Goal: Information Seeking & Learning: Learn about a topic

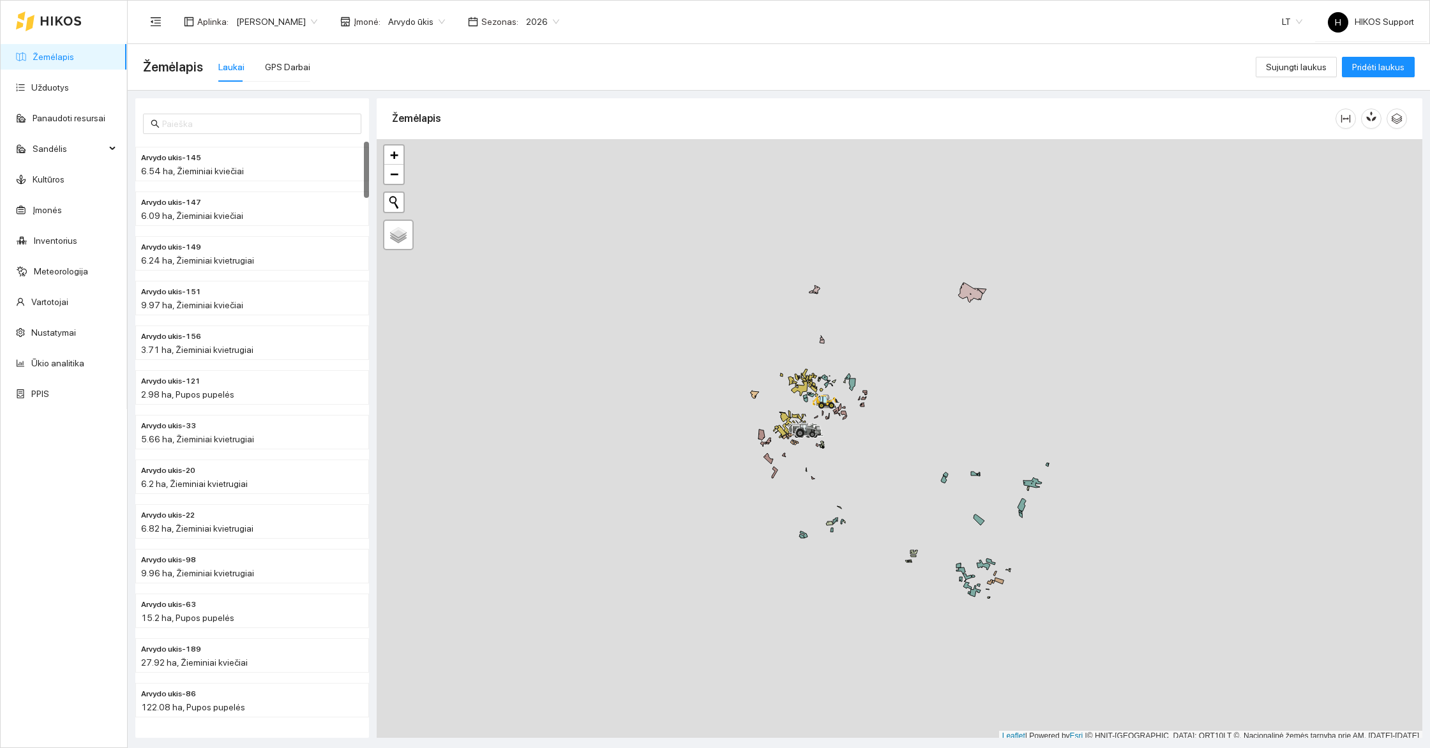
click at [861, 448] on div at bounding box center [900, 440] width 1046 height 603
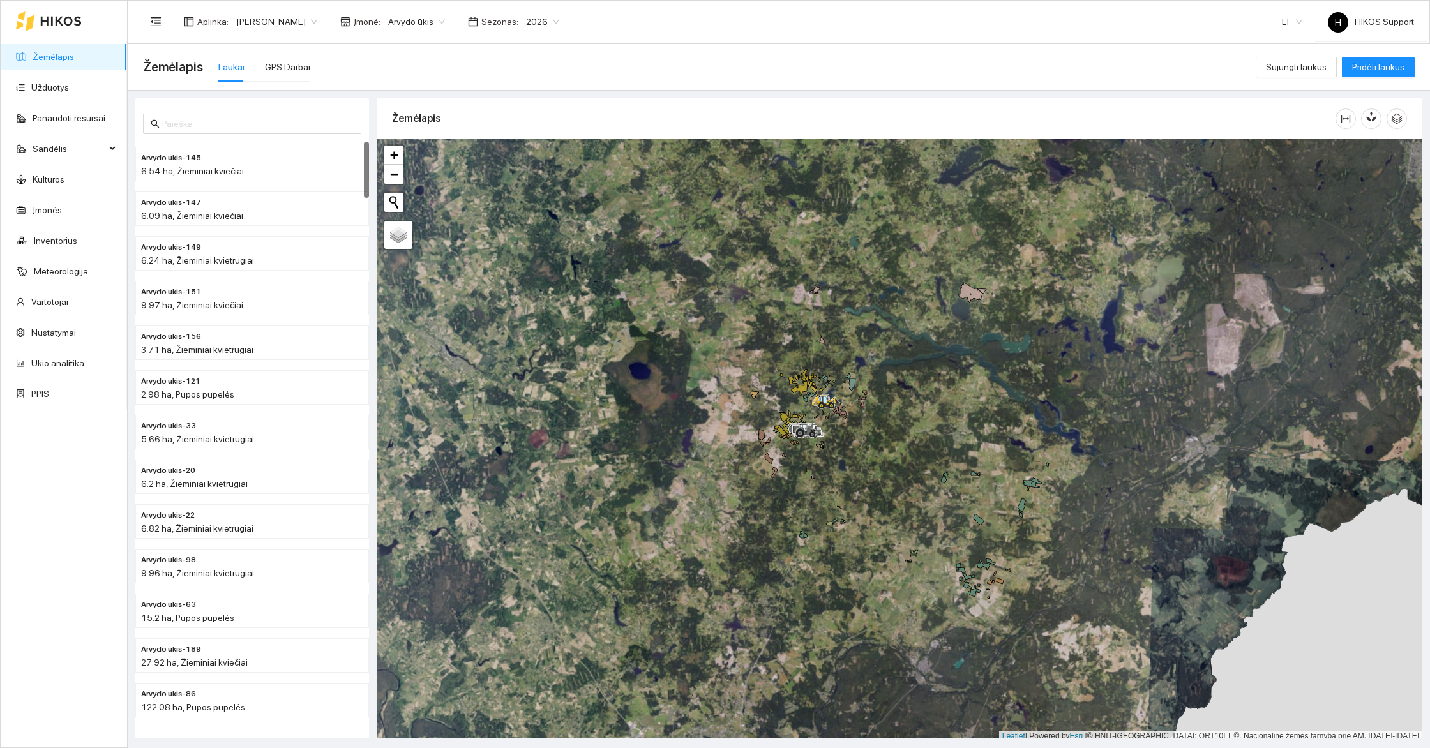
scroll to position [4, 0]
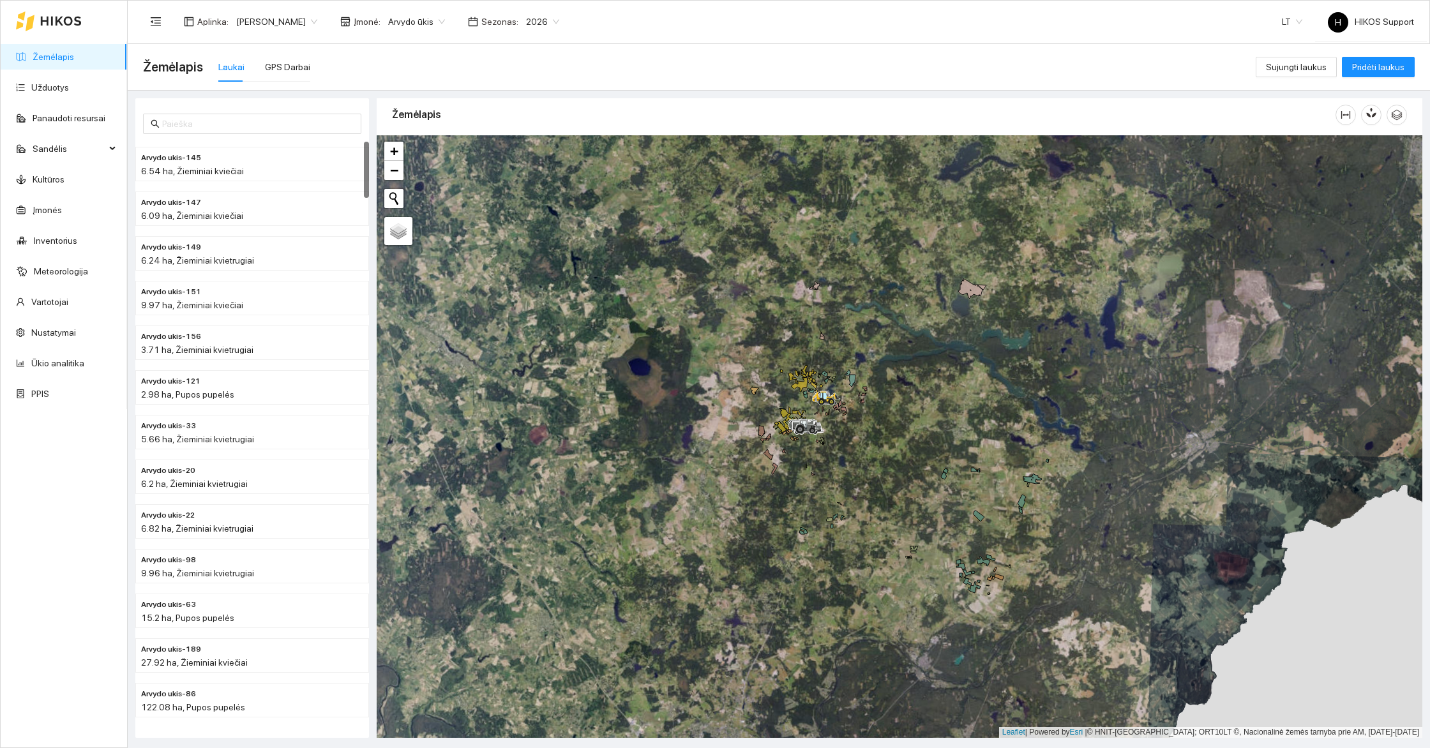
click at [861, 448] on div at bounding box center [900, 436] width 1046 height 603
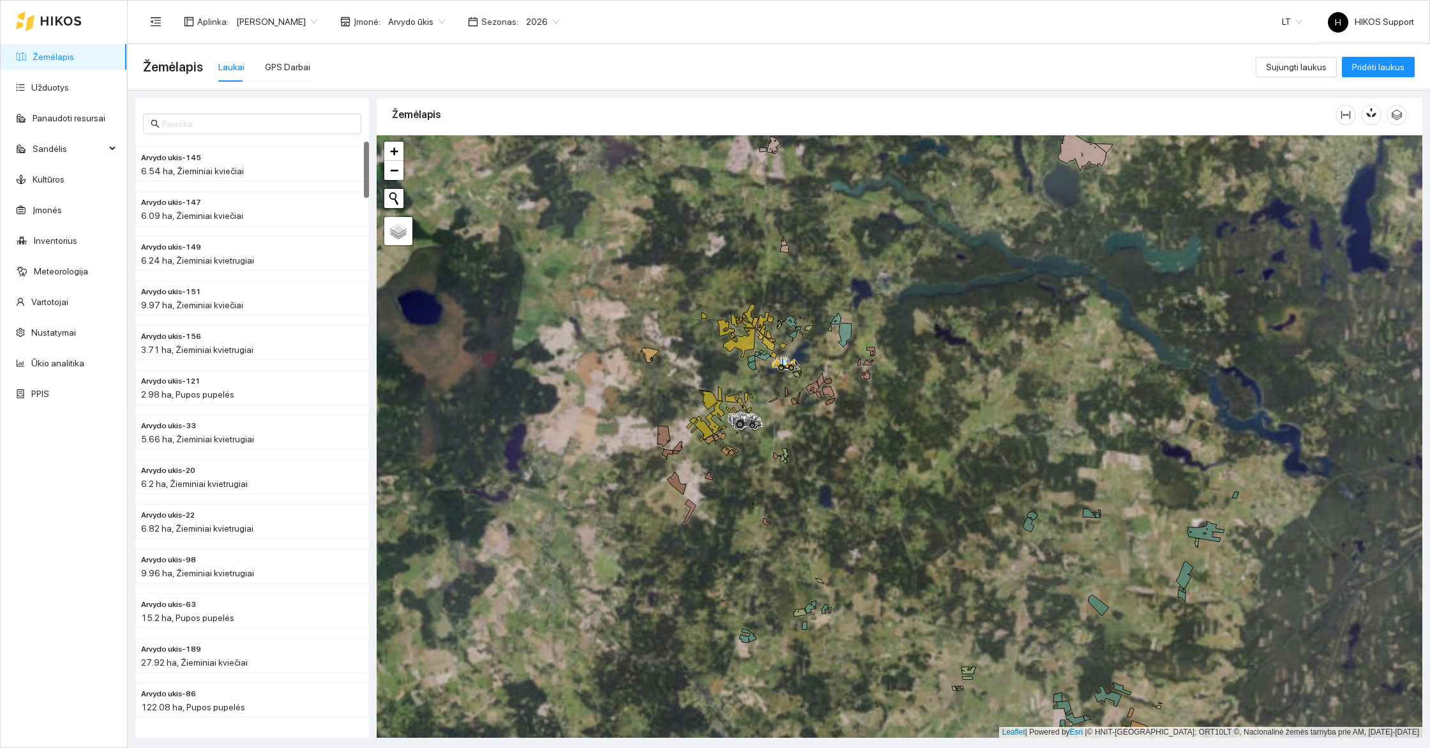
drag, startPoint x: 853, startPoint y: 443, endPoint x: 881, endPoint y: 507, distance: 69.8
click at [881, 507] on div at bounding box center [900, 436] width 1046 height 603
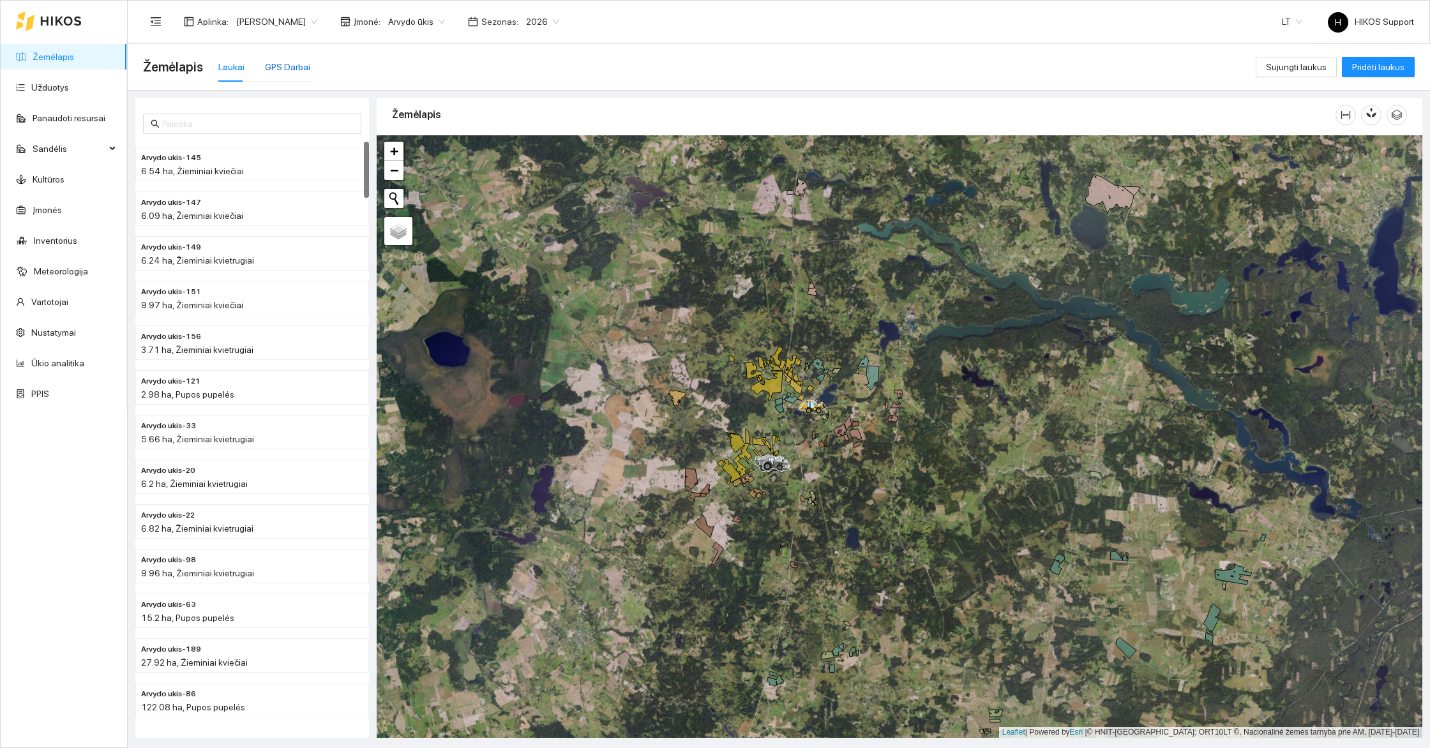
click at [284, 63] on div "GPS Darbai" at bounding box center [287, 67] width 45 height 14
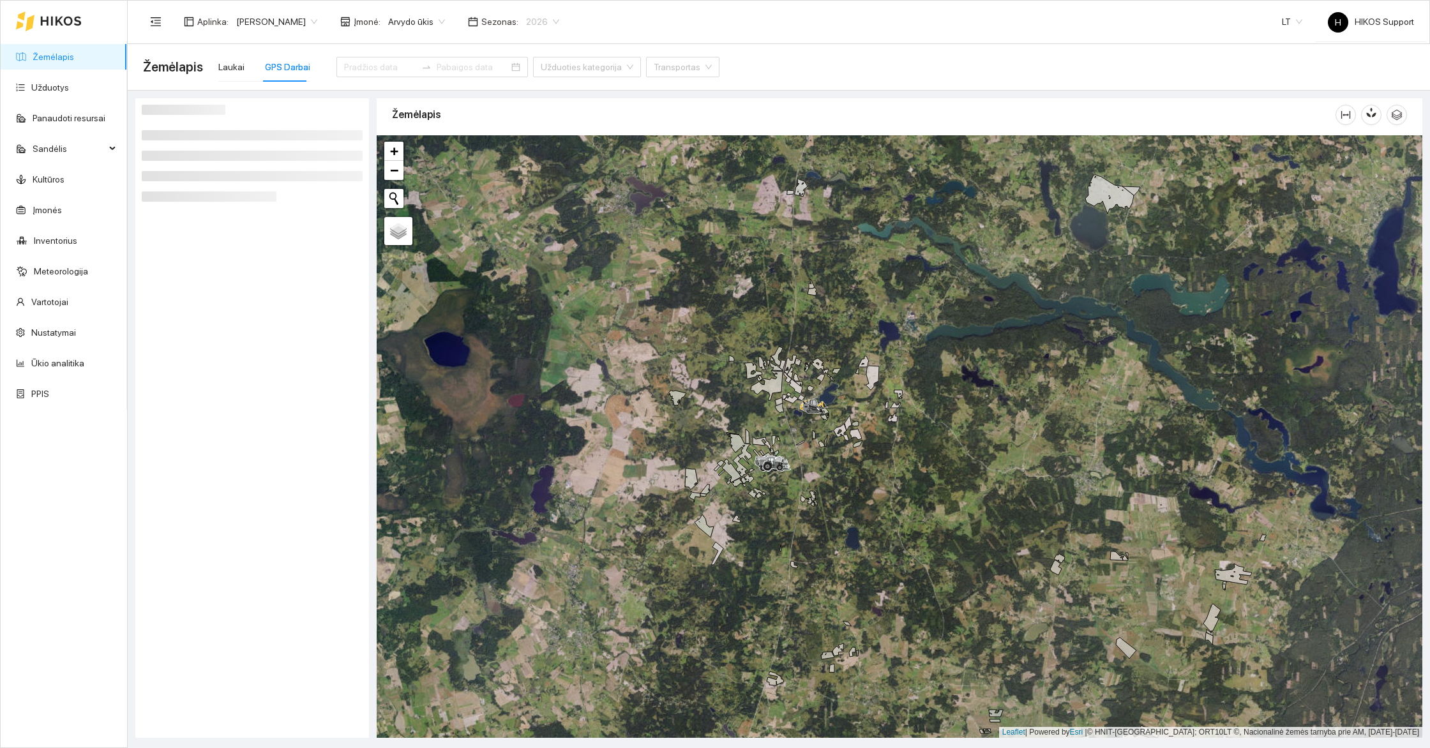
click at [545, 24] on span "2026" at bounding box center [542, 21] width 33 height 19
click at [600, 114] on div "Žemėlapis" at bounding box center [864, 114] width 944 height 36
click at [437, 65] on input at bounding box center [473, 67] width 72 height 14
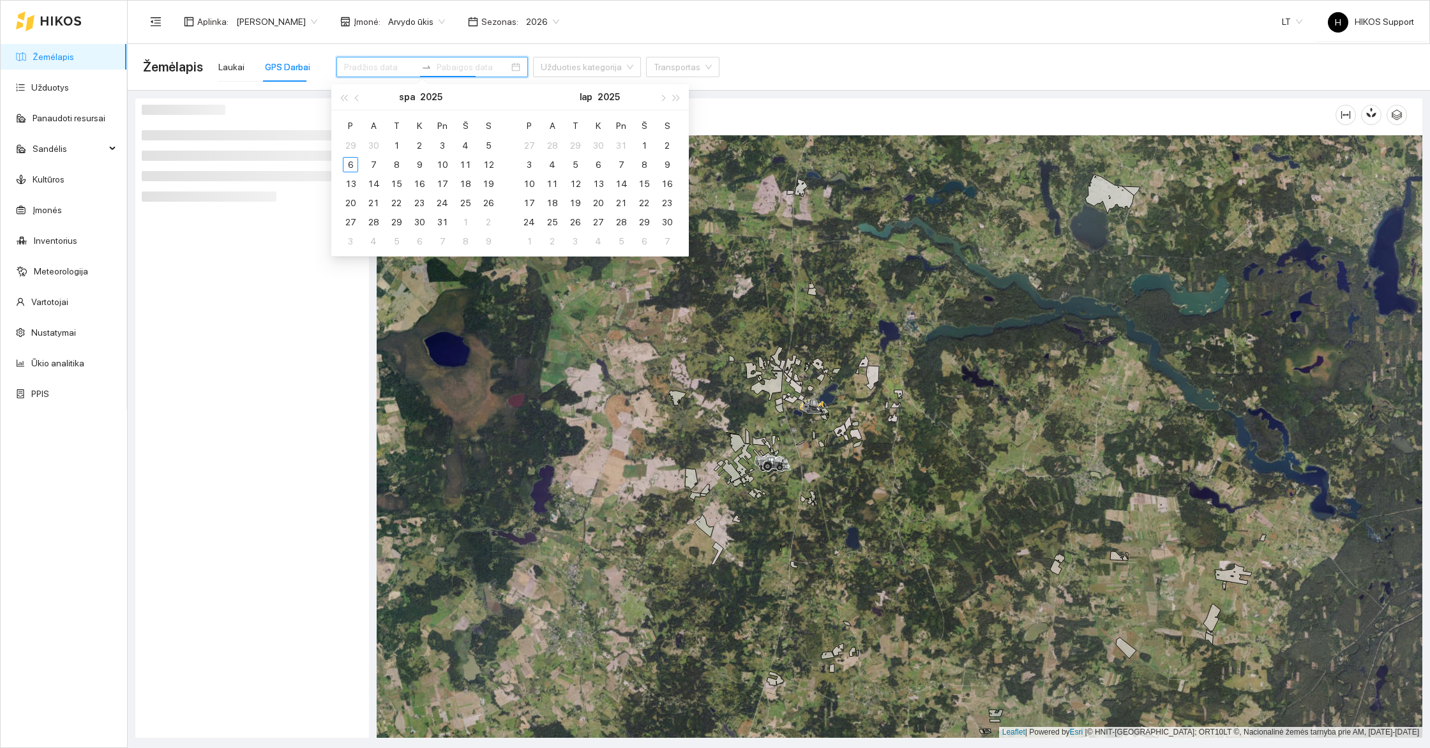
click at [375, 71] on input at bounding box center [380, 67] width 72 height 14
type input "2025-10-03"
click at [446, 144] on div "3" at bounding box center [442, 145] width 15 height 15
type input "2025-10-06"
click at [350, 167] on div "6" at bounding box center [350, 164] width 15 height 15
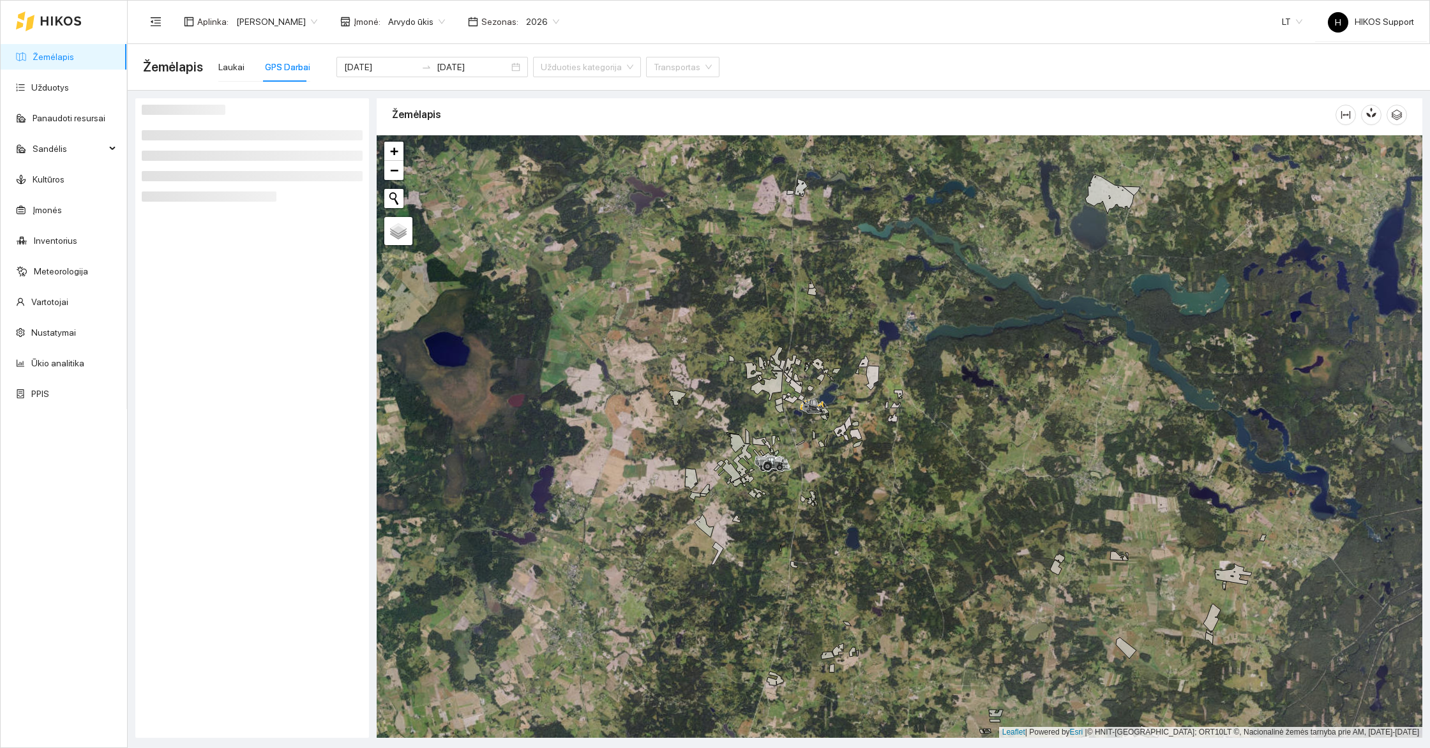
drag, startPoint x: 447, startPoint y: 90, endPoint x: 488, endPoint y: 125, distance: 53.9
click at [488, 125] on div "Žemėlapis" at bounding box center [775, 415] width 1303 height 648
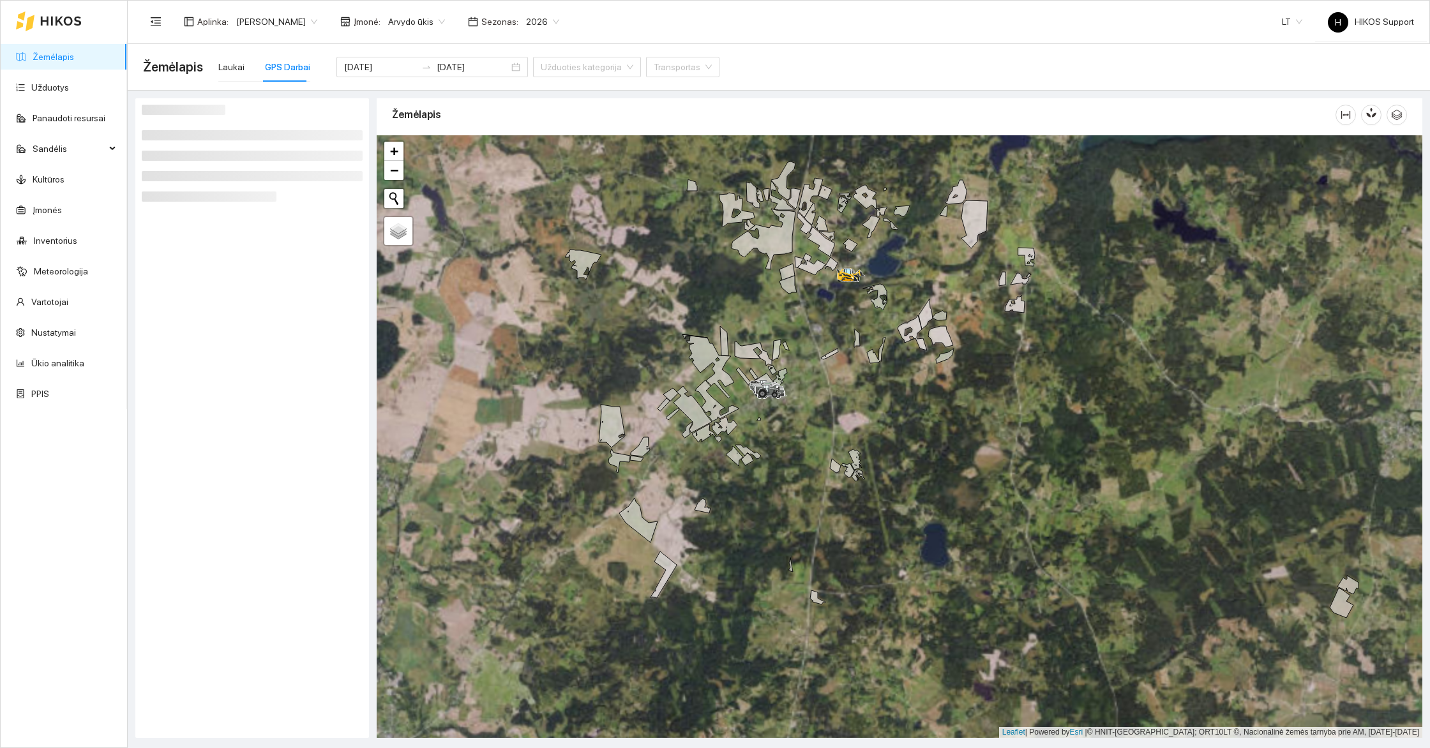
drag, startPoint x: 886, startPoint y: 516, endPoint x: 860, endPoint y: 393, distance: 125.9
click at [860, 391] on div at bounding box center [900, 436] width 1046 height 603
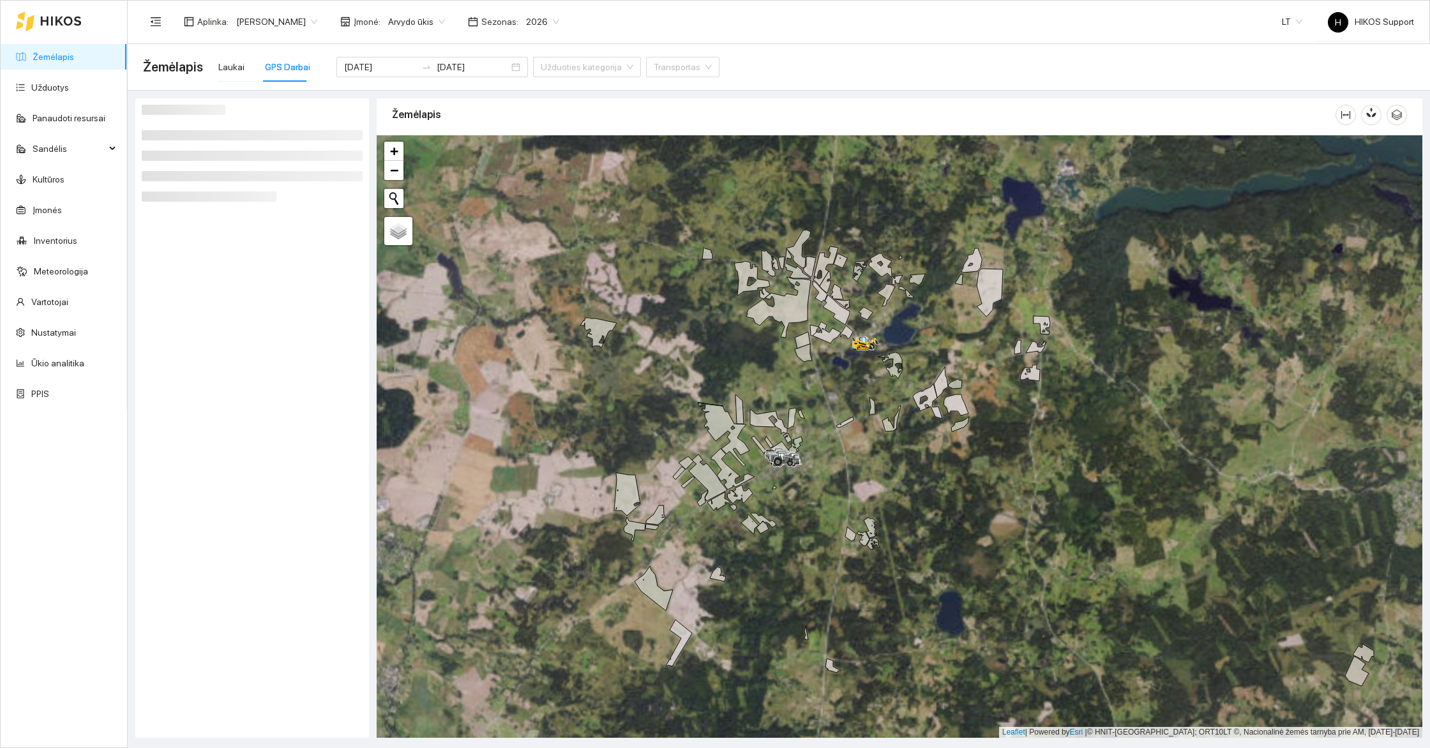
drag, startPoint x: 836, startPoint y: 340, endPoint x: 836, endPoint y: 395, distance: 54.9
click at [836, 395] on div at bounding box center [900, 436] width 1046 height 603
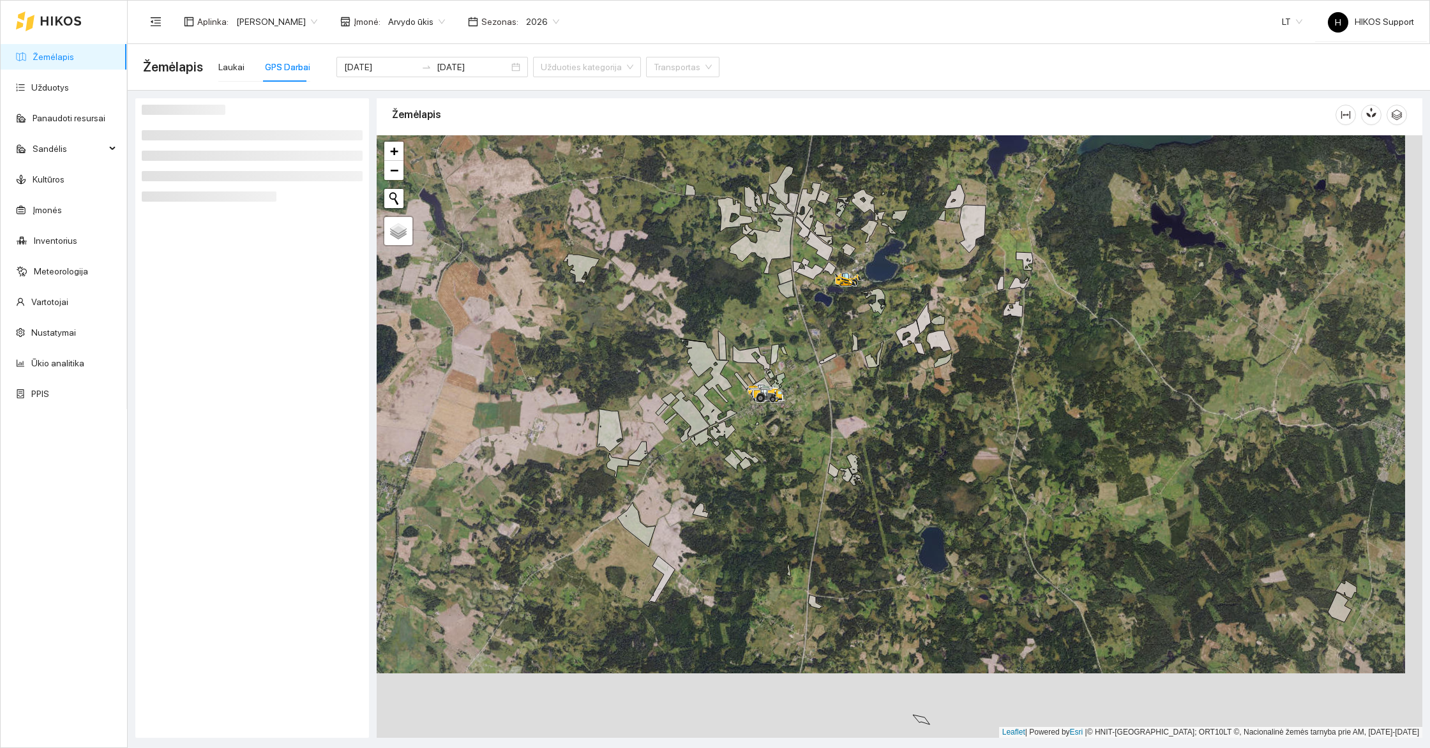
drag, startPoint x: 1049, startPoint y: 499, endPoint x: 1020, endPoint y: 444, distance: 62.0
click at [1020, 443] on div at bounding box center [900, 436] width 1046 height 603
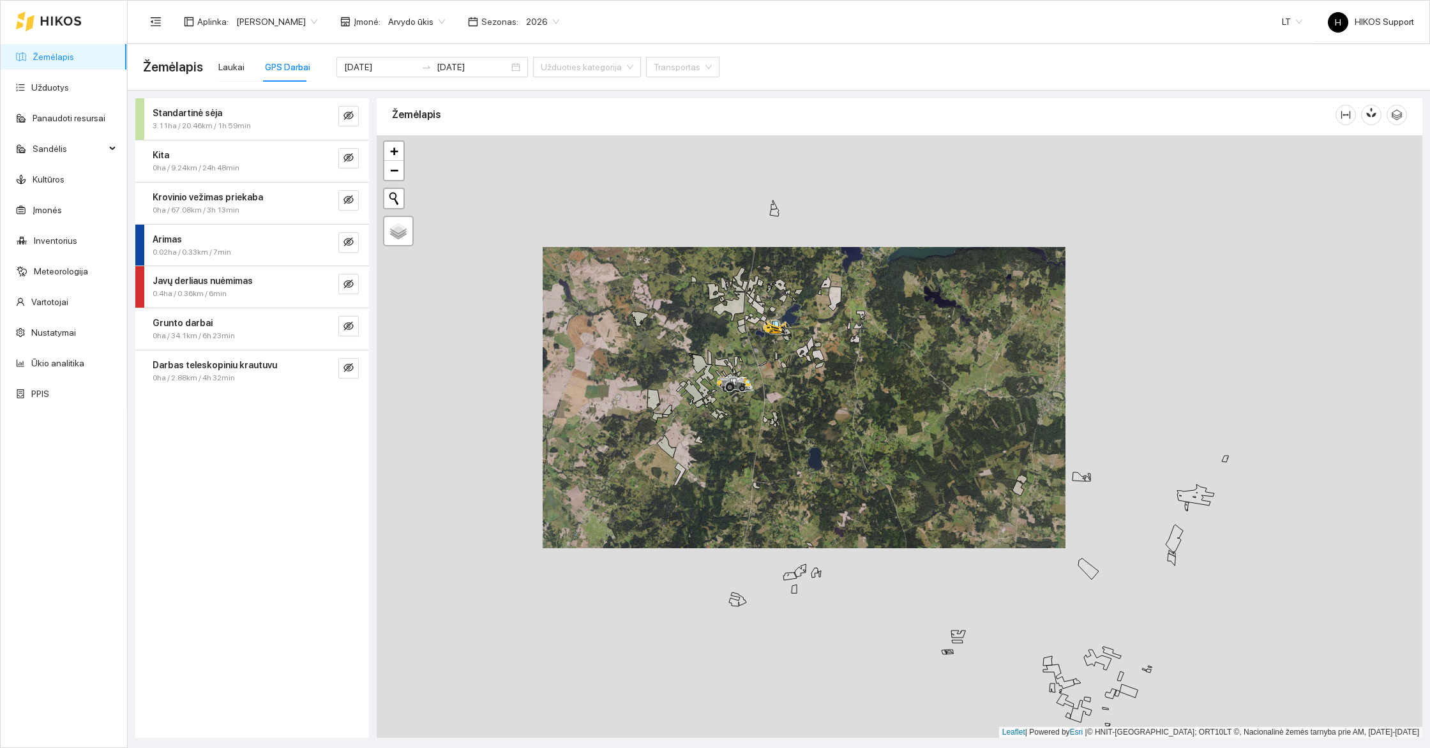
drag, startPoint x: 1052, startPoint y: 448, endPoint x: 907, endPoint y: 391, distance: 155.7
click at [907, 391] on div at bounding box center [900, 436] width 1046 height 603
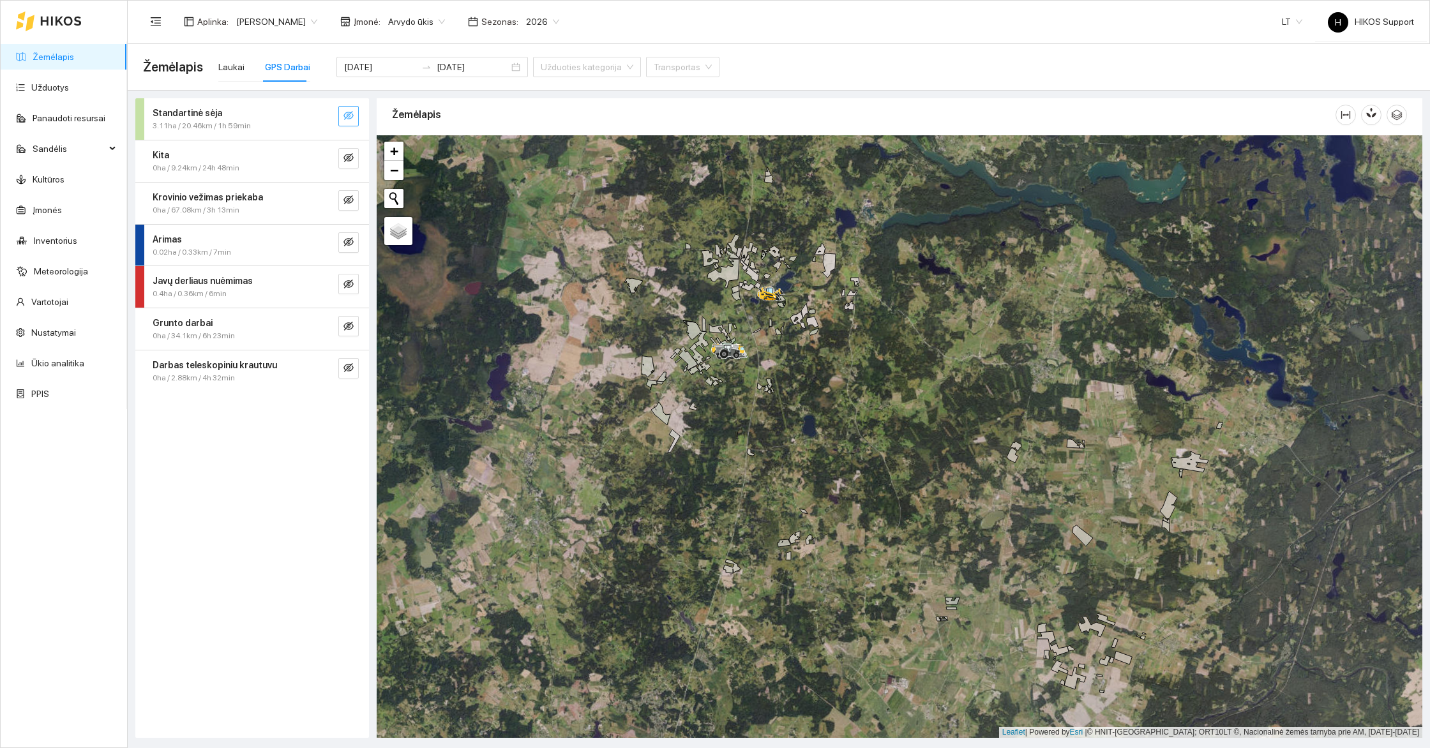
click at [352, 114] on icon "eye-invisible" at bounding box center [349, 115] width 10 height 9
click at [348, 149] on button "button" at bounding box center [348, 158] width 20 height 20
click at [349, 176] on div "Kita 0ha / 9.24km / 24h 48min" at bounding box center [252, 161] width 234 height 42
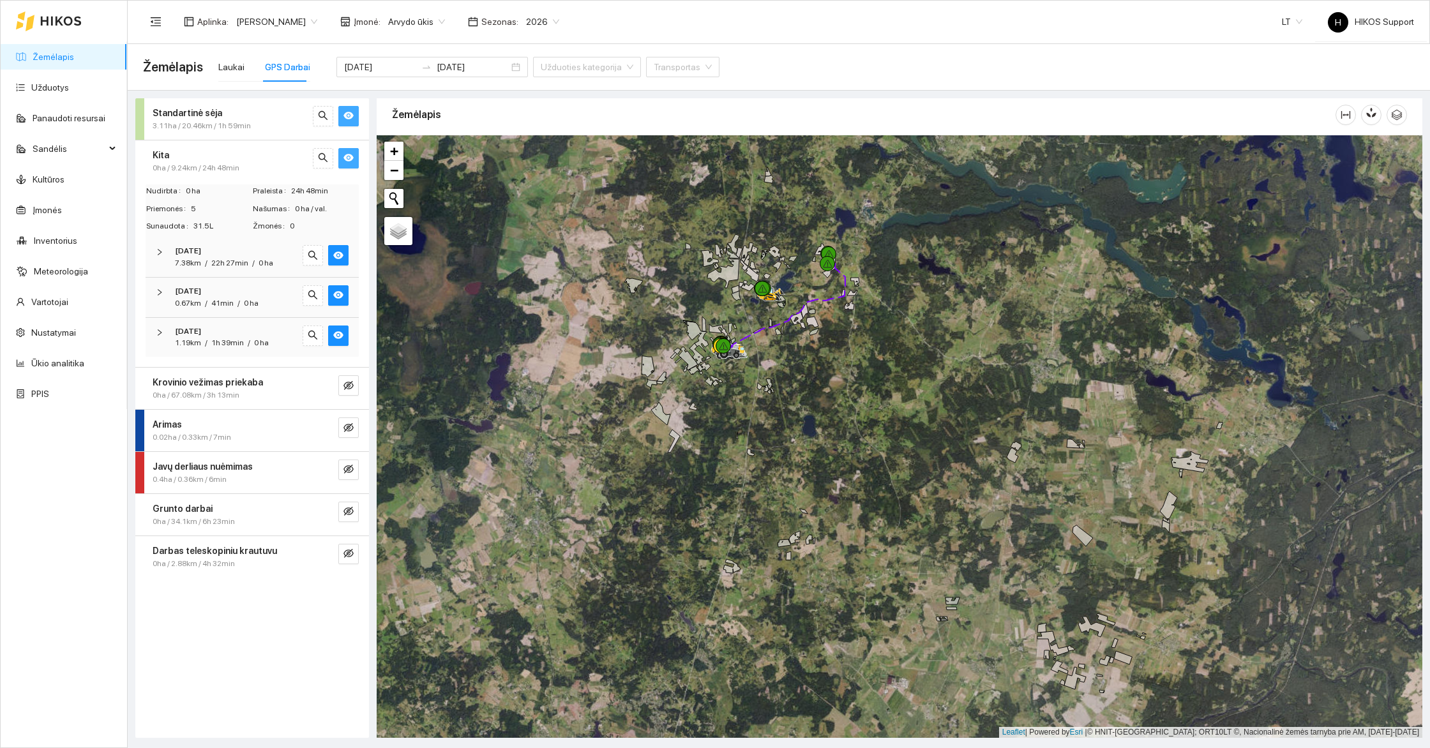
click at [345, 165] on button "button" at bounding box center [348, 158] width 20 height 20
click at [249, 170] on div "0ha / 9.24km / 24h 48min" at bounding box center [231, 168] width 156 height 12
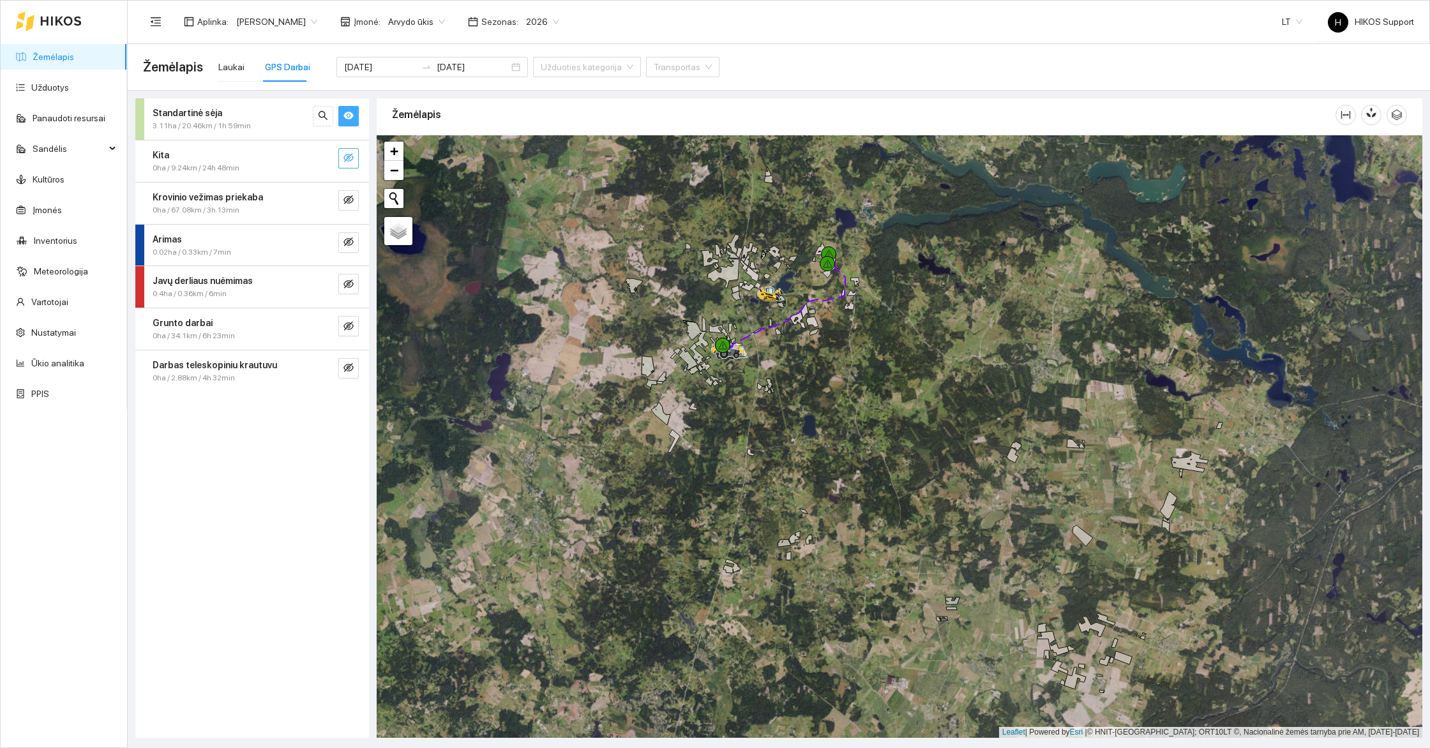
click at [358, 155] on button "button" at bounding box center [348, 158] width 20 height 20
click at [354, 202] on button "button" at bounding box center [348, 200] width 20 height 20
click at [351, 239] on icon "eye-invisible" at bounding box center [349, 242] width 10 height 10
click at [349, 282] on icon "eye-invisible" at bounding box center [349, 284] width 10 height 9
click at [349, 321] on icon "eye-invisible" at bounding box center [349, 326] width 10 height 10
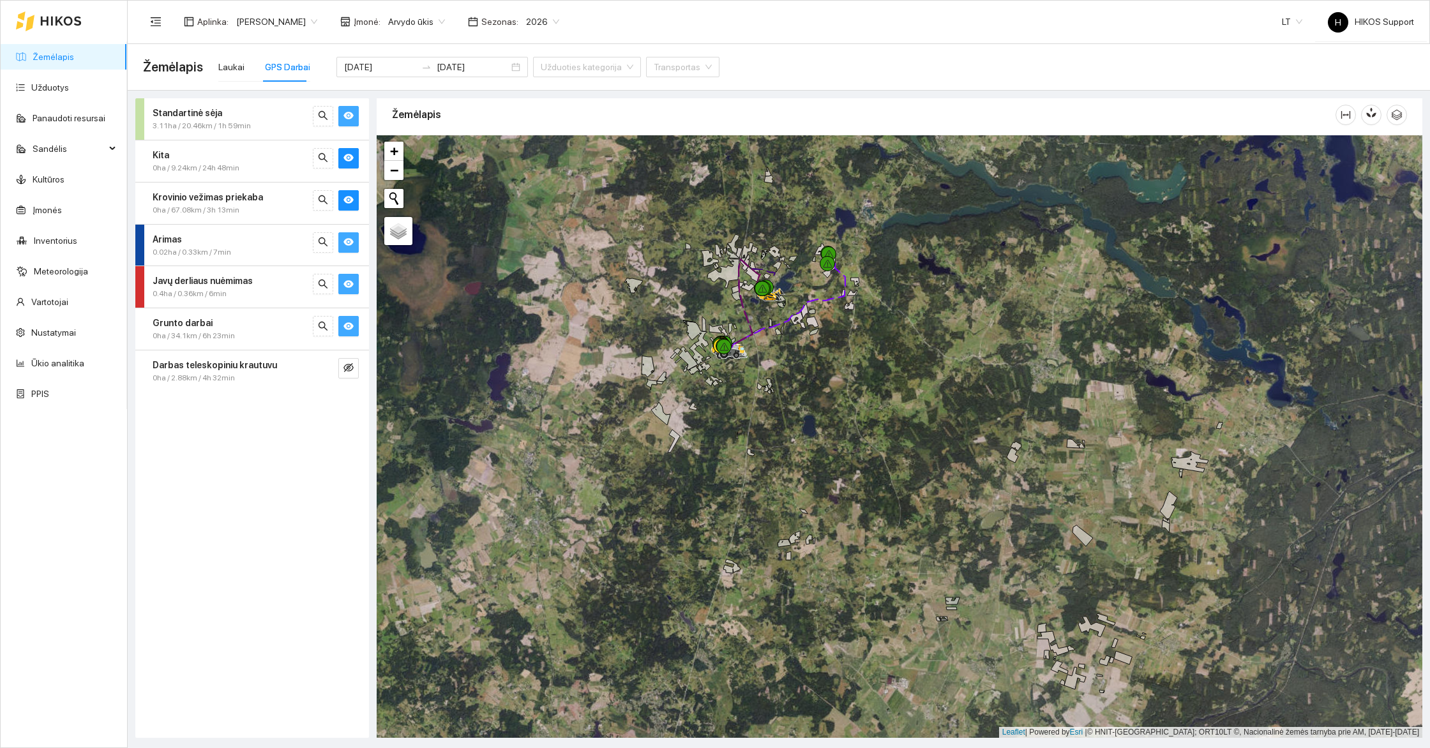
click at [349, 356] on div "Darbas teleskopiniu krautuvu 0ha / 2.88km / 4h 32min" at bounding box center [252, 372] width 234 height 42
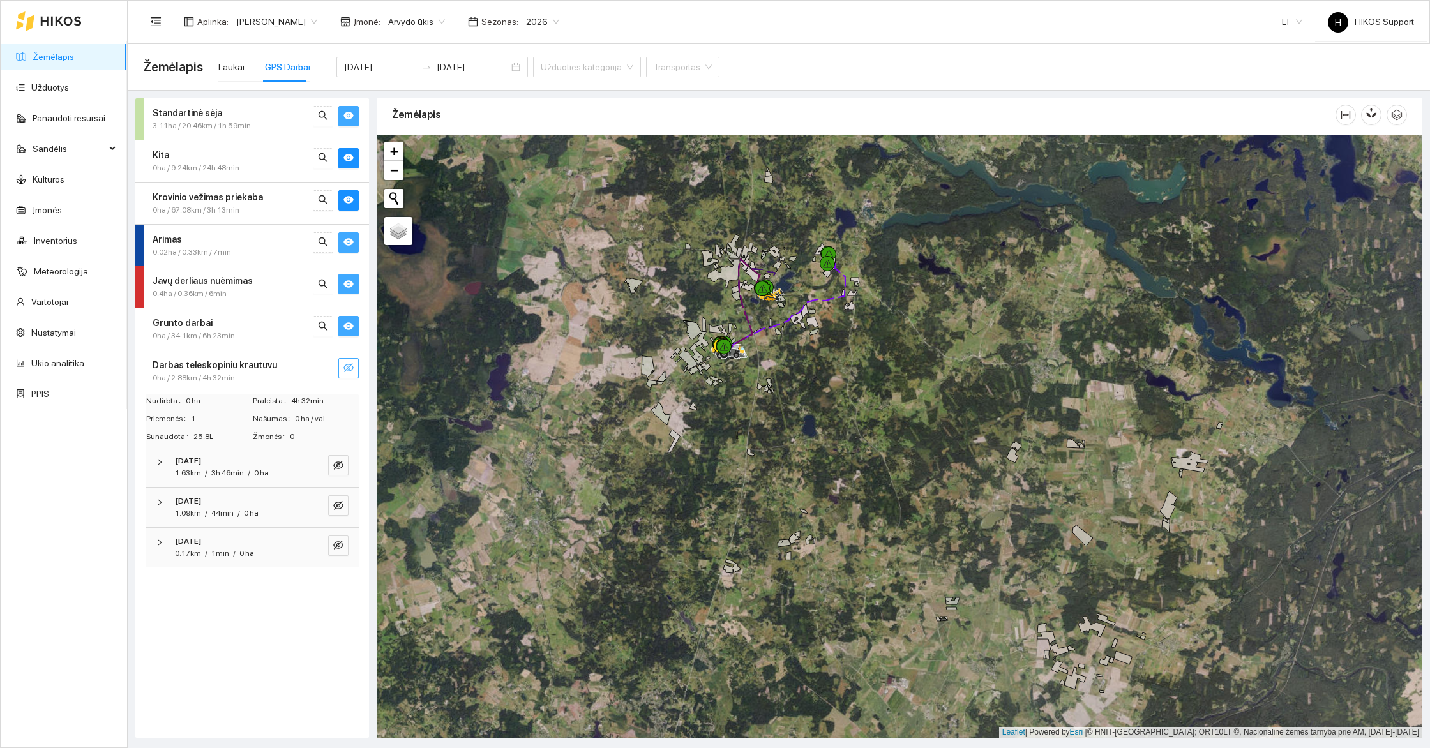
click at [350, 363] on icon "eye-invisible" at bounding box center [349, 368] width 10 height 10
click at [245, 366] on strong "Darbas teleskopiniu krautuvu" at bounding box center [215, 365] width 125 height 10
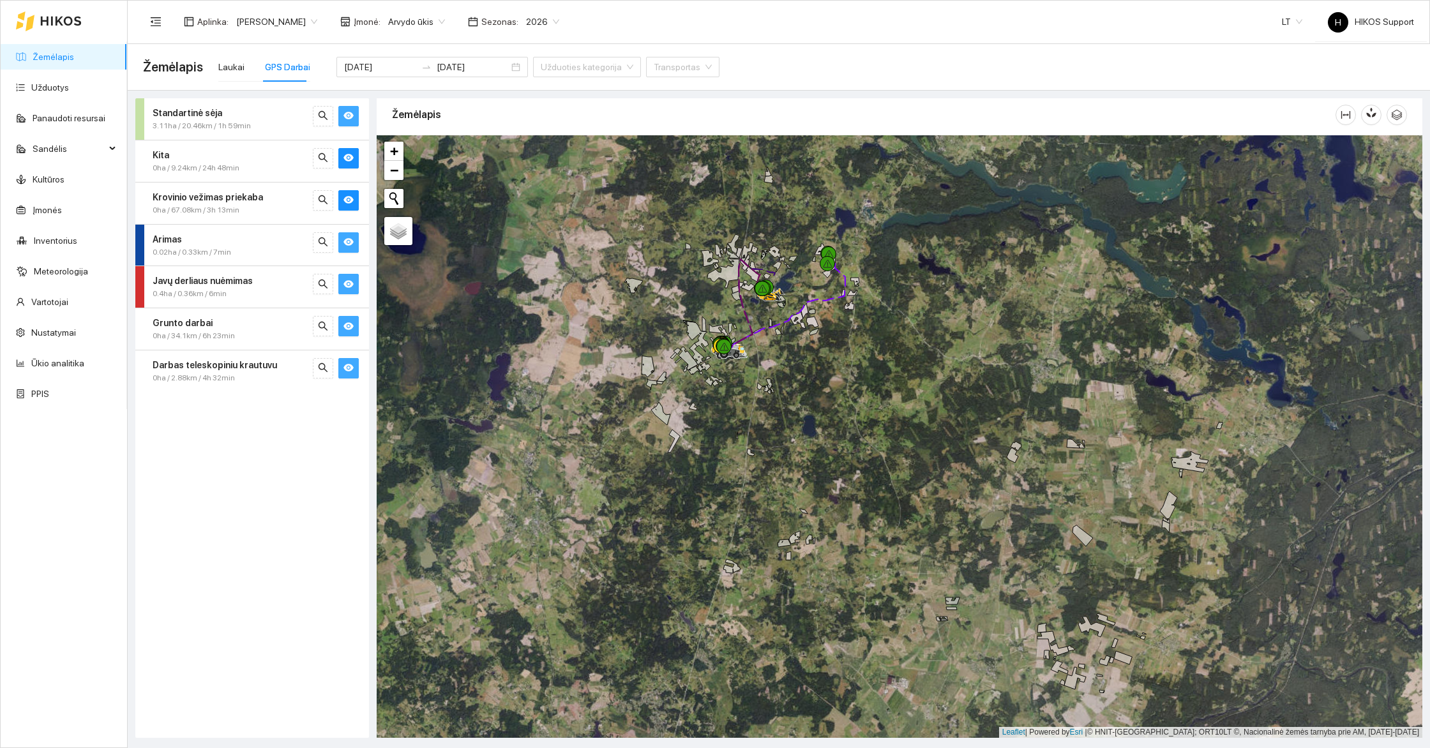
click at [802, 437] on div at bounding box center [900, 436] width 1046 height 603
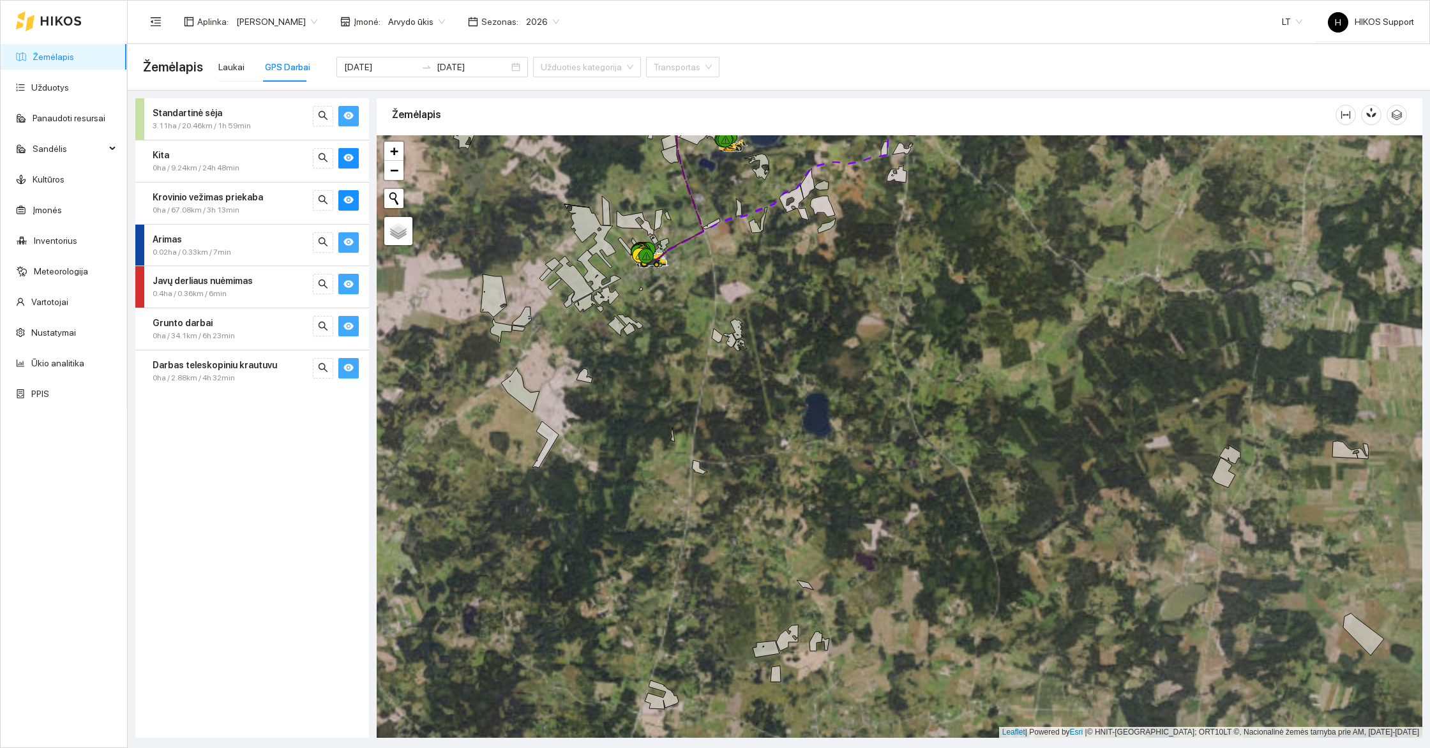
click at [834, 290] on div at bounding box center [900, 436] width 1046 height 603
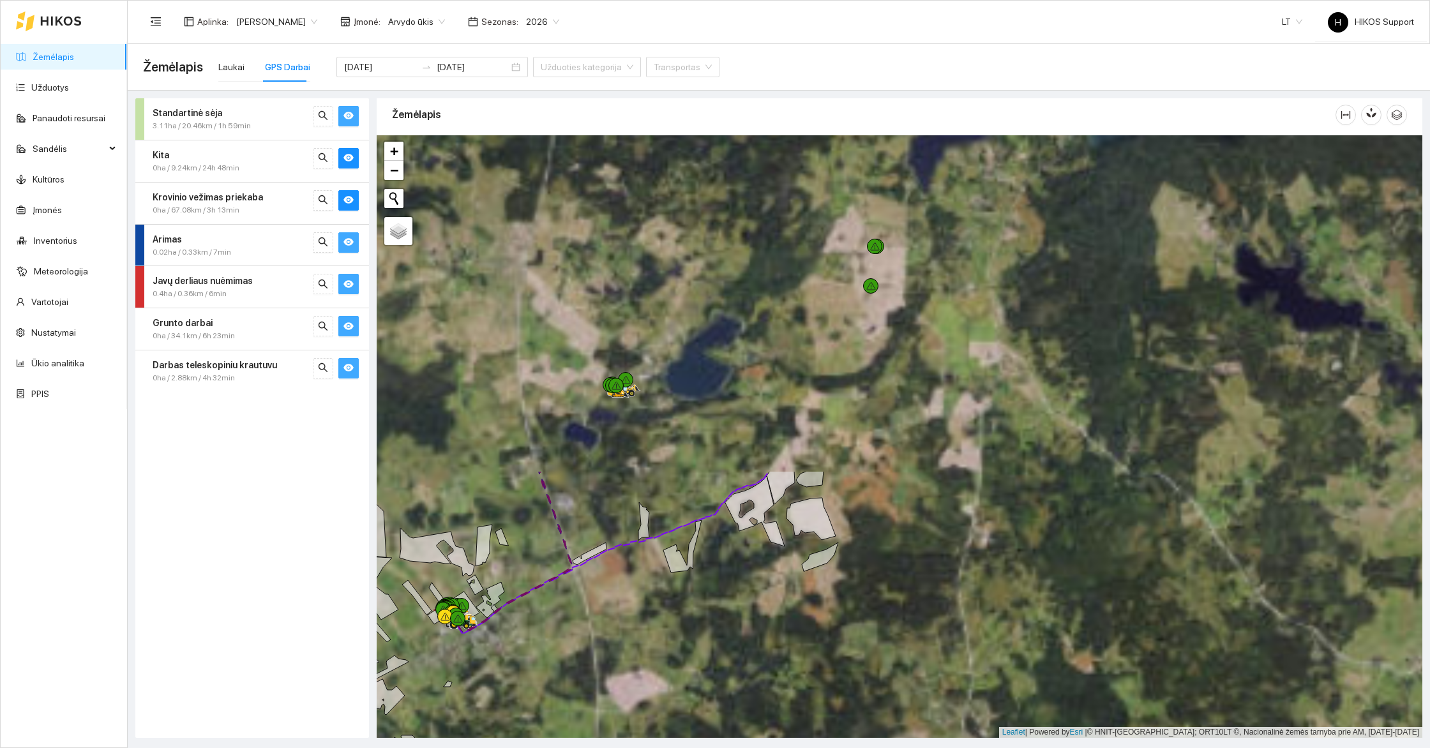
drag, startPoint x: 852, startPoint y: 245, endPoint x: 852, endPoint y: 644, distance: 399.8
click at [852, 644] on div at bounding box center [900, 436] width 1046 height 603
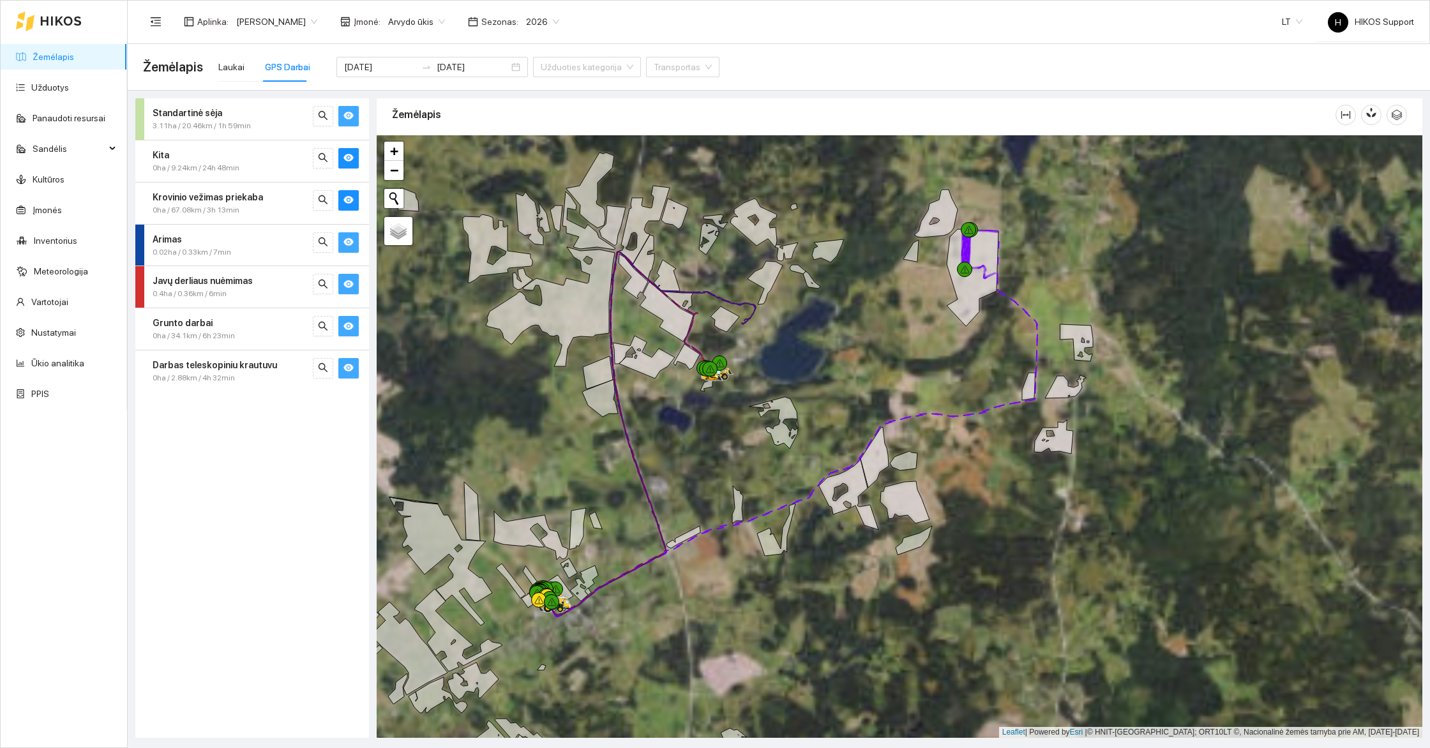
drag, startPoint x: 810, startPoint y: 387, endPoint x: 902, endPoint y: 365, distance: 94.5
click at [902, 365] on div at bounding box center [900, 436] width 1046 height 603
click at [906, 282] on div at bounding box center [900, 436] width 1046 height 603
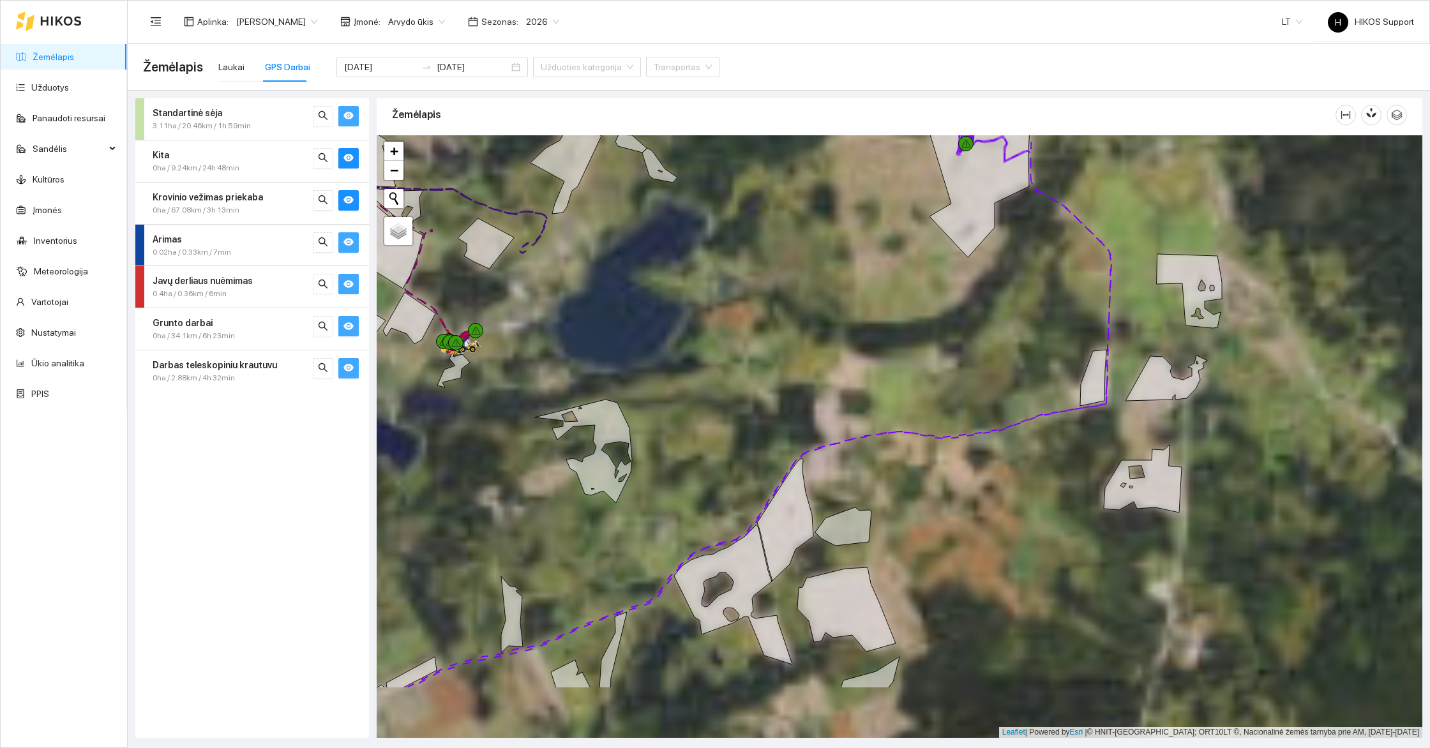
drag, startPoint x: 948, startPoint y: 378, endPoint x: 863, endPoint y: 247, distance: 156.0
click at [863, 247] on div at bounding box center [900, 436] width 1046 height 603
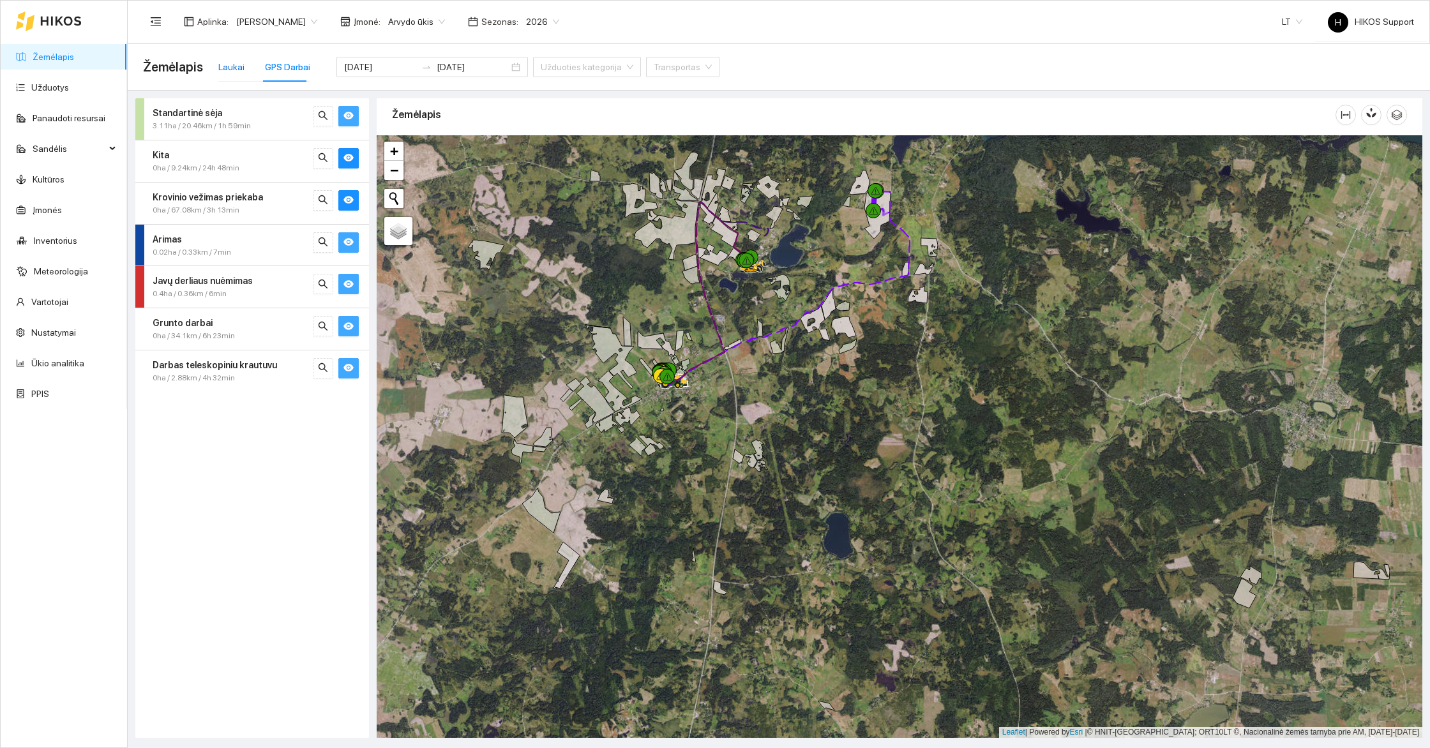
click at [224, 68] on div "Laukai" at bounding box center [231, 67] width 26 height 14
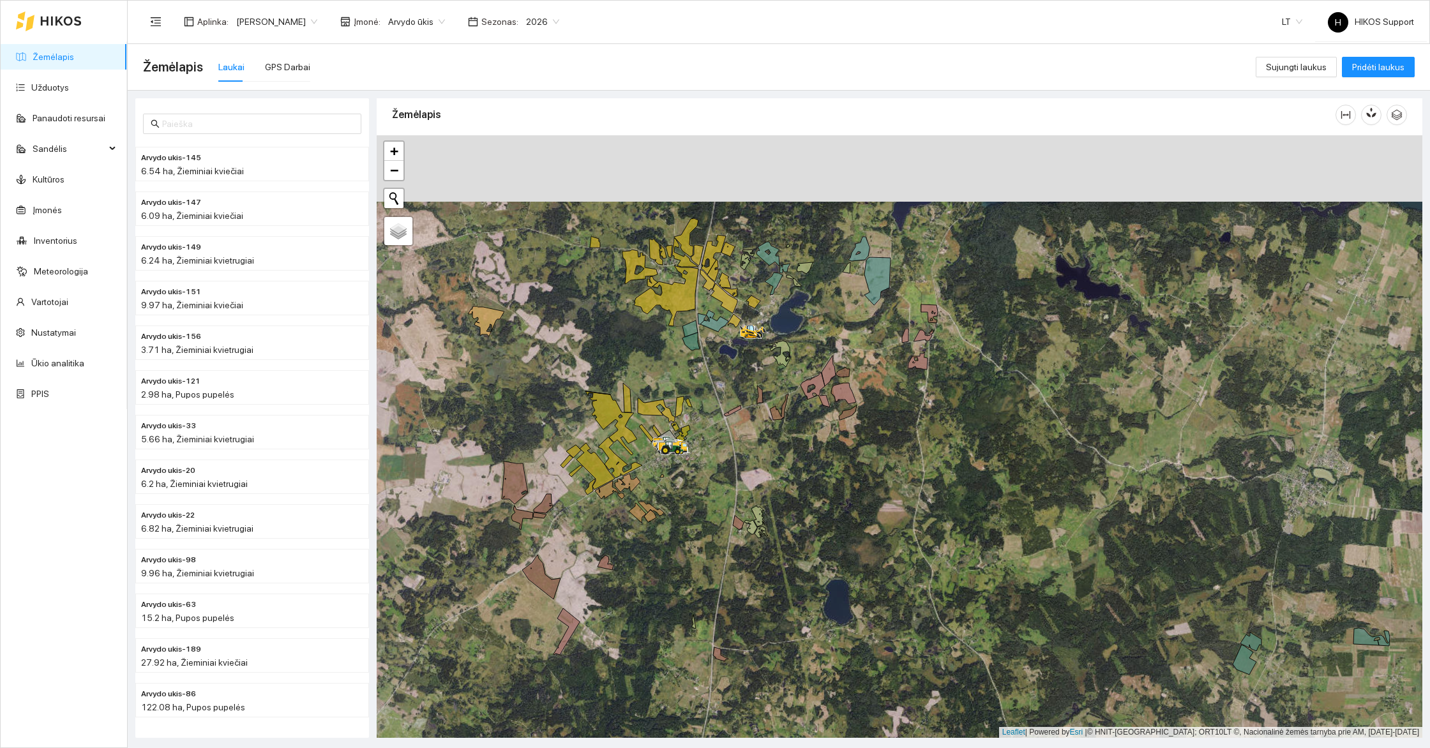
drag, startPoint x: 822, startPoint y: 202, endPoint x: 800, endPoint y: 262, distance: 64.7
click at [815, 270] on div at bounding box center [900, 436] width 1046 height 603
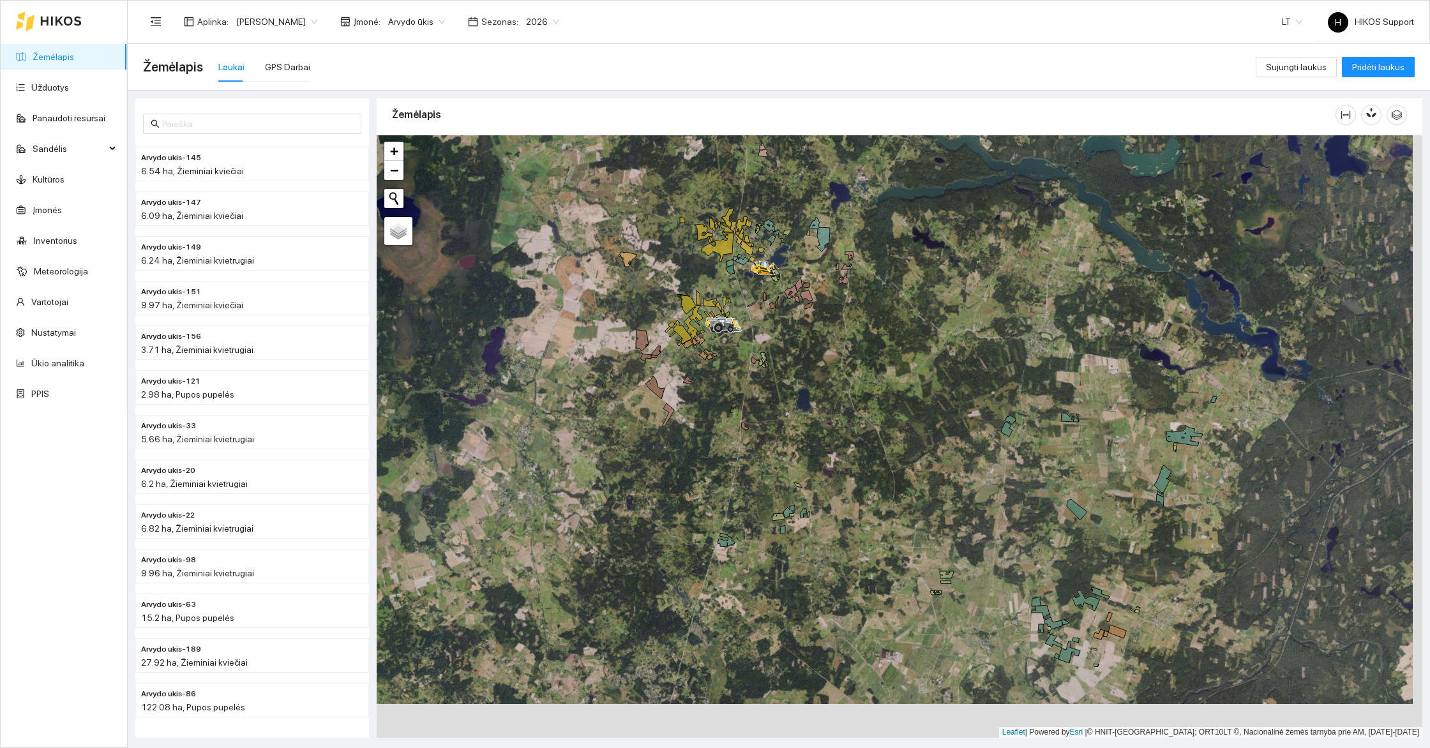
drag, startPoint x: 1006, startPoint y: 565, endPoint x: 916, endPoint y: 413, distance: 176.7
click at [916, 413] on div at bounding box center [900, 436] width 1046 height 603
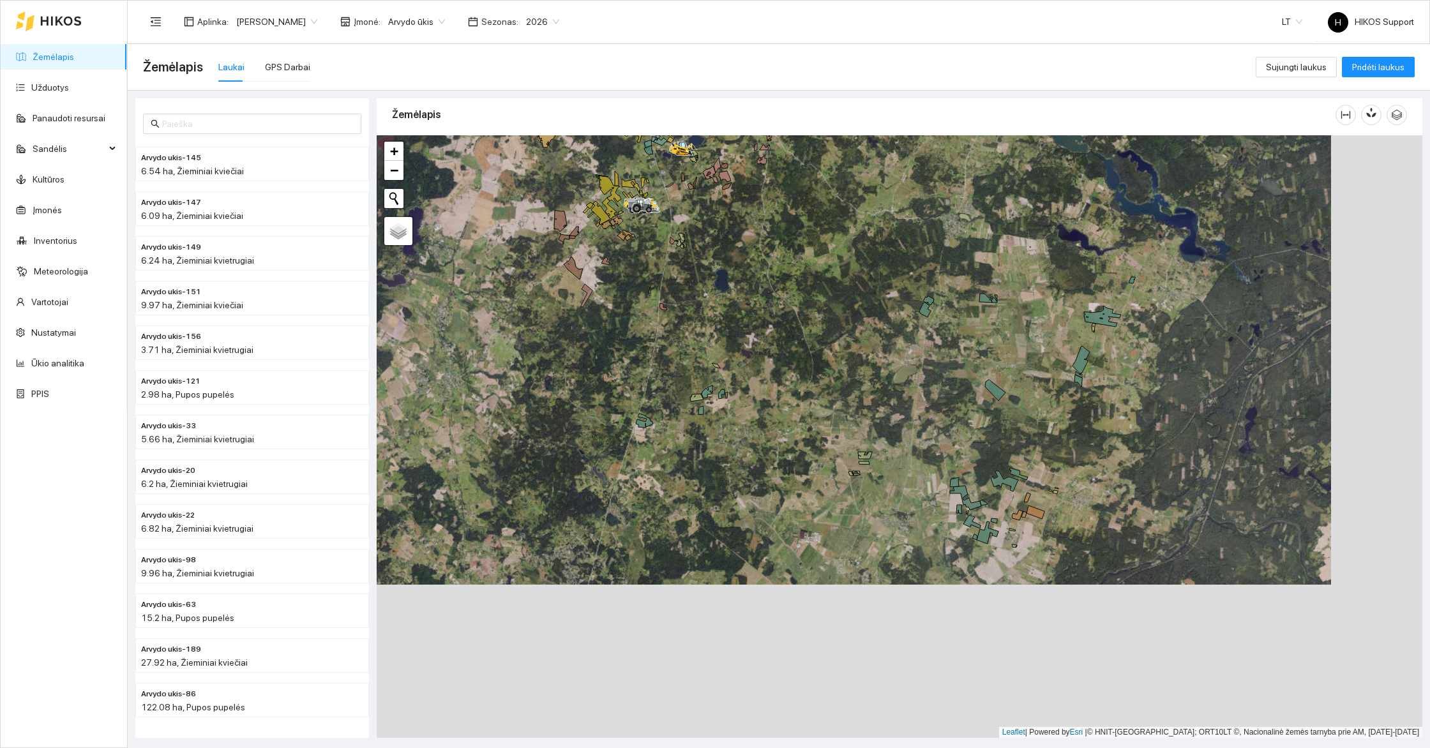
click at [1013, 456] on div at bounding box center [900, 436] width 1046 height 603
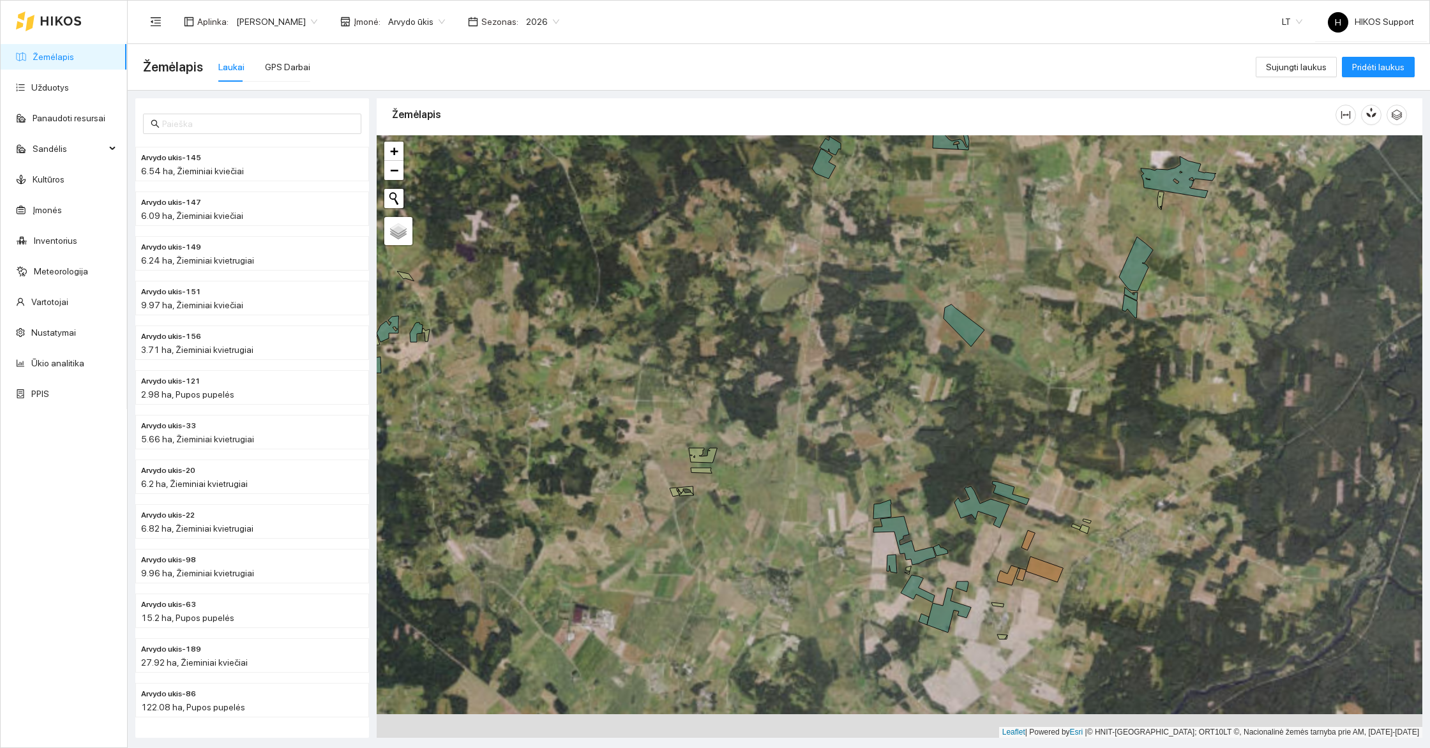
drag, startPoint x: 1041, startPoint y: 413, endPoint x: 904, endPoint y: 432, distance: 138.1
click at [904, 432] on div at bounding box center [900, 436] width 1046 height 603
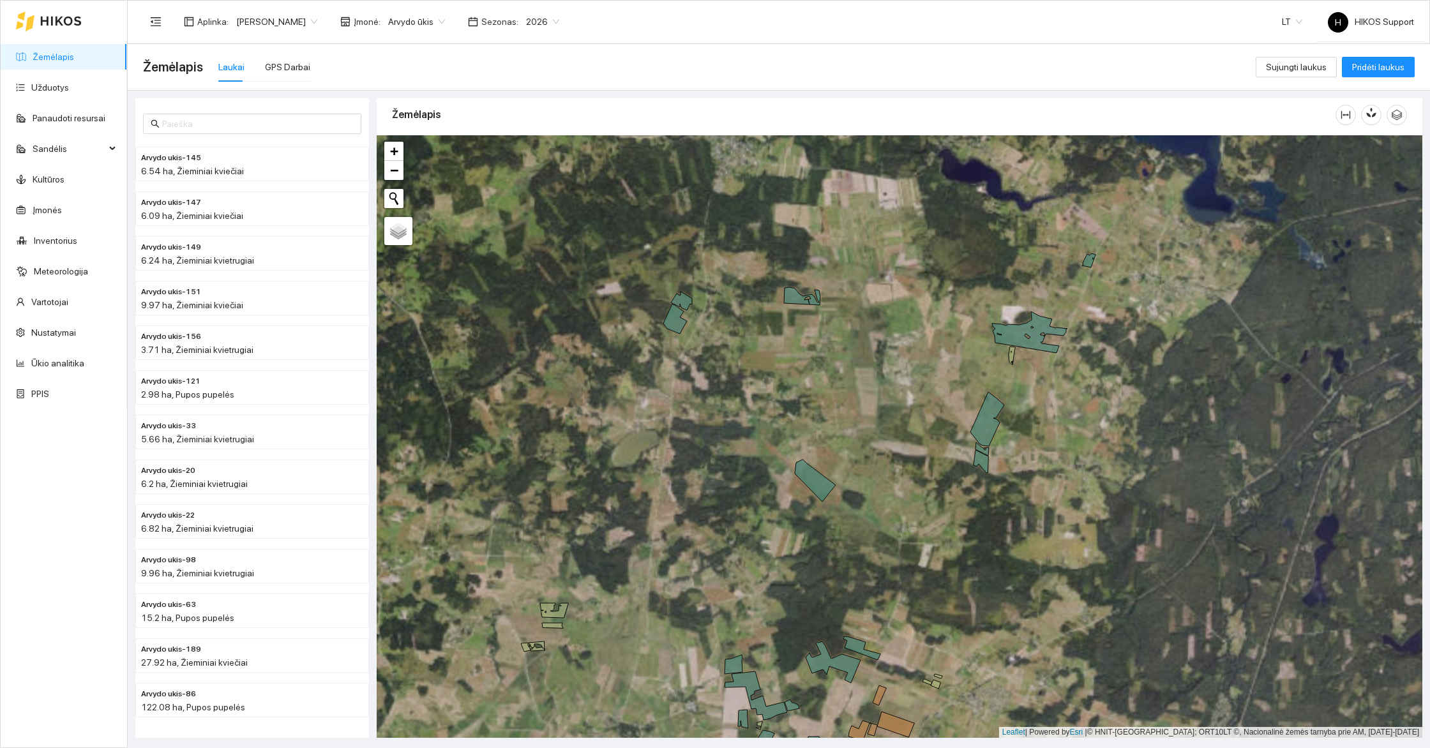
drag, startPoint x: 1042, startPoint y: 299, endPoint x: 1013, endPoint y: 440, distance: 143.5
click at [1014, 440] on div at bounding box center [900, 436] width 1046 height 603
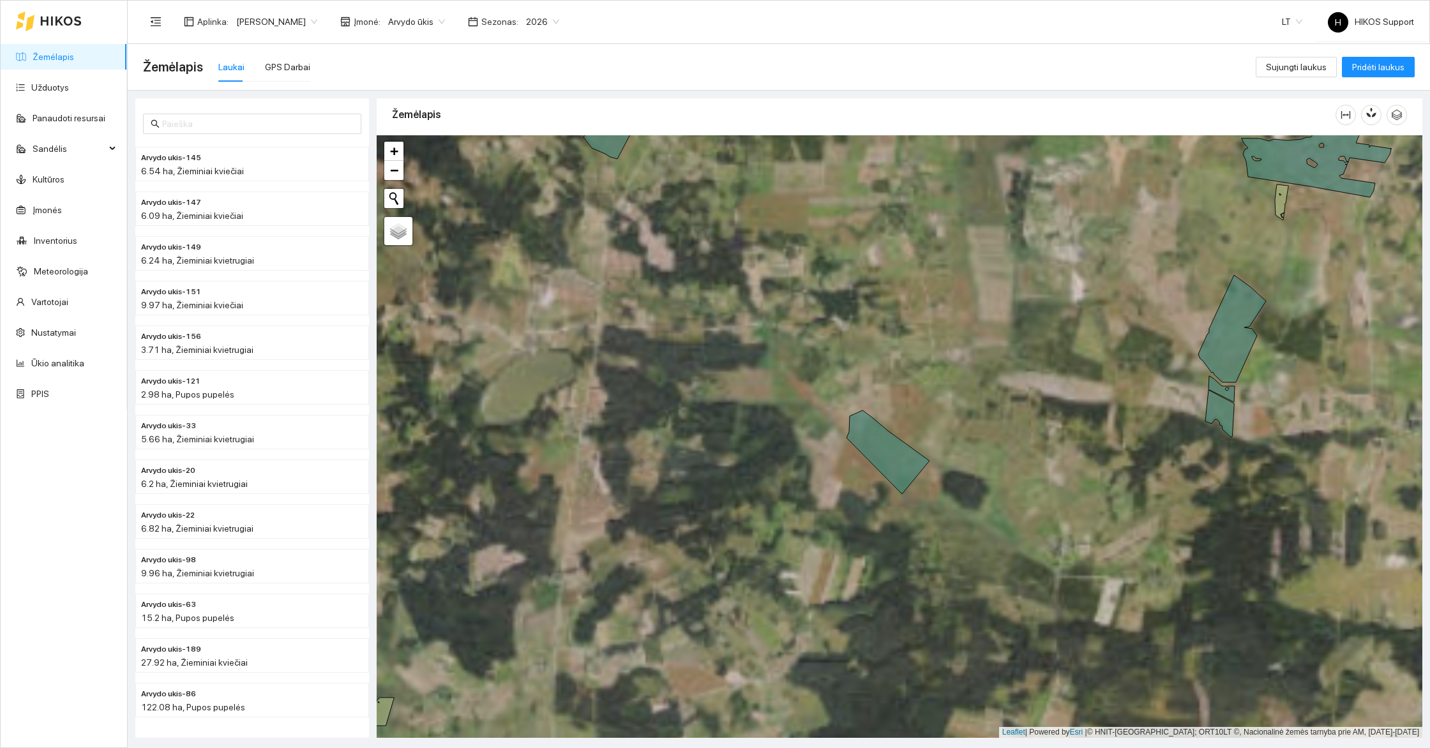
drag, startPoint x: 1098, startPoint y: 586, endPoint x: 917, endPoint y: 329, distance: 314.8
click at [917, 329] on div at bounding box center [900, 436] width 1046 height 603
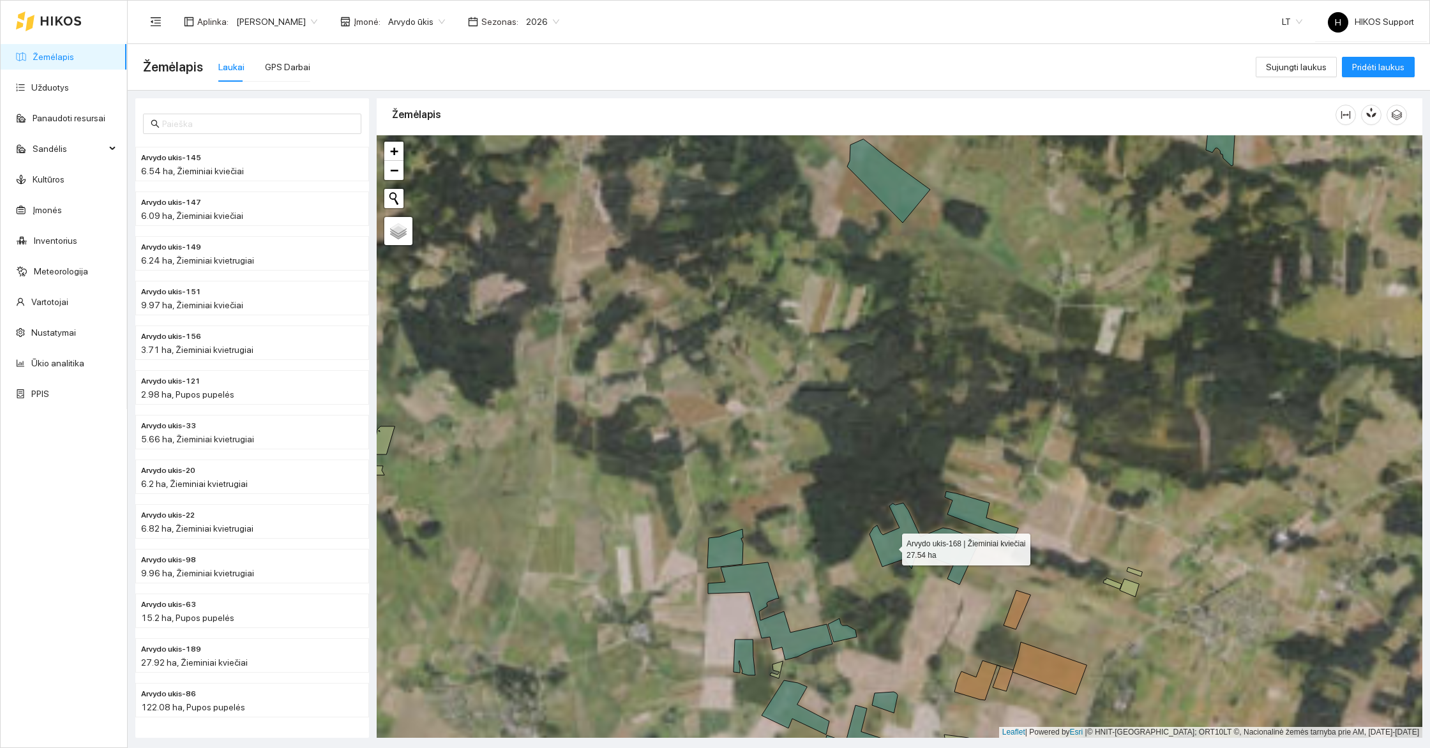
drag, startPoint x: 891, startPoint y: 546, endPoint x: 874, endPoint y: 291, distance: 256.0
click at [874, 503] on icon at bounding box center [925, 544] width 110 height 82
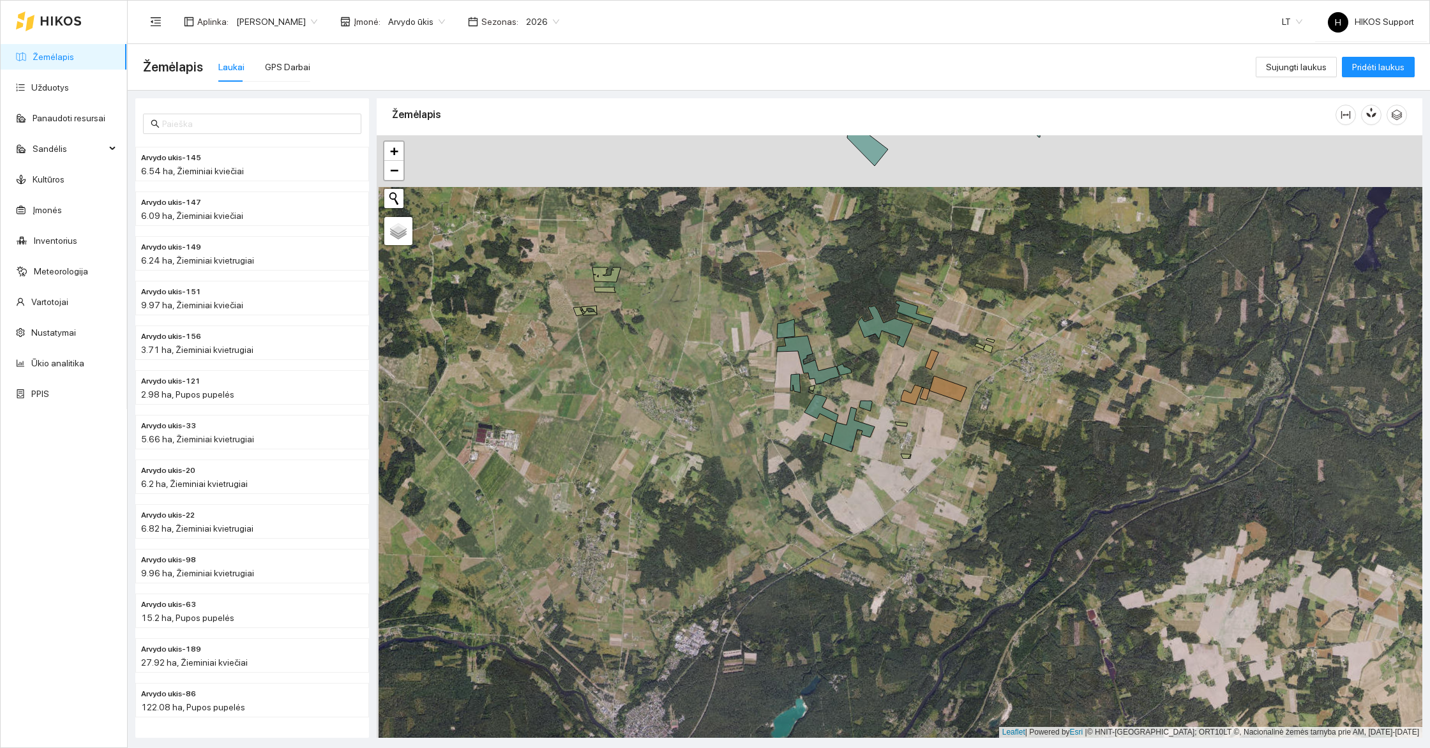
drag, startPoint x: 867, startPoint y: 296, endPoint x: 857, endPoint y: 215, distance: 81.0
click at [857, 215] on div at bounding box center [900, 436] width 1046 height 603
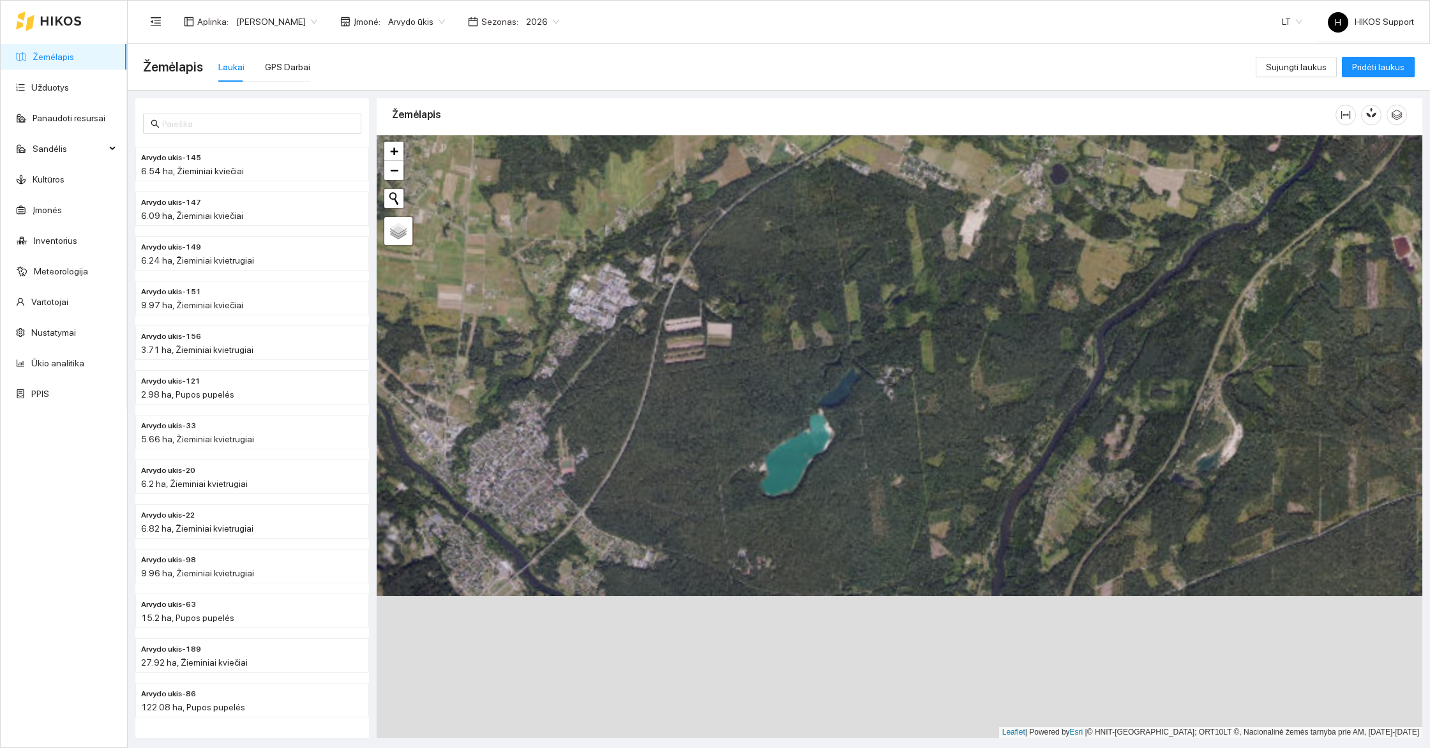
drag, startPoint x: 798, startPoint y: 586, endPoint x: 792, endPoint y: 302, distance: 283.6
click at [792, 302] on div at bounding box center [900, 436] width 1046 height 603
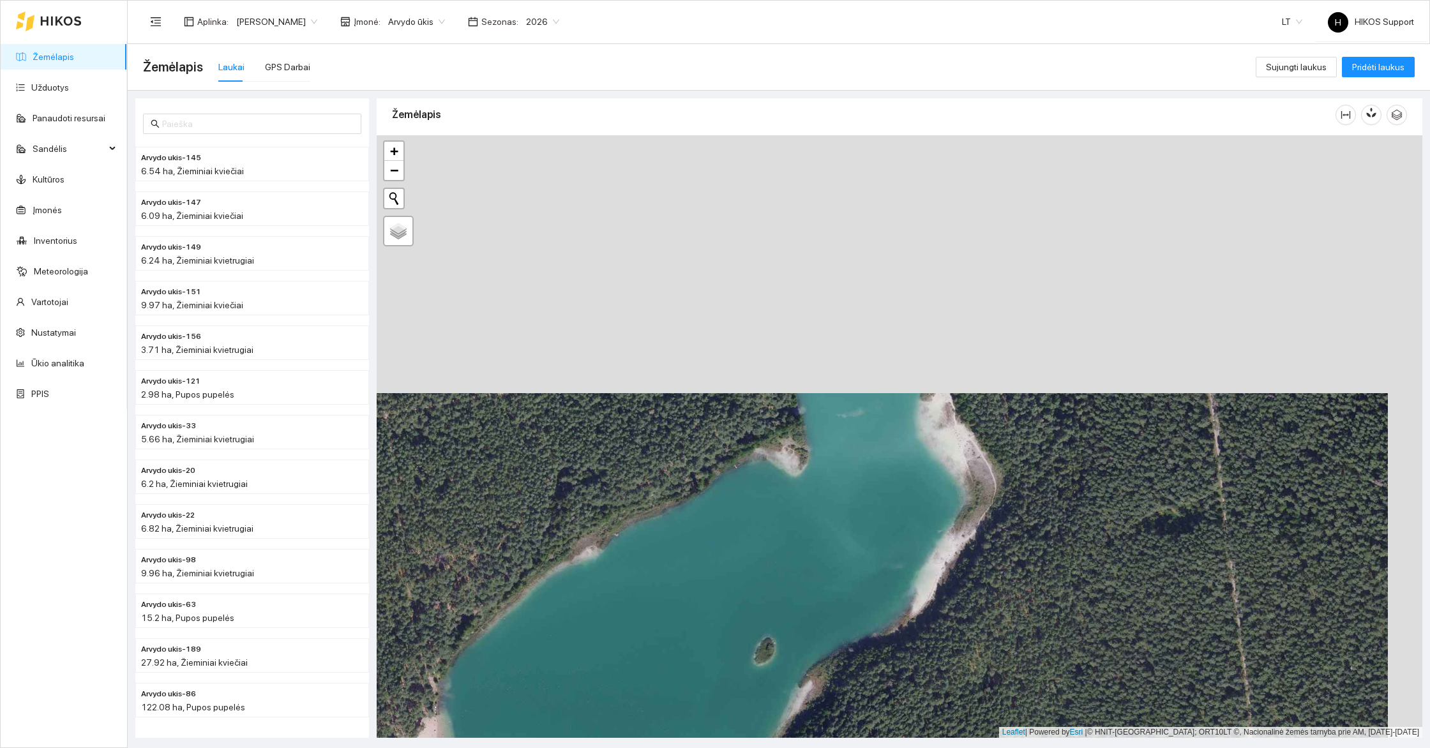
drag, startPoint x: 893, startPoint y: 239, endPoint x: 859, endPoint y: 497, distance: 260.3
click at [859, 497] on div at bounding box center [900, 436] width 1046 height 603
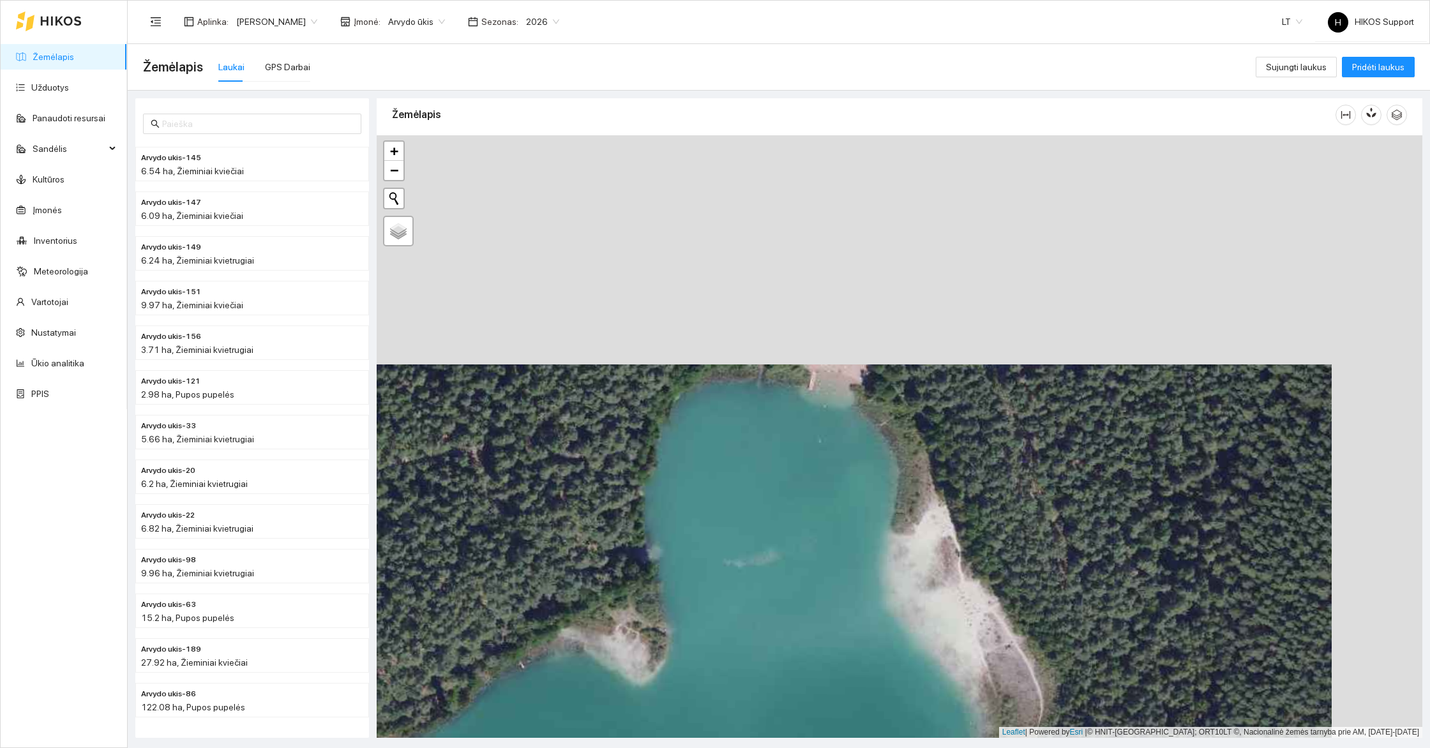
drag, startPoint x: 981, startPoint y: 391, endPoint x: 890, endPoint y: 621, distance: 246.8
click at [890, 621] on div at bounding box center [900, 436] width 1046 height 603
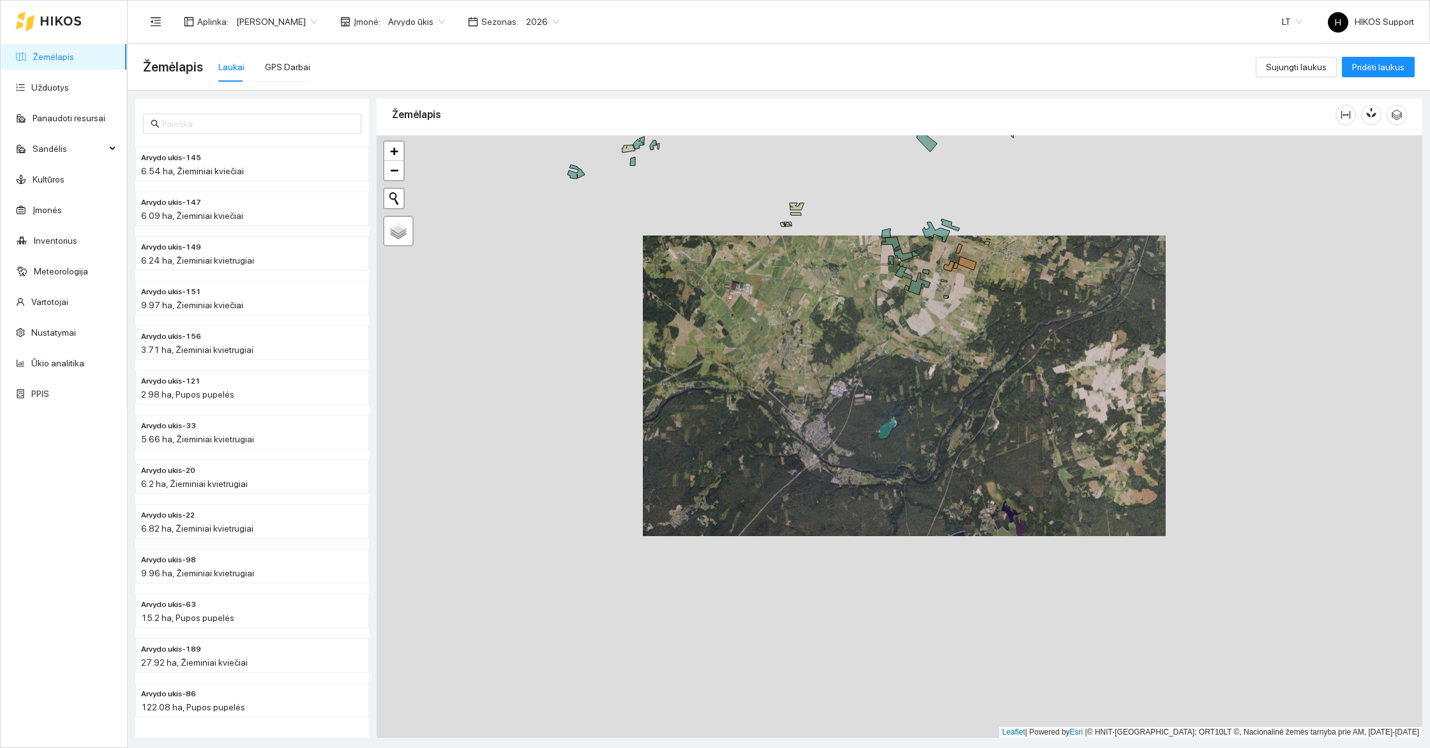
drag, startPoint x: 935, startPoint y: 600, endPoint x: 962, endPoint y: 379, distance: 223.3
click at [962, 379] on div at bounding box center [900, 436] width 1046 height 603
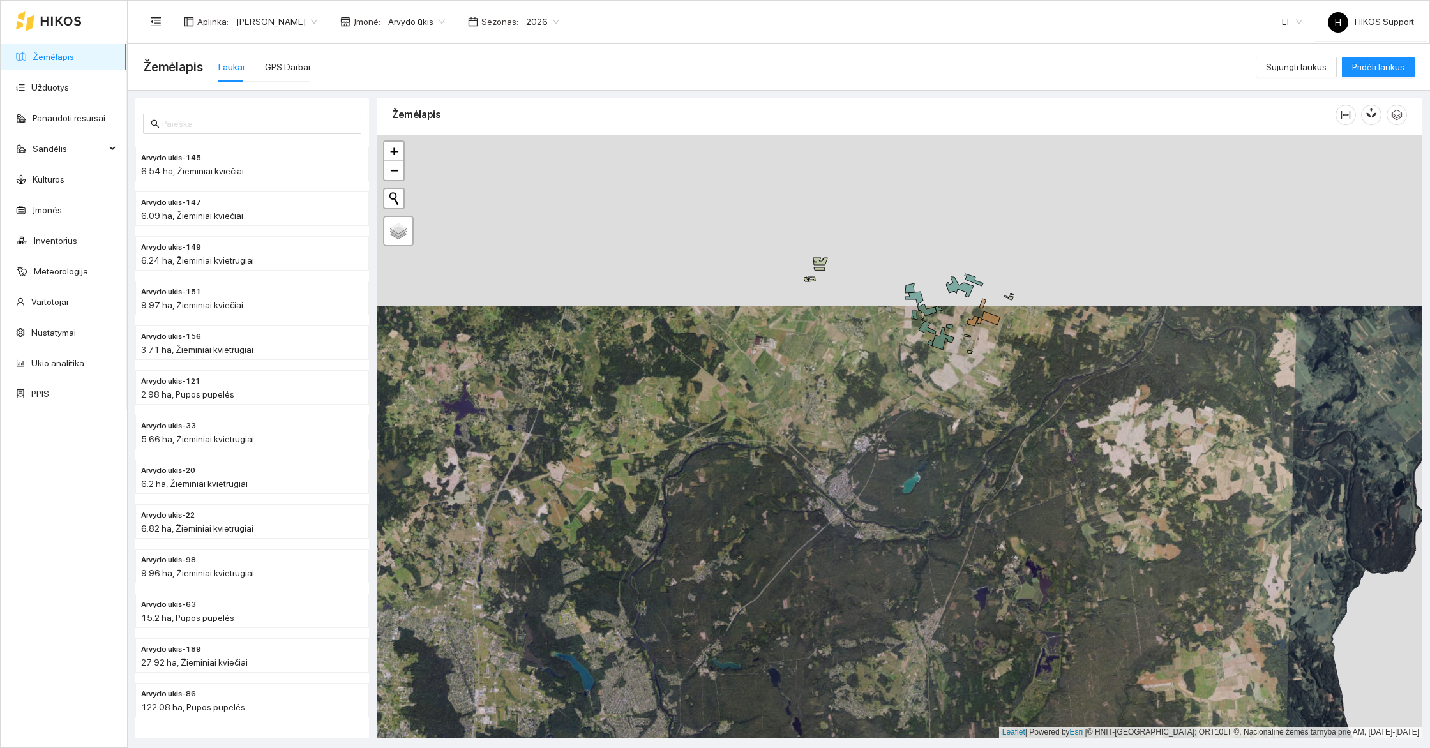
drag, startPoint x: 951, startPoint y: 266, endPoint x: 951, endPoint y: 543, distance: 277.8
click at [951, 543] on div at bounding box center [900, 436] width 1046 height 603
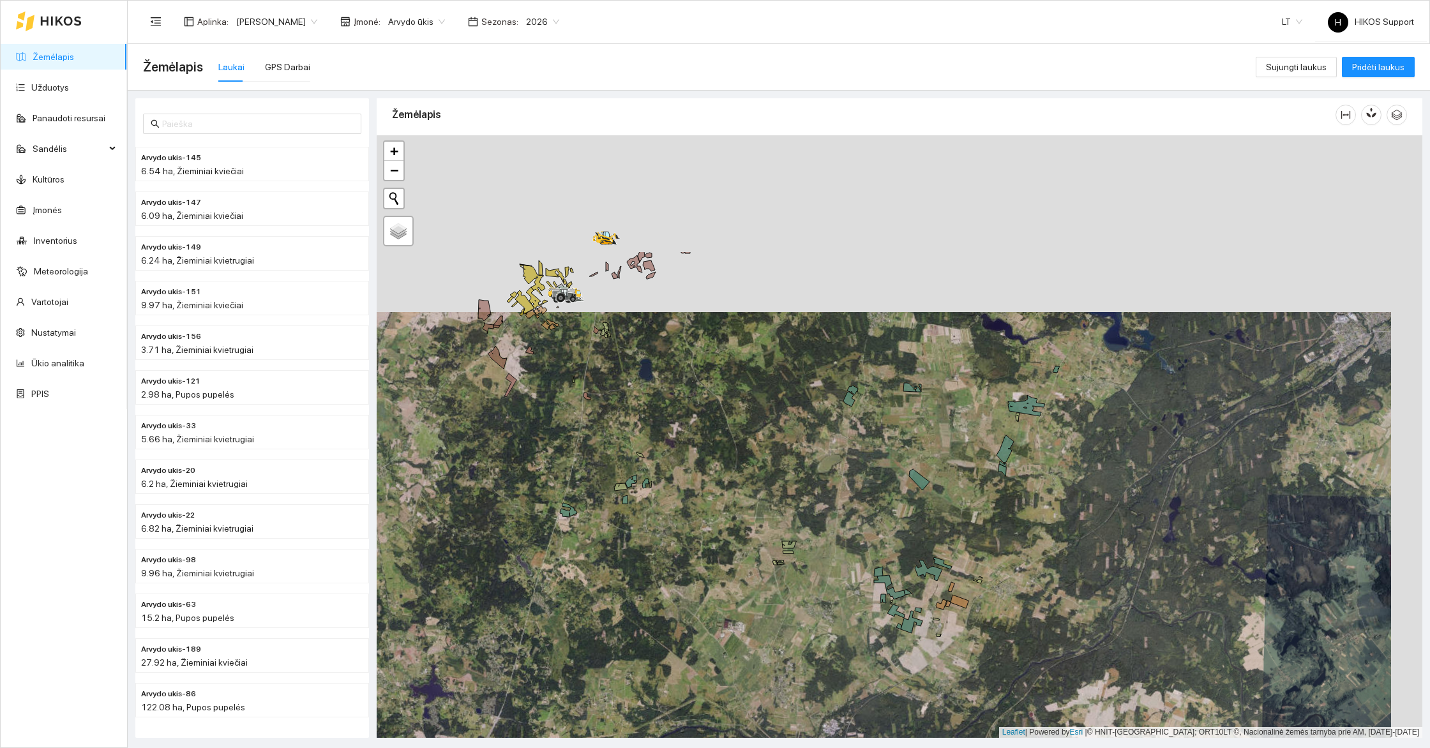
drag, startPoint x: 875, startPoint y: 278, endPoint x: 838, endPoint y: 464, distance: 189.5
click at [838, 464] on div at bounding box center [900, 436] width 1046 height 603
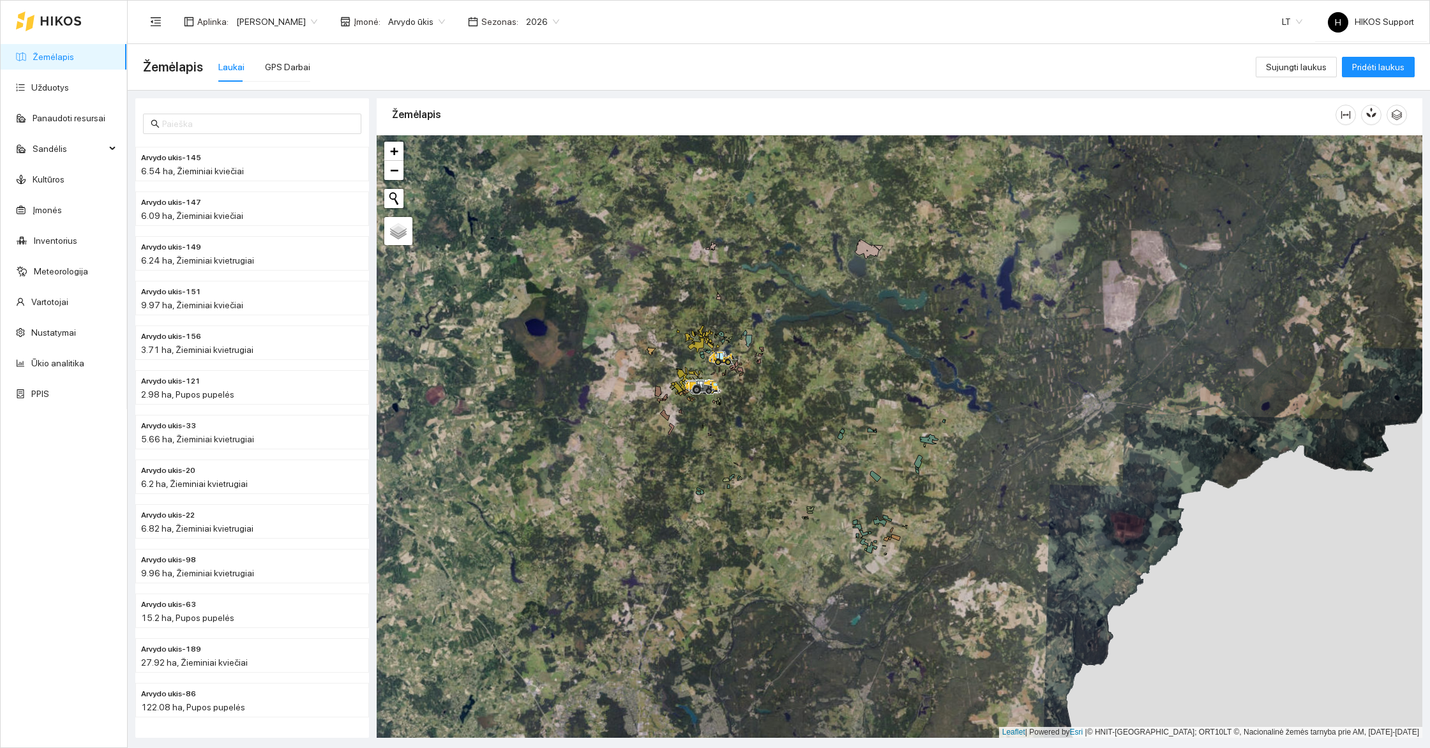
click at [755, 302] on div at bounding box center [900, 436] width 1046 height 603
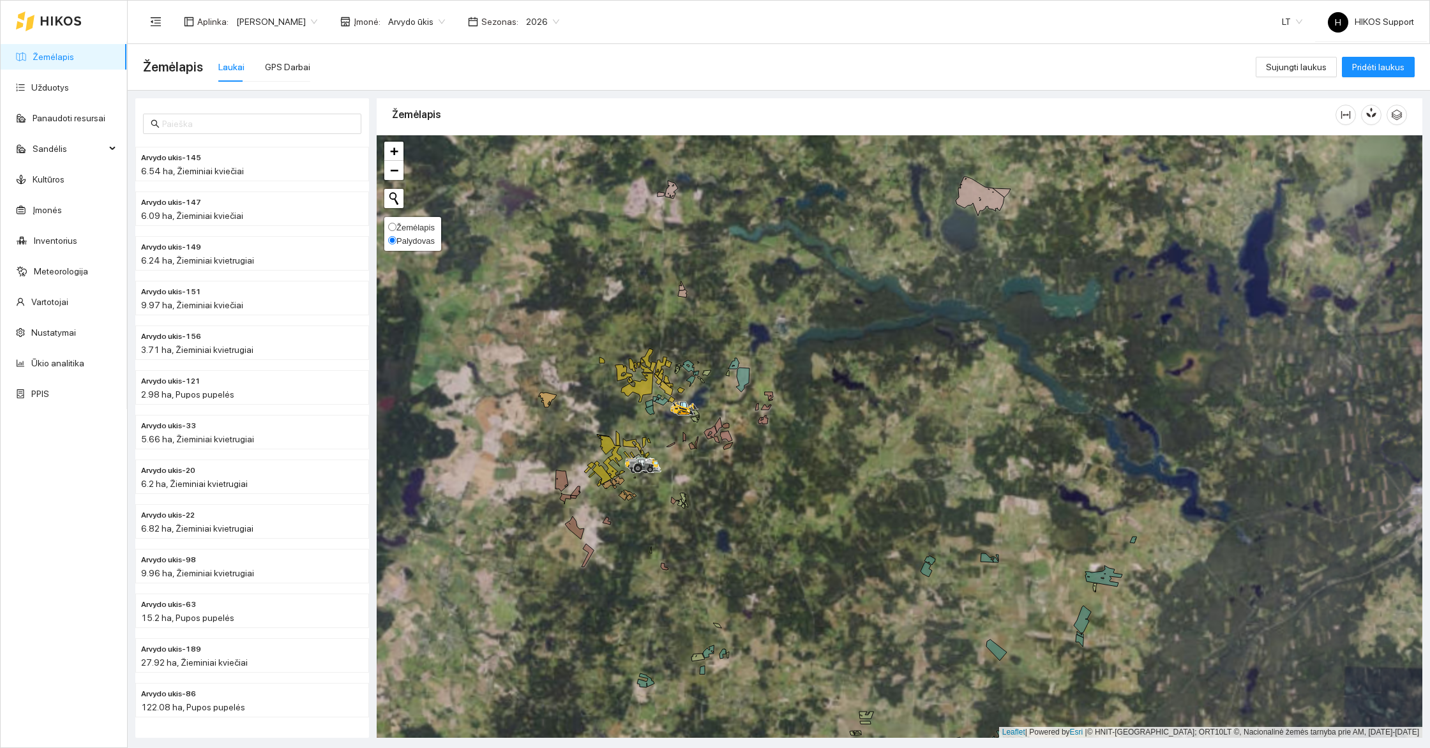
click at [416, 224] on span "Žemėlapis" at bounding box center [416, 228] width 38 height 10
click at [397, 224] on input "Žemėlapis" at bounding box center [392, 227] width 8 height 8
radio input "true"
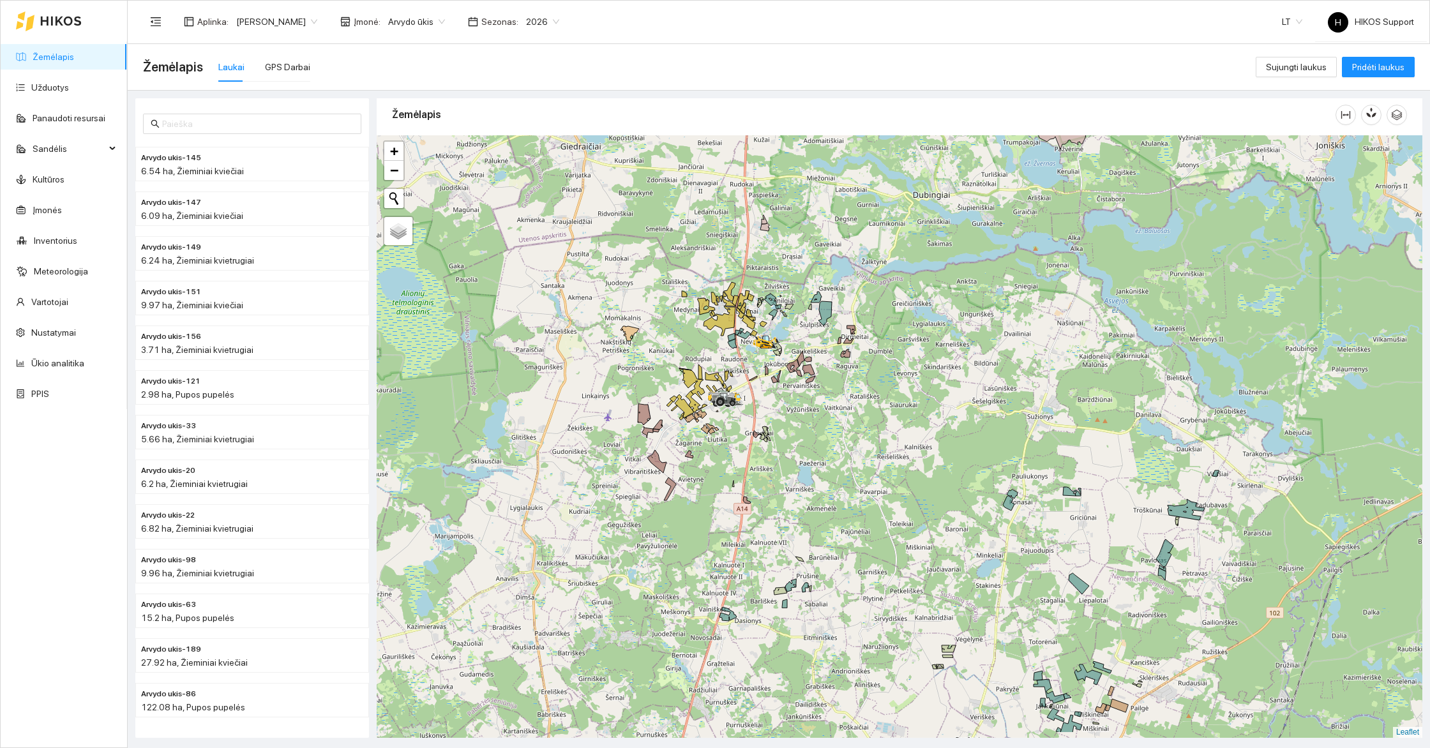
drag, startPoint x: 655, startPoint y: 511, endPoint x: 726, endPoint y: 402, distance: 129.7
click at [733, 402] on div at bounding box center [900, 436] width 1046 height 603
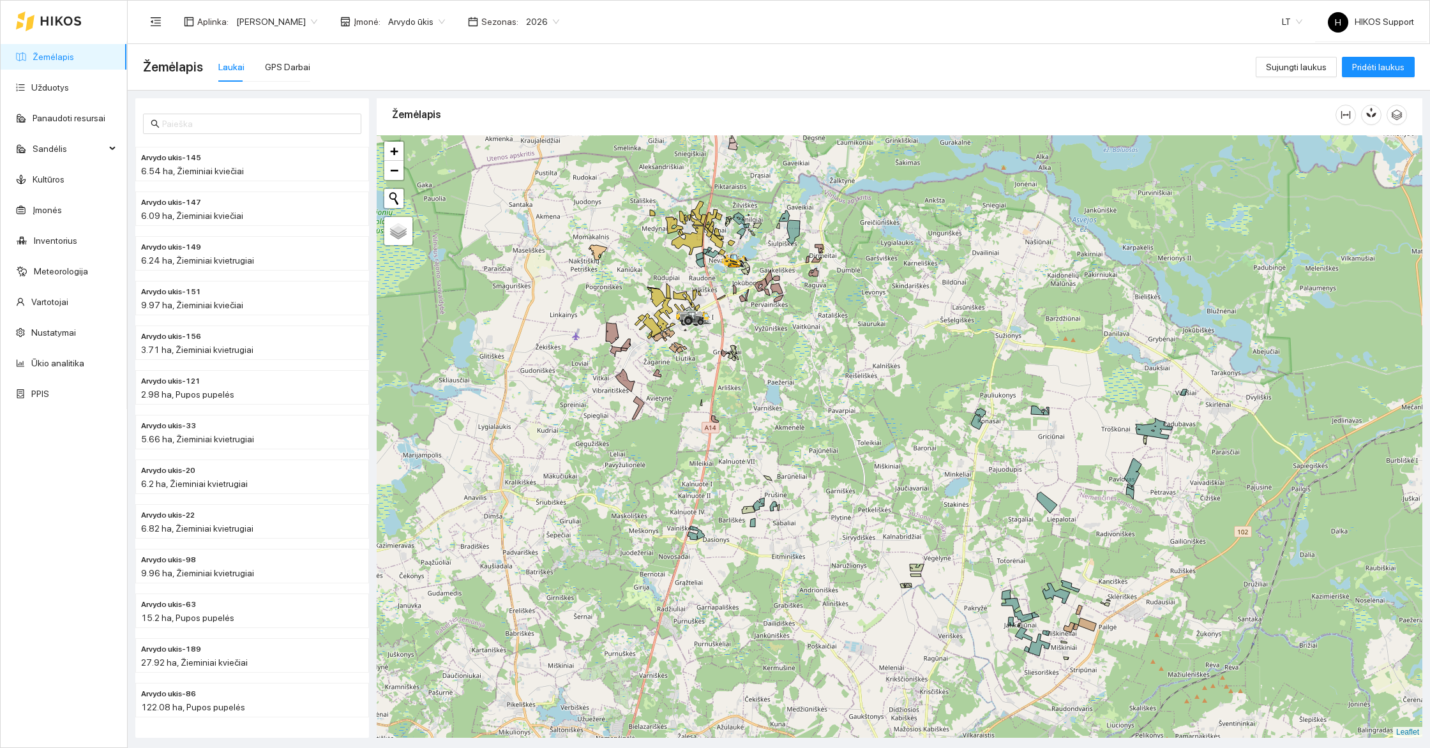
drag, startPoint x: 914, startPoint y: 519, endPoint x: 889, endPoint y: 481, distance: 45.5
click at [890, 481] on div at bounding box center [900, 436] width 1046 height 603
drag, startPoint x: 821, startPoint y: 332, endPoint x: 938, endPoint y: 464, distance: 176.9
click at [938, 464] on div at bounding box center [900, 436] width 1046 height 603
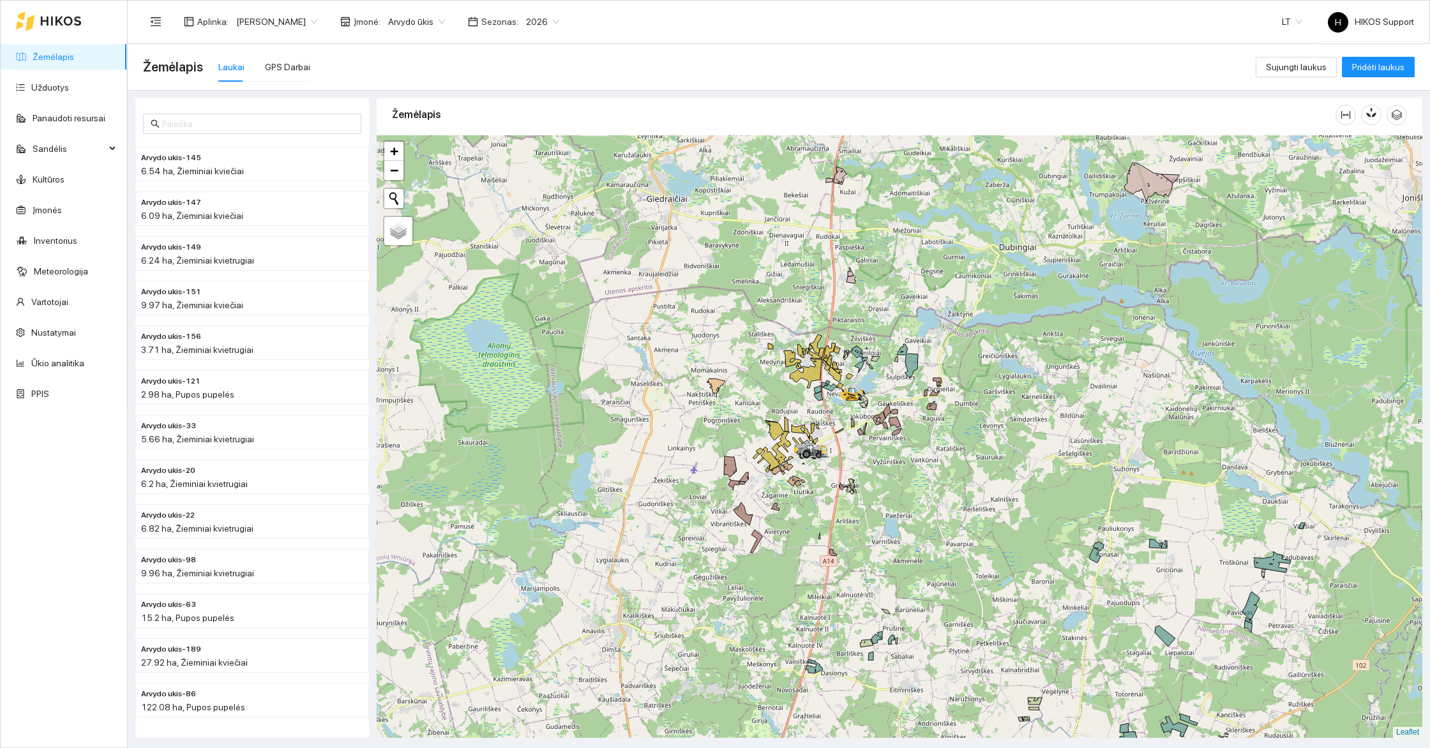
click at [786, 391] on div at bounding box center [900, 436] width 1046 height 603
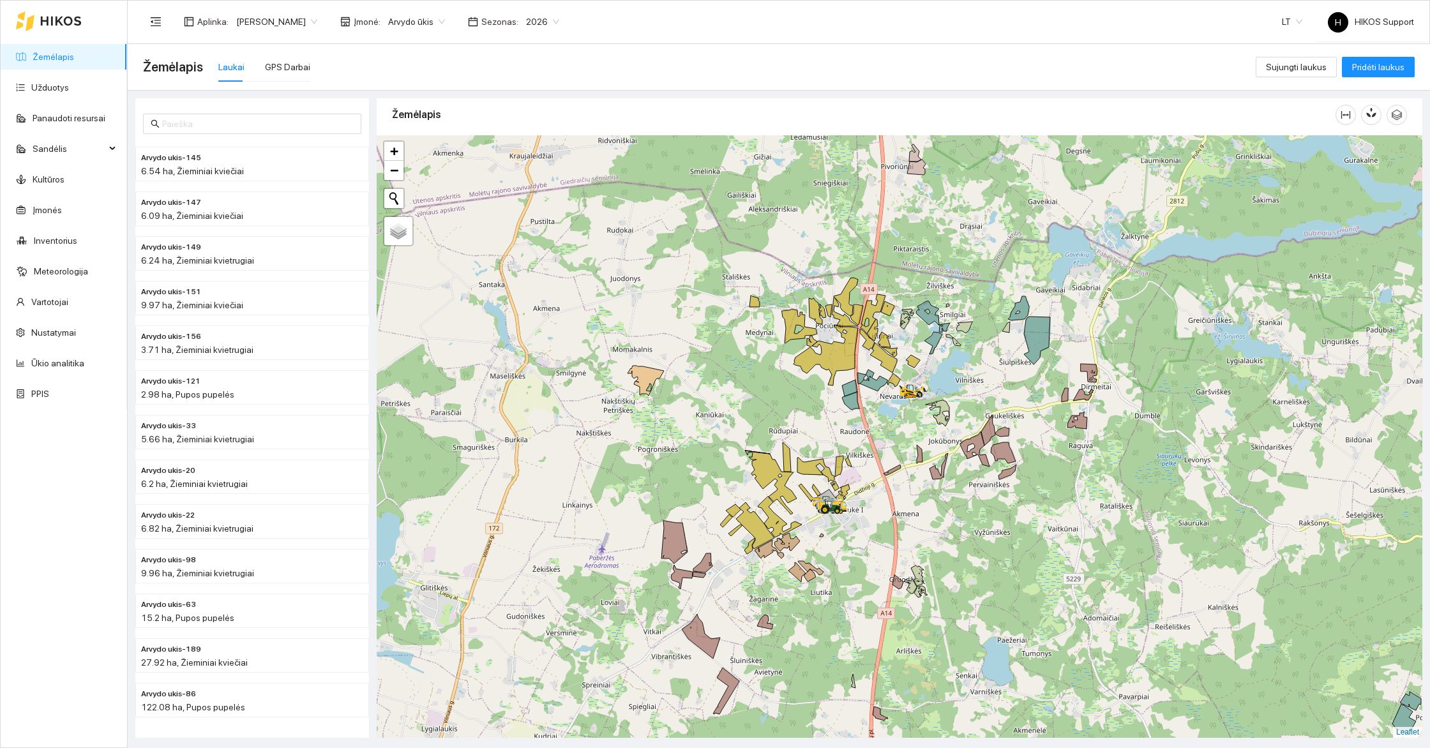
drag, startPoint x: 916, startPoint y: 469, endPoint x: 762, endPoint y: 342, distance: 200.5
click at [766, 347] on div at bounding box center [900, 436] width 1046 height 603
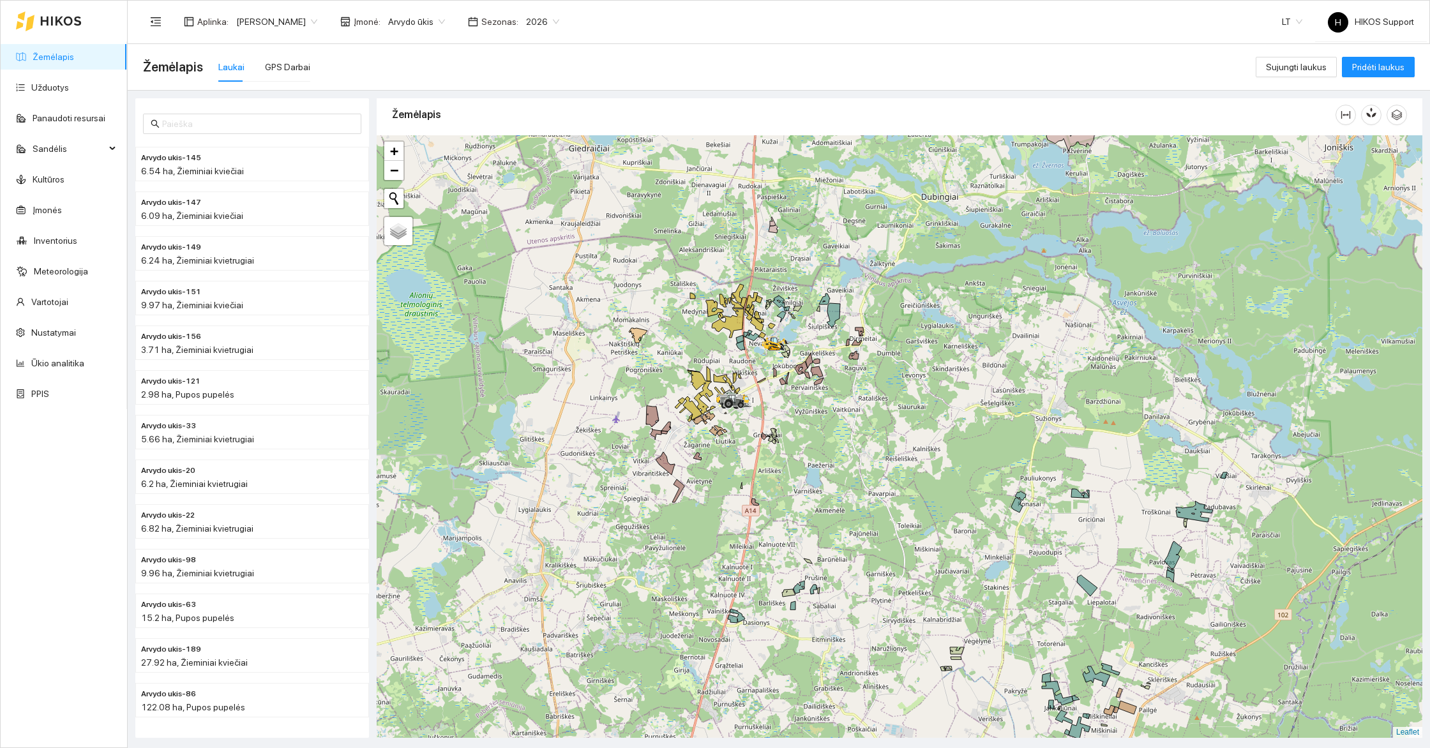
drag, startPoint x: 924, startPoint y: 282, endPoint x: 1047, endPoint y: 458, distance: 215.1
click at [1049, 457] on div at bounding box center [900, 436] width 1046 height 603
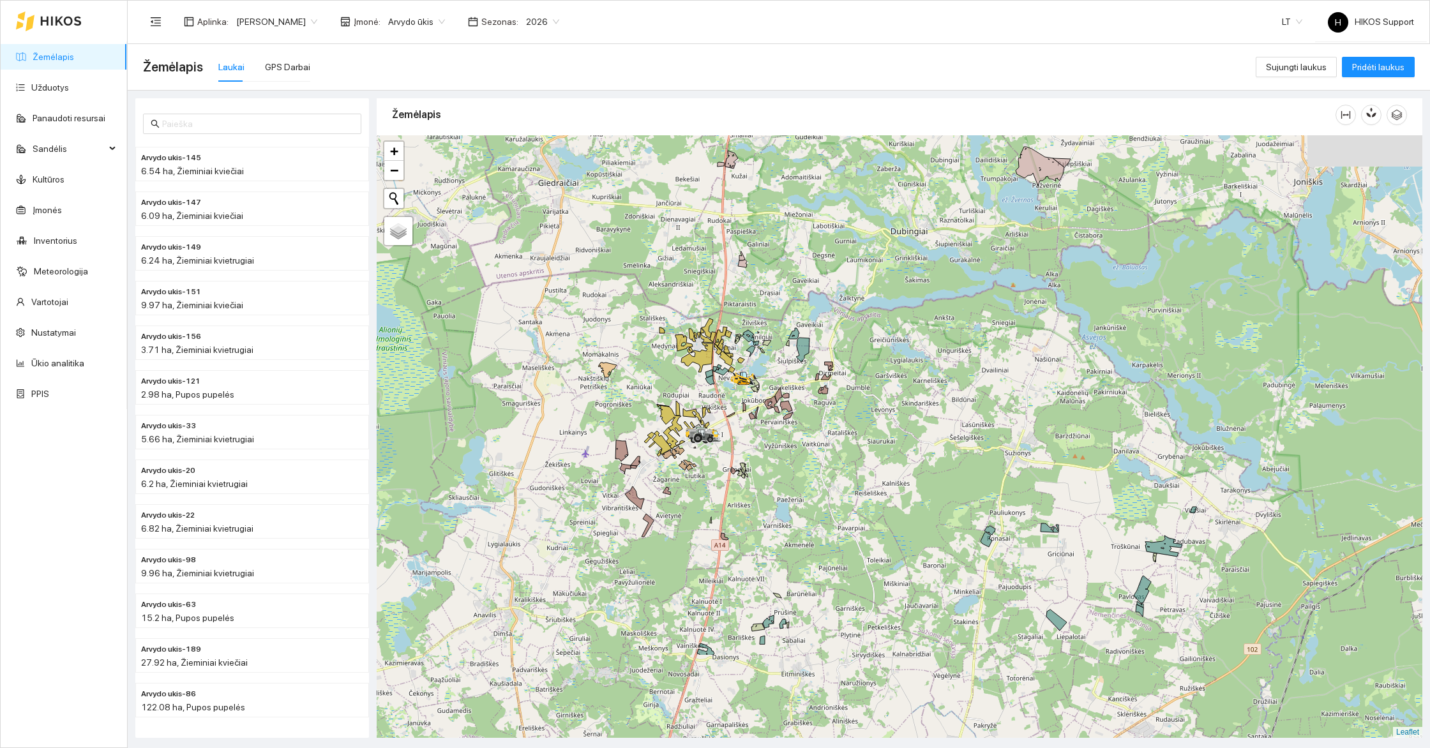
drag, startPoint x: 1099, startPoint y: 488, endPoint x: 808, endPoint y: 215, distance: 398.5
click at [808, 215] on div at bounding box center [900, 436] width 1046 height 603
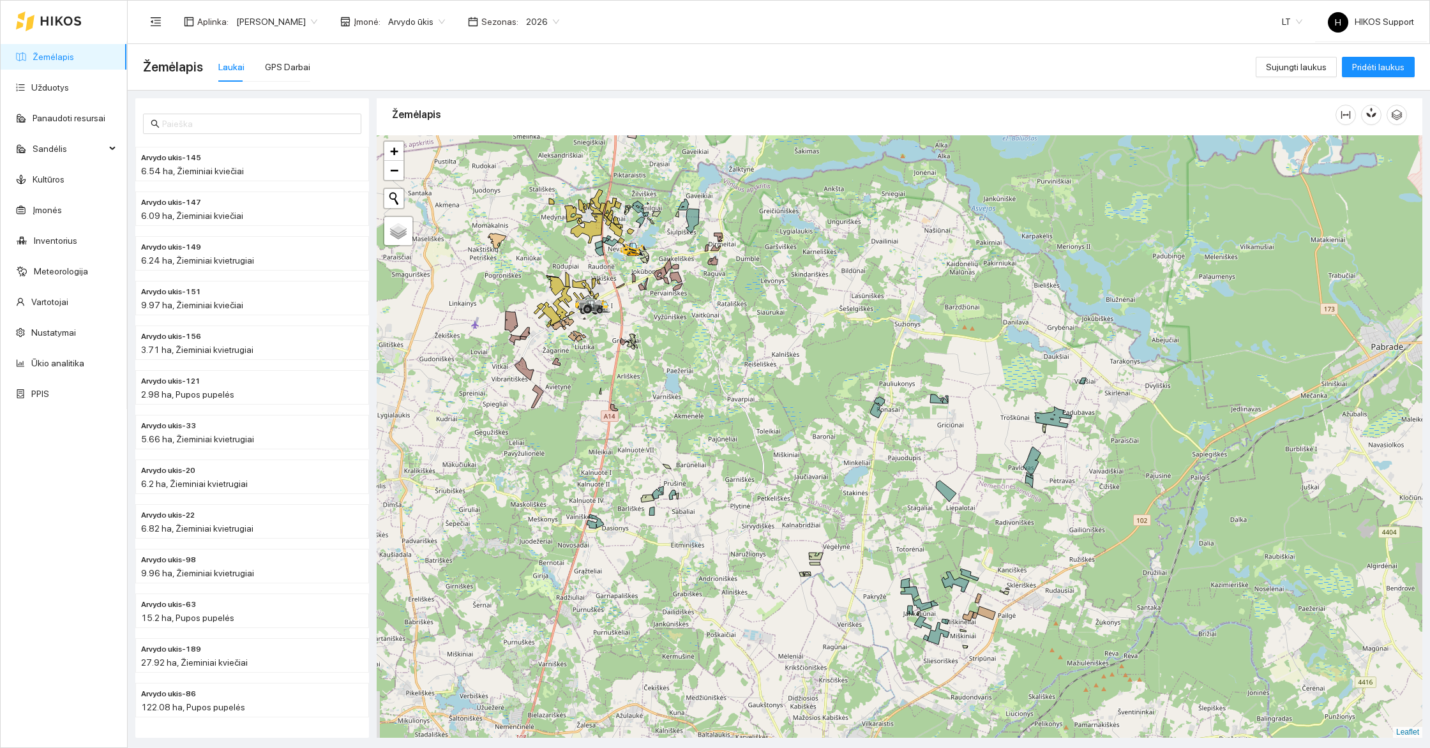
drag, startPoint x: 716, startPoint y: 411, endPoint x: 922, endPoint y: 448, distance: 209.0
click at [922, 448] on div at bounding box center [900, 436] width 1046 height 603
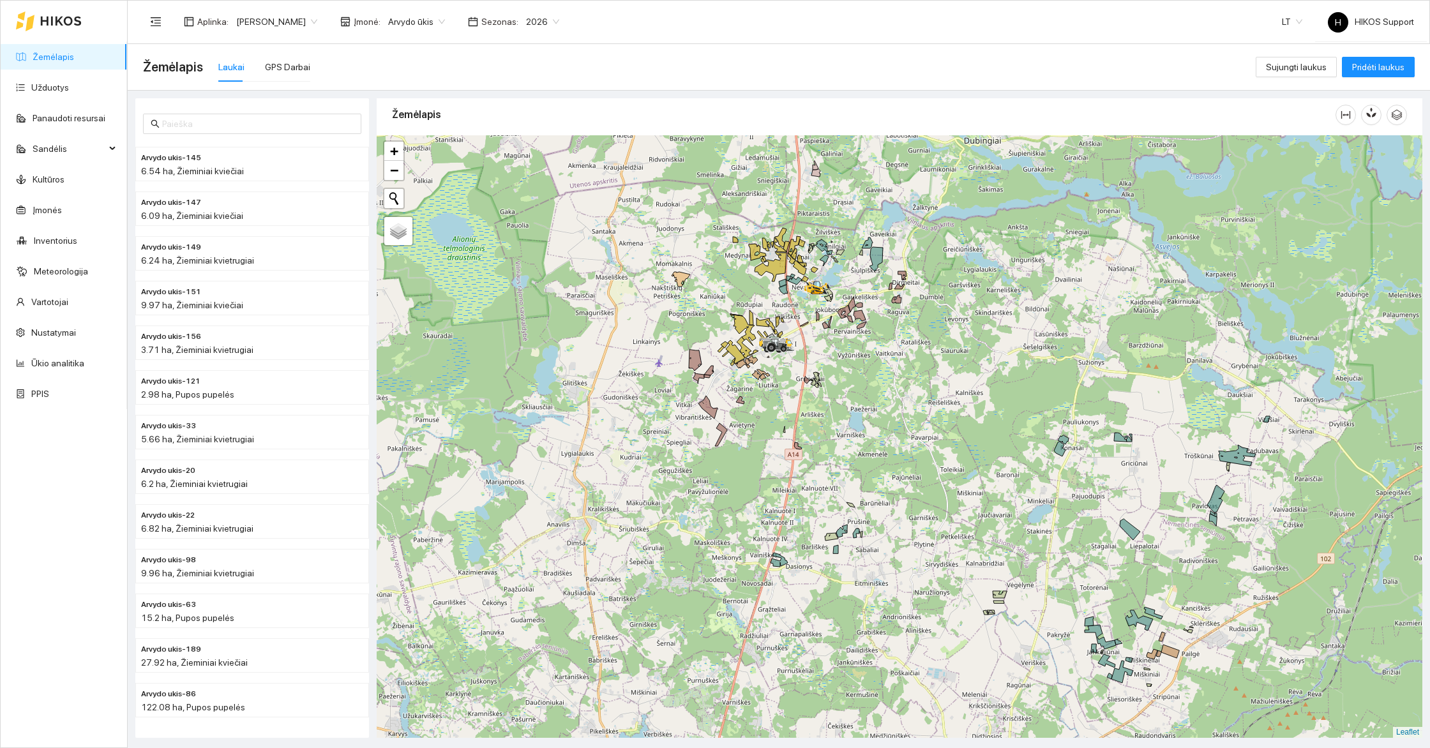
click at [849, 631] on div at bounding box center [900, 436] width 1046 height 603
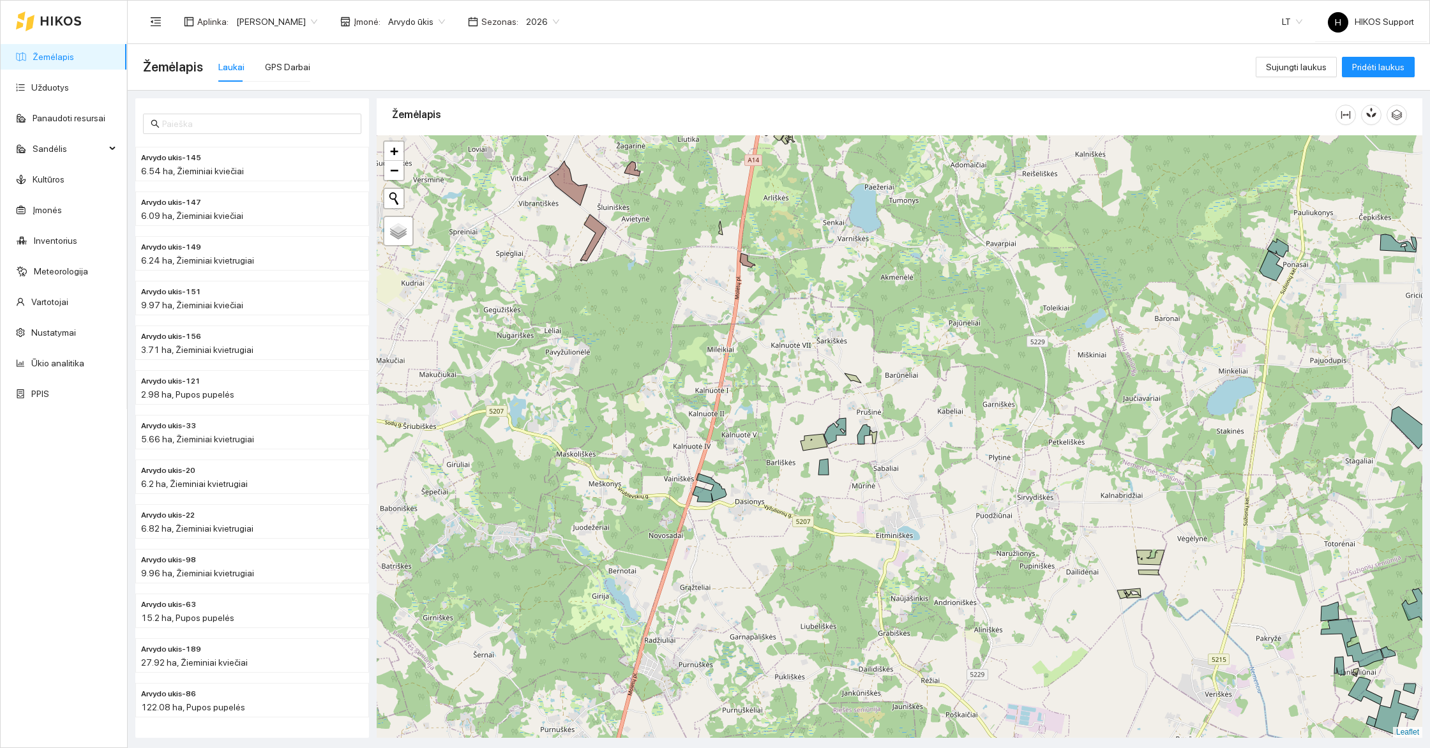
click at [811, 522] on div at bounding box center [900, 436] width 1046 height 603
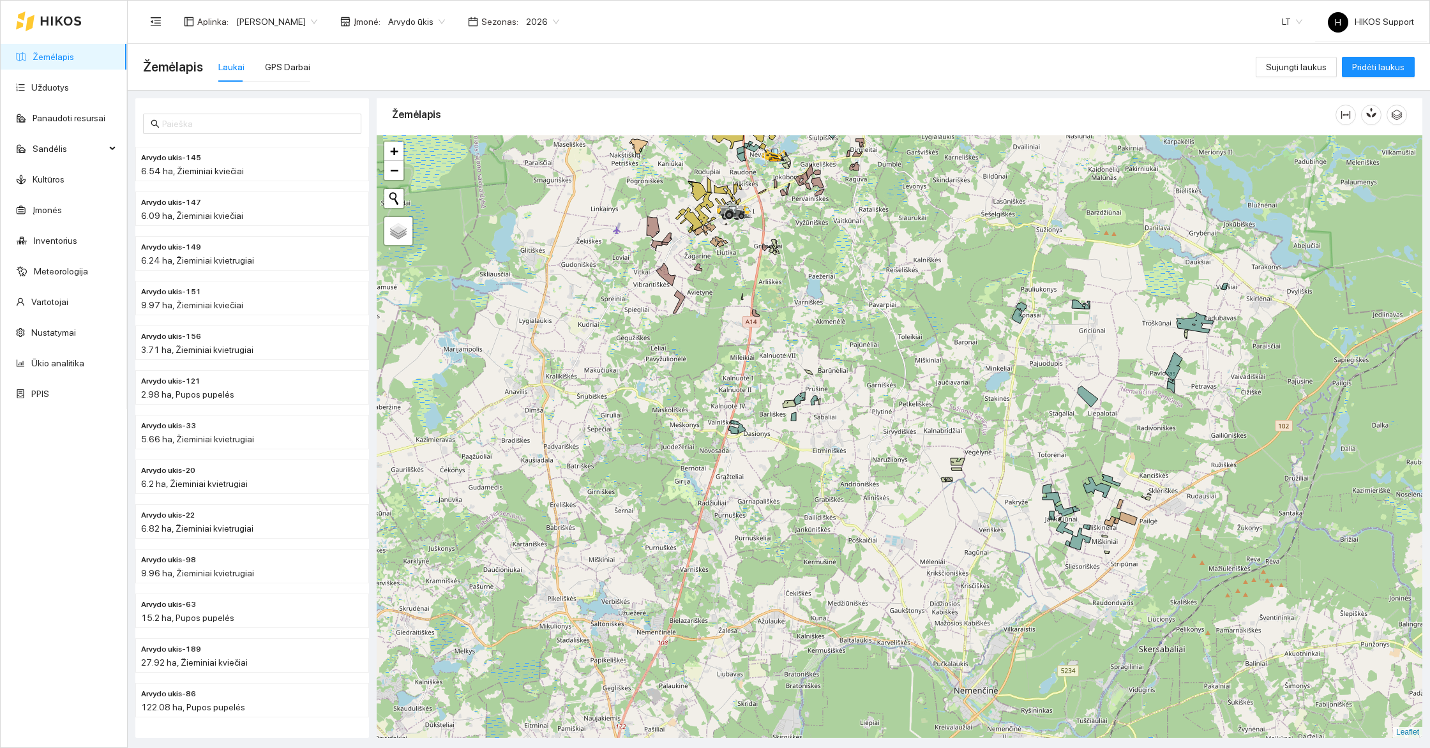
drag, startPoint x: 741, startPoint y: 242, endPoint x: 788, endPoint y: 376, distance: 142.0
click at [788, 376] on div at bounding box center [900, 436] width 1046 height 603
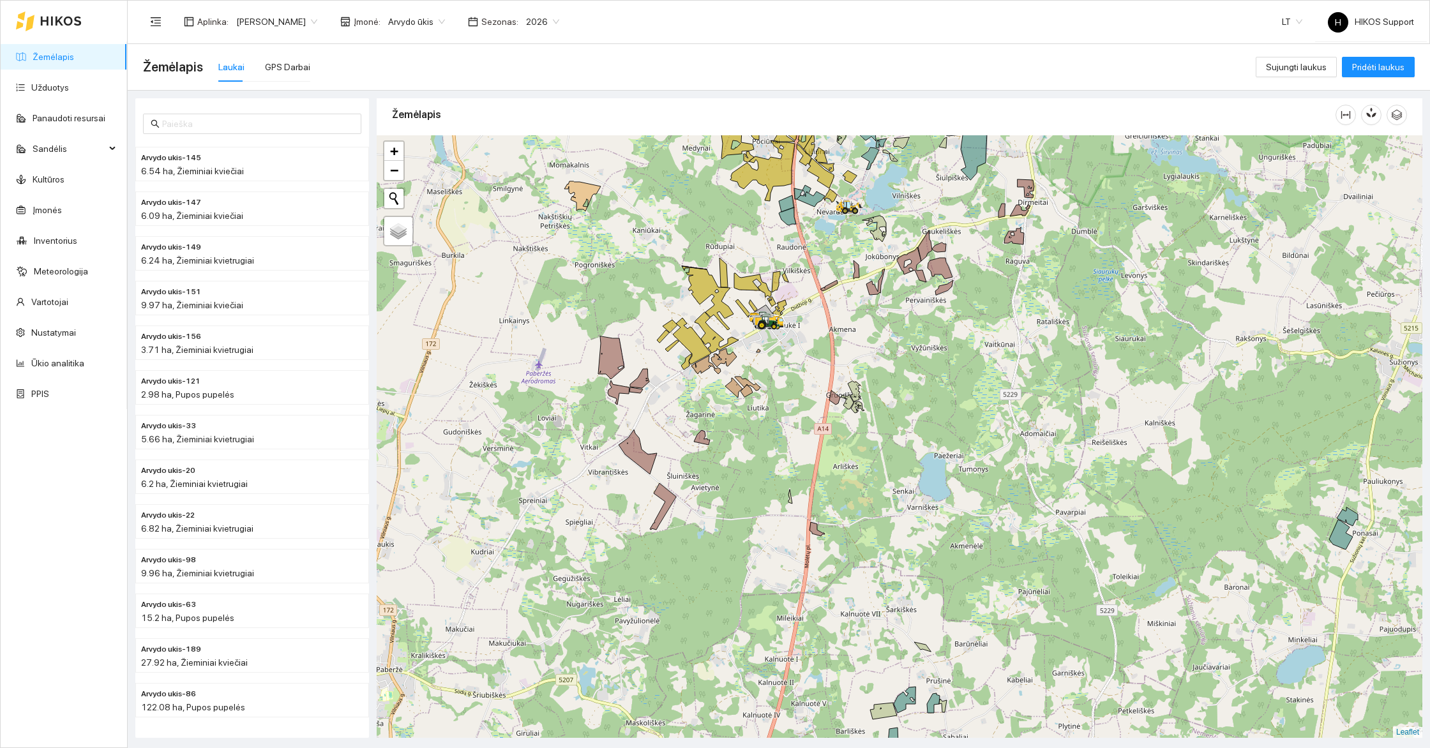
drag, startPoint x: 893, startPoint y: 319, endPoint x: 860, endPoint y: 468, distance: 152.5
click at [863, 467] on div at bounding box center [900, 436] width 1046 height 603
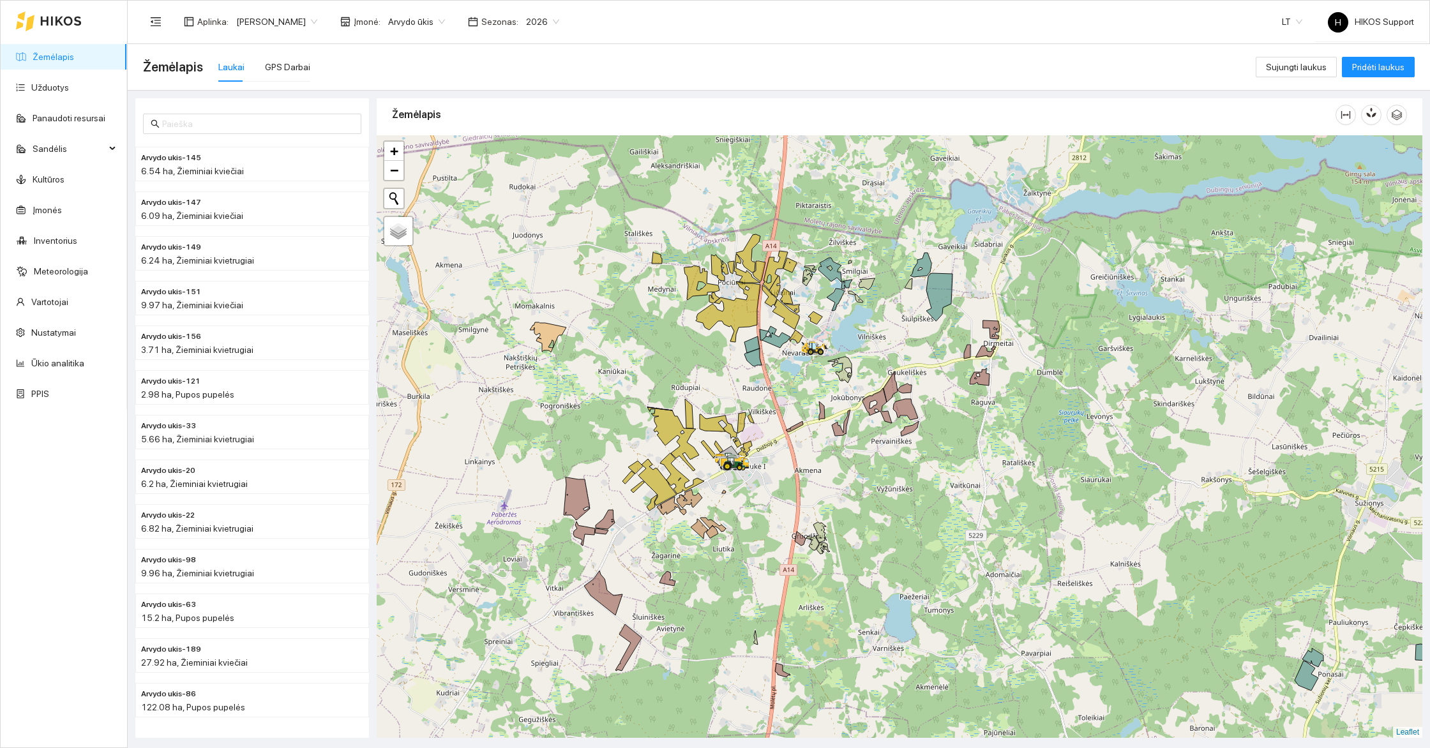
click at [897, 538] on div at bounding box center [900, 436] width 1046 height 603
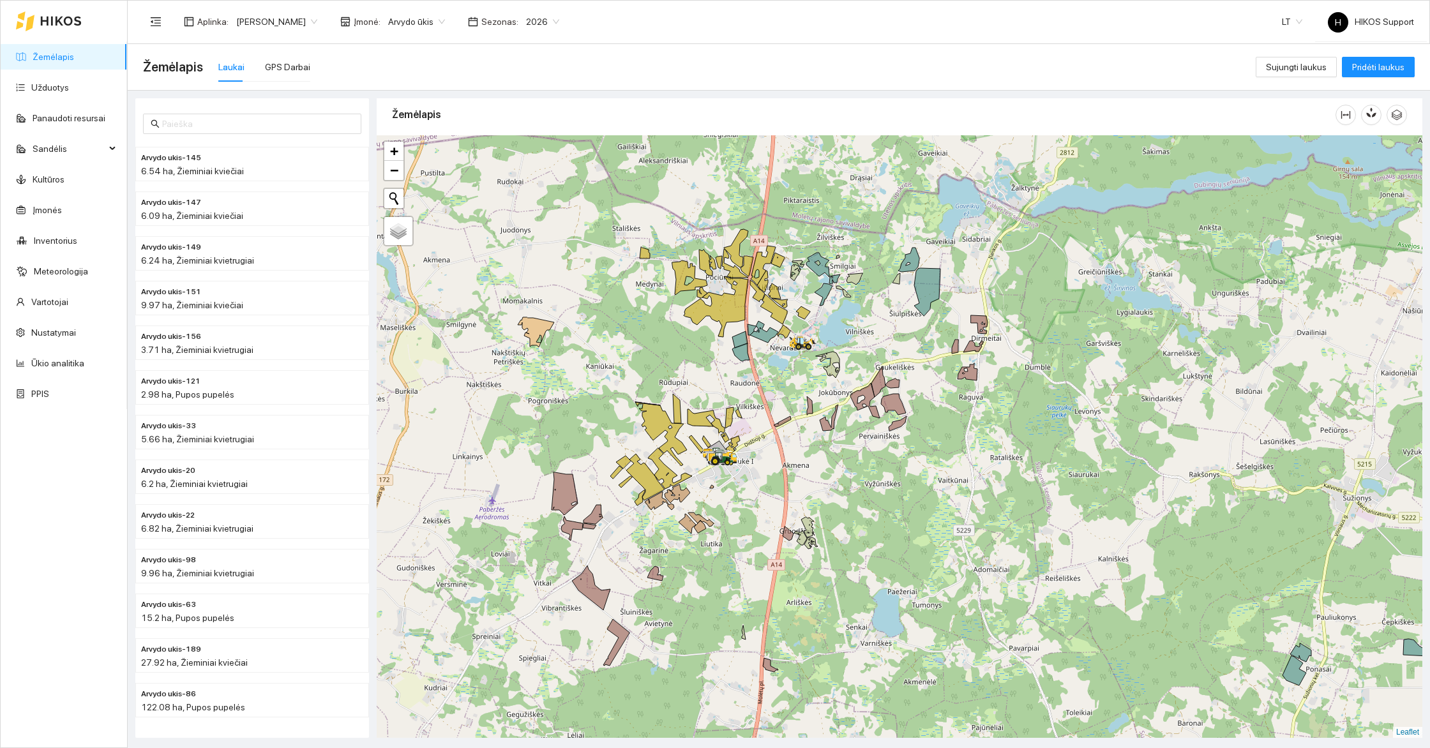
drag, startPoint x: 808, startPoint y: 492, endPoint x: 769, endPoint y: 411, distance: 90.0
click at [769, 411] on div at bounding box center [900, 436] width 1046 height 603
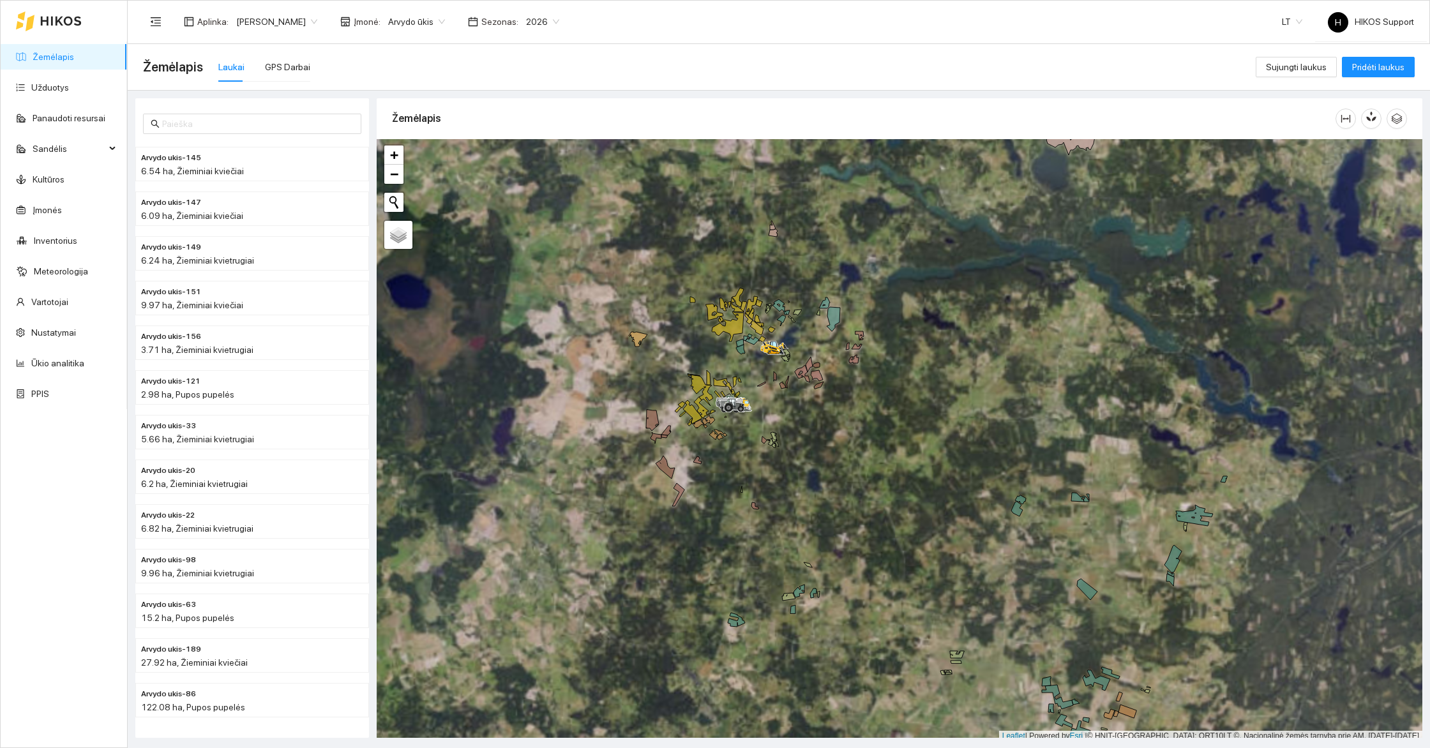
scroll to position [4, 0]
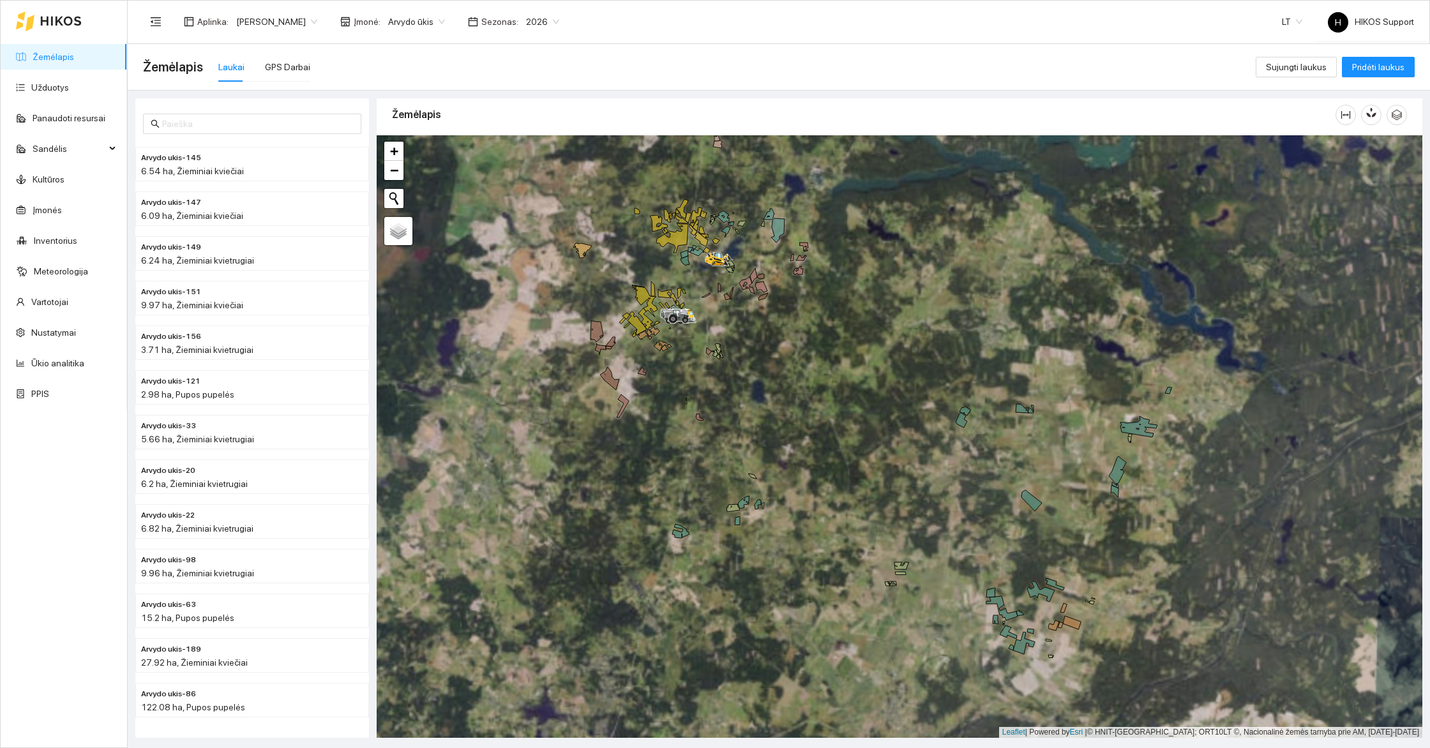
drag, startPoint x: 1191, startPoint y: 668, endPoint x: 1088, endPoint y: 512, distance: 186.7
click at [1088, 512] on div at bounding box center [900, 436] width 1046 height 603
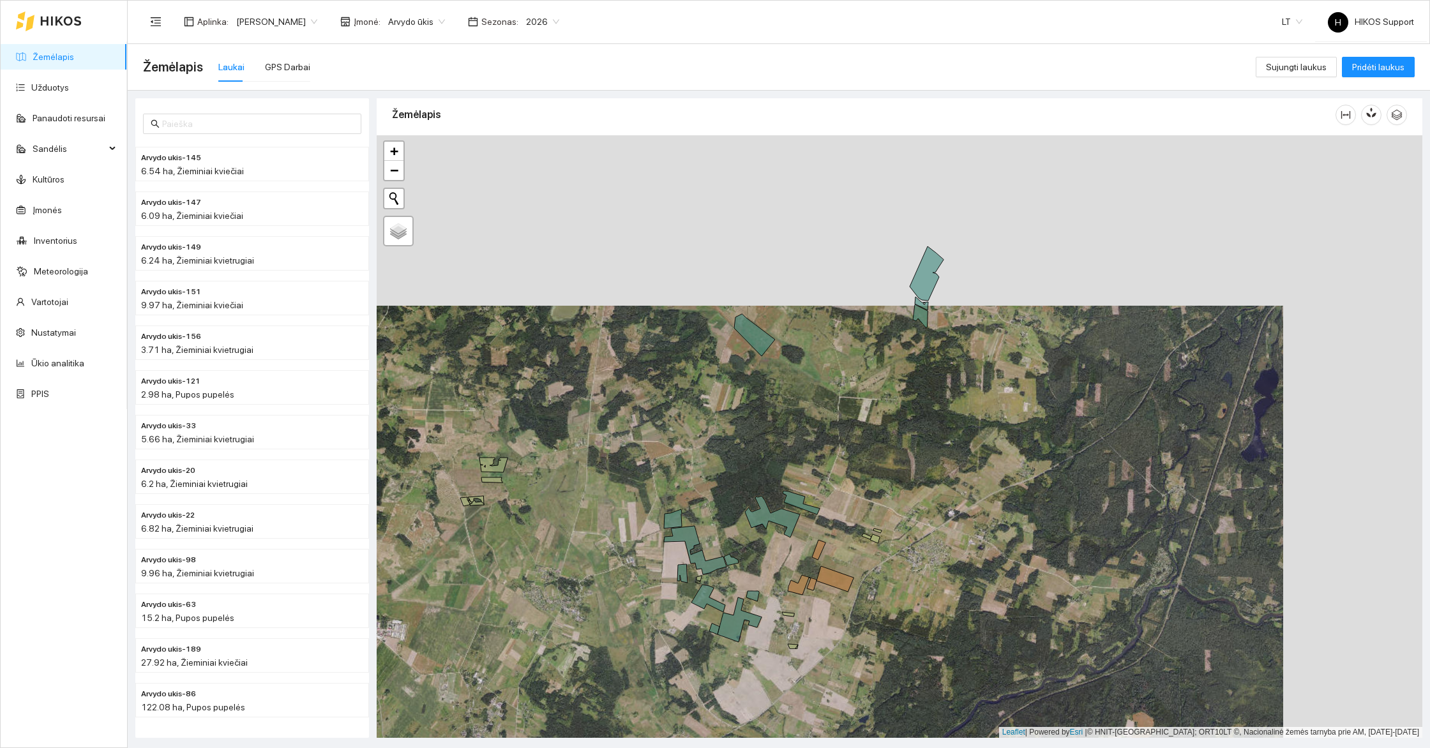
drag, startPoint x: 881, startPoint y: 335, endPoint x: 729, endPoint y: 518, distance: 237.7
click at [729, 518] on div at bounding box center [900, 436] width 1046 height 603
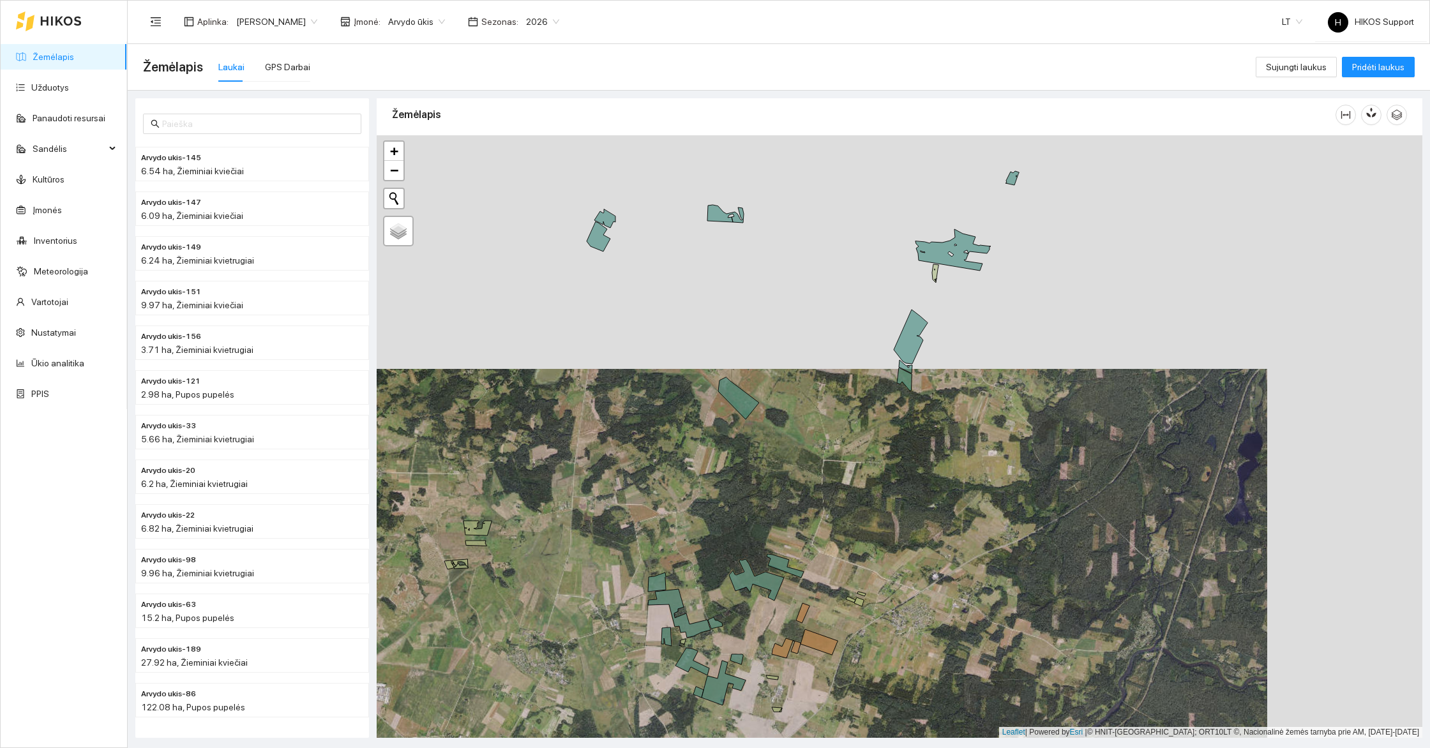
drag, startPoint x: 909, startPoint y: 387, endPoint x: 906, endPoint y: 438, distance: 51.2
click at [906, 438] on div at bounding box center [900, 436] width 1046 height 603
click at [741, 402] on icon at bounding box center [738, 399] width 41 height 42
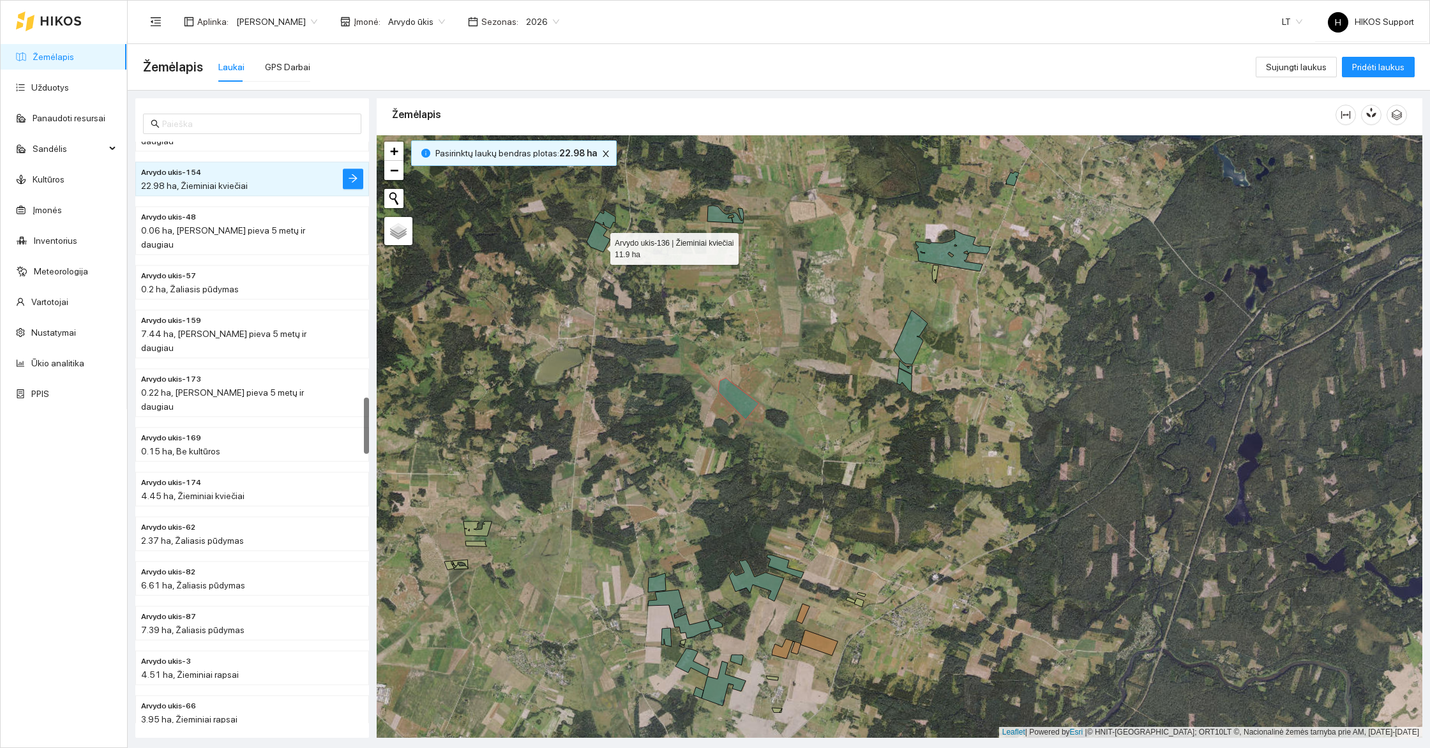
click at [599, 243] on icon at bounding box center [599, 237] width 24 height 30
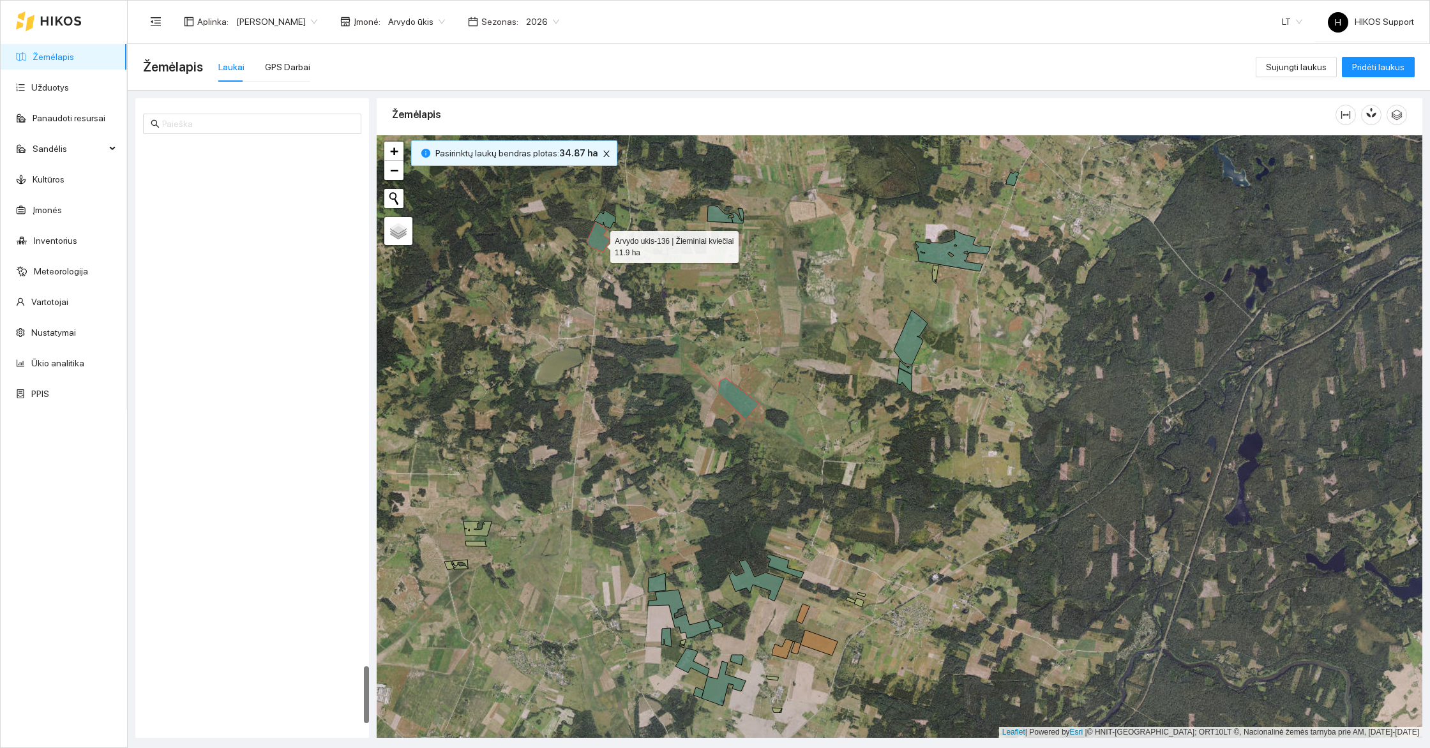
scroll to position [5368, 0]
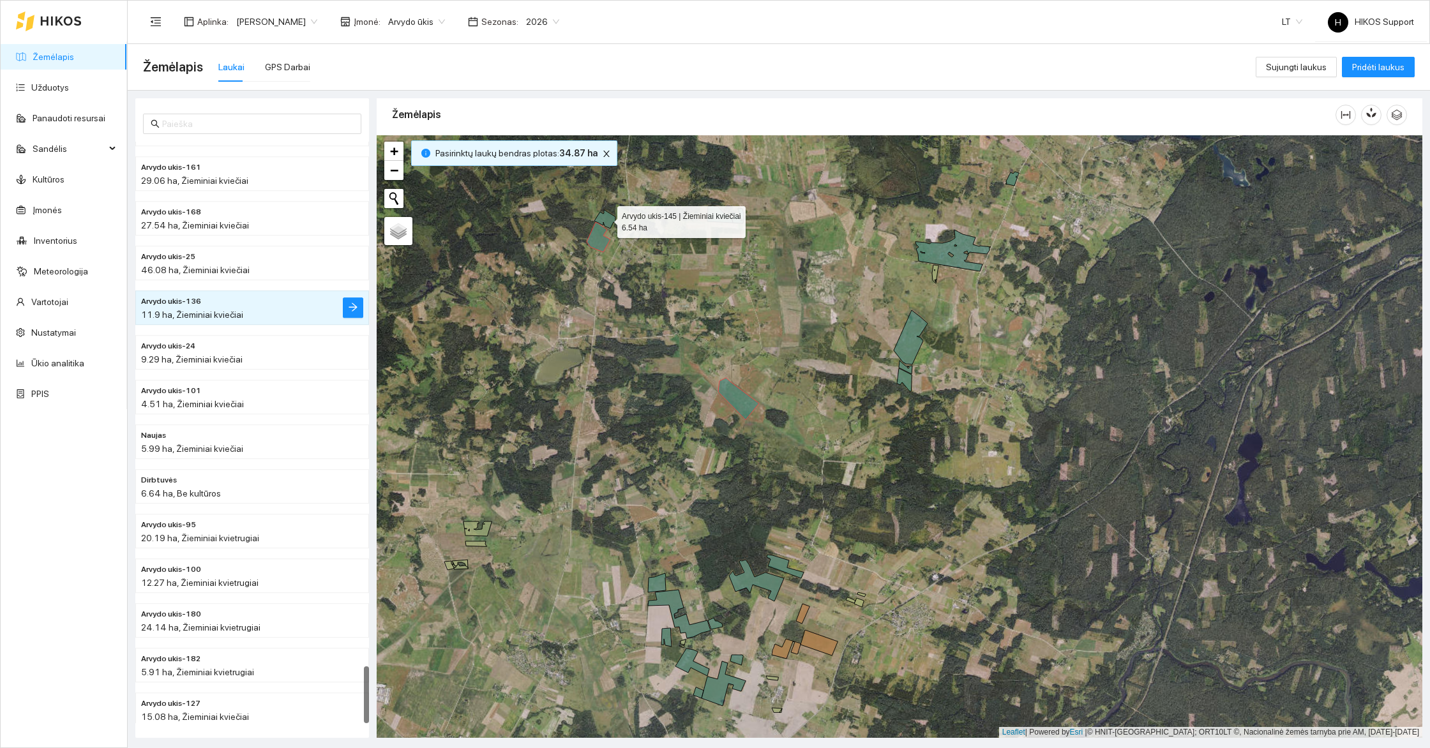
click at [606, 218] on icon at bounding box center [605, 219] width 21 height 19
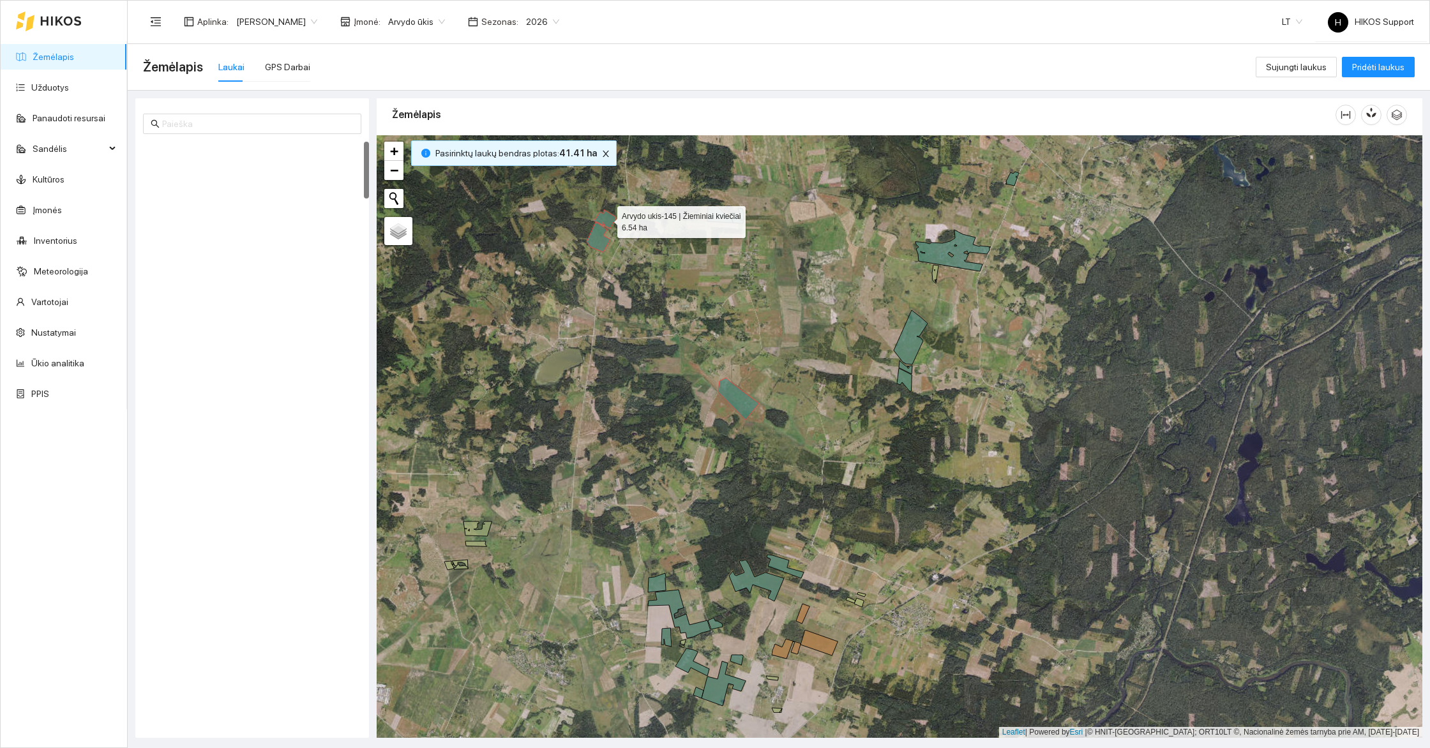
scroll to position [0, 0]
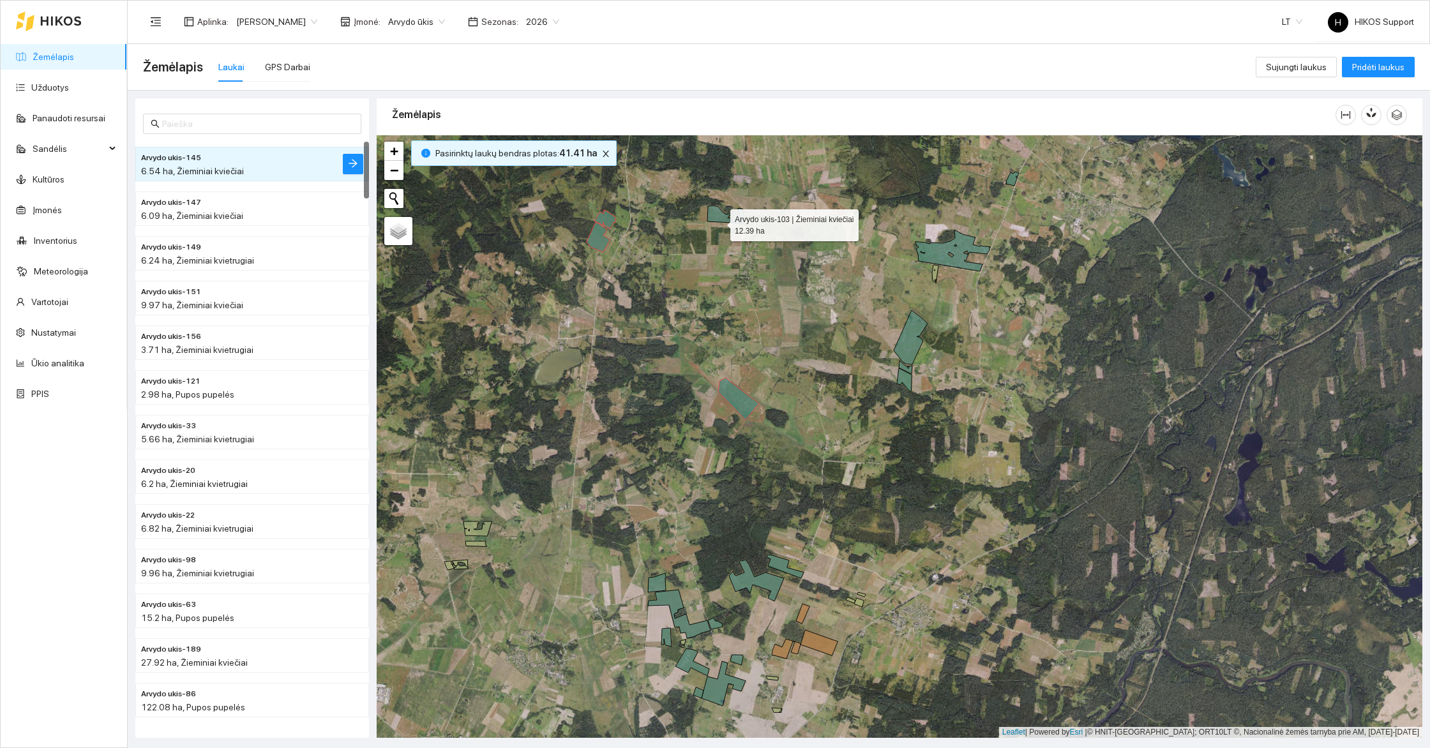
click at [719, 221] on icon at bounding box center [726, 215] width 36 height 18
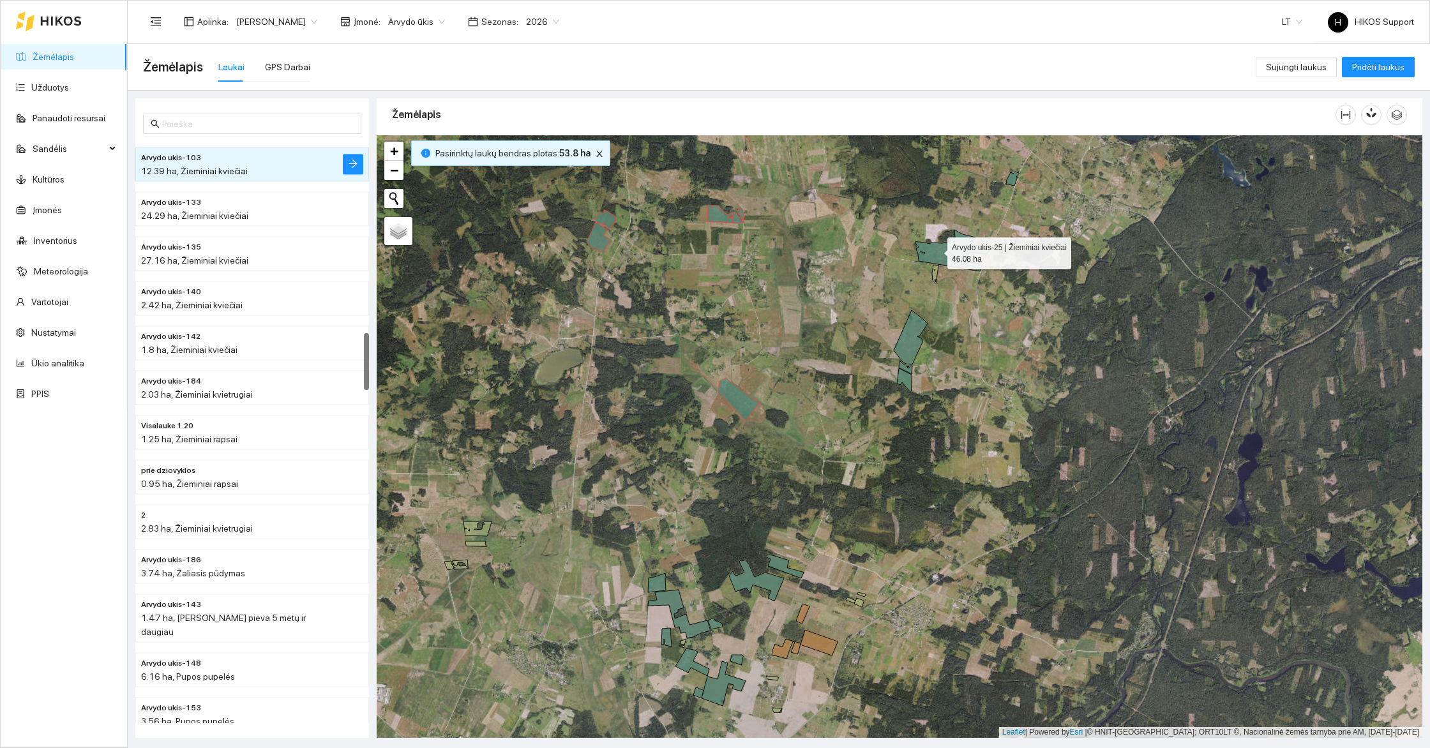
click at [936, 250] on icon at bounding box center [953, 251] width 75 height 42
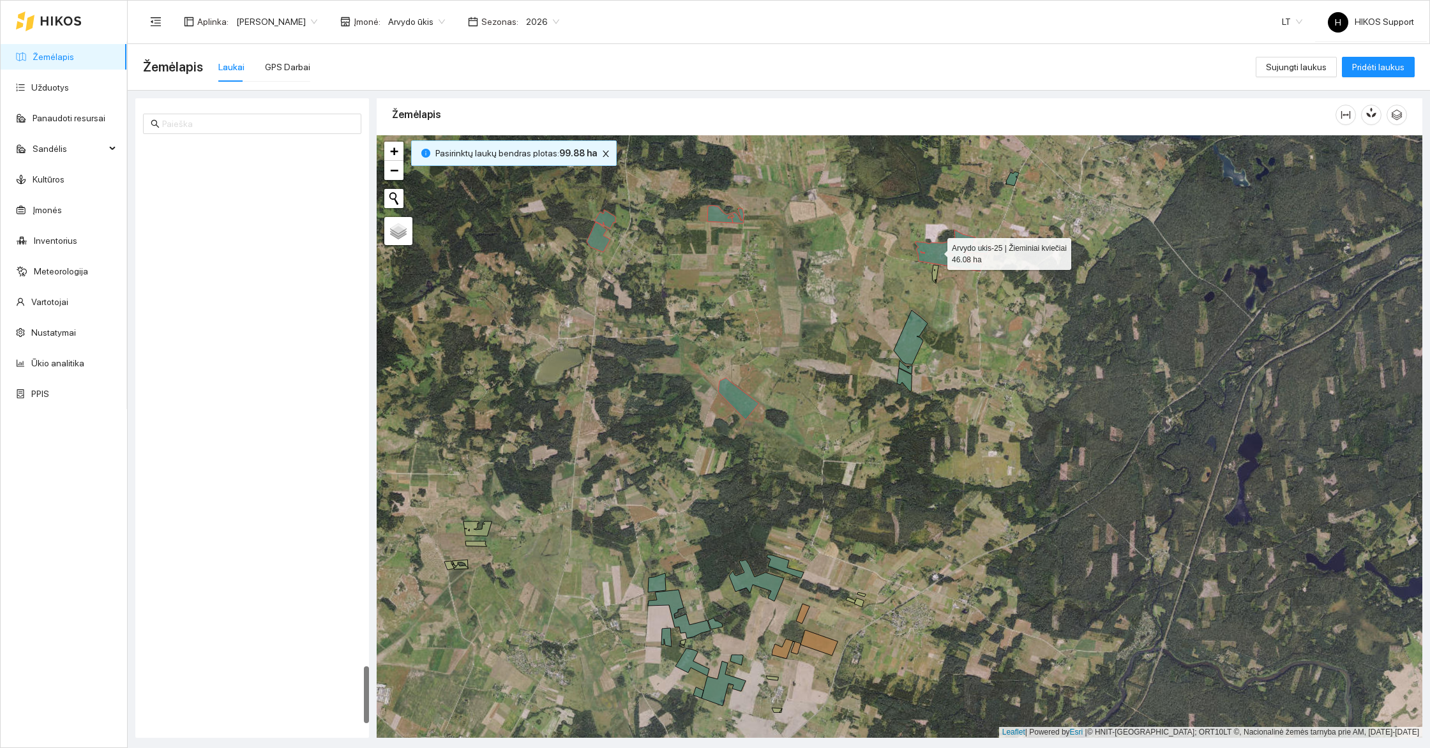
scroll to position [5360, 0]
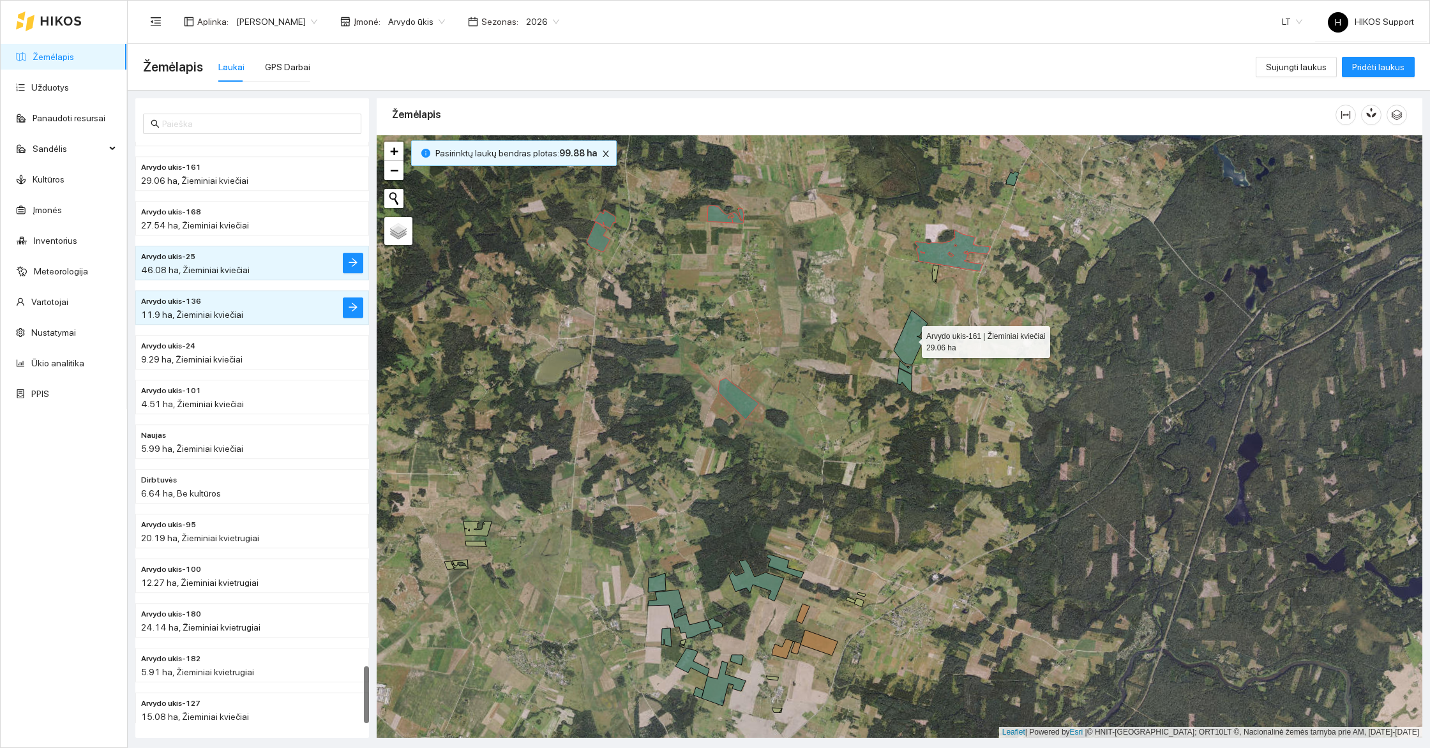
click at [910, 329] on icon at bounding box center [911, 337] width 34 height 54
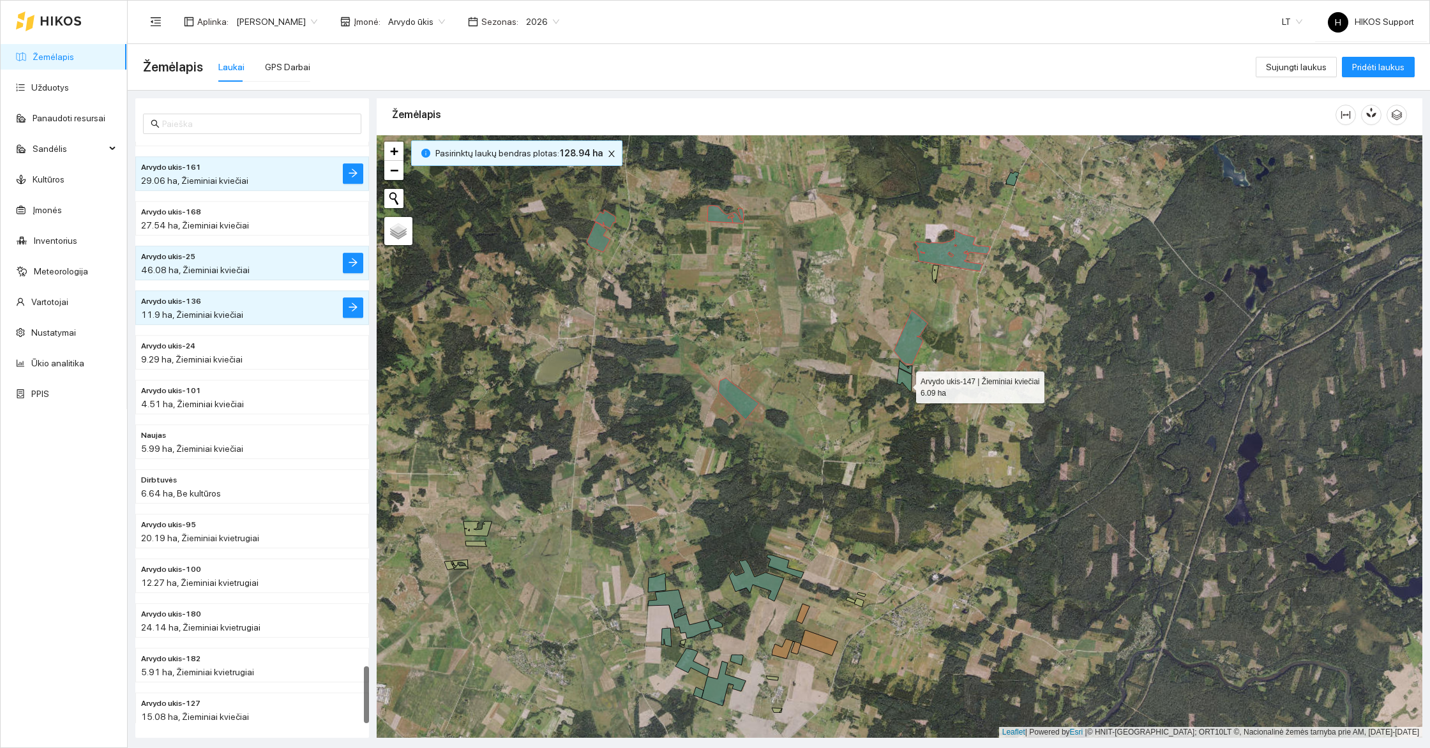
click at [905, 384] on icon at bounding box center [904, 379] width 15 height 23
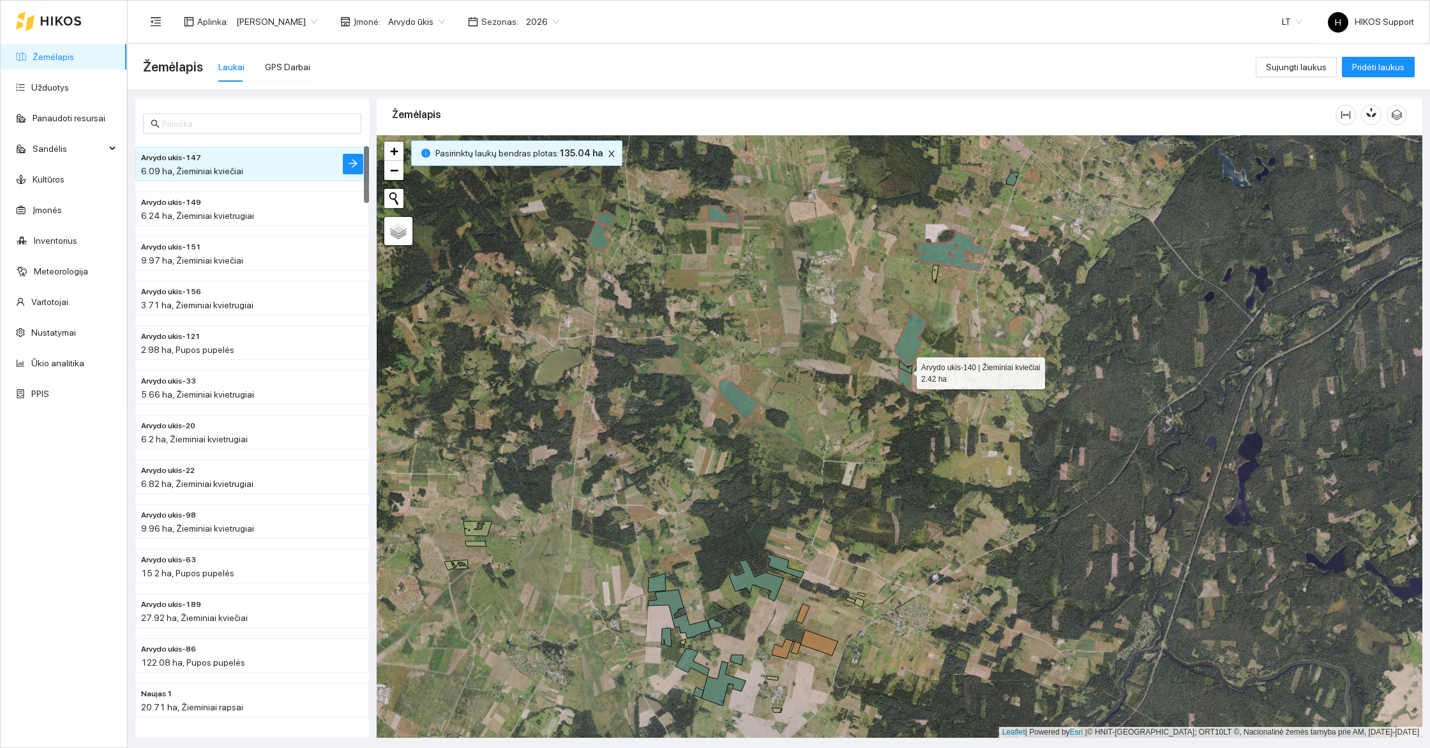
click at [906, 369] on icon at bounding box center [905, 367] width 13 height 13
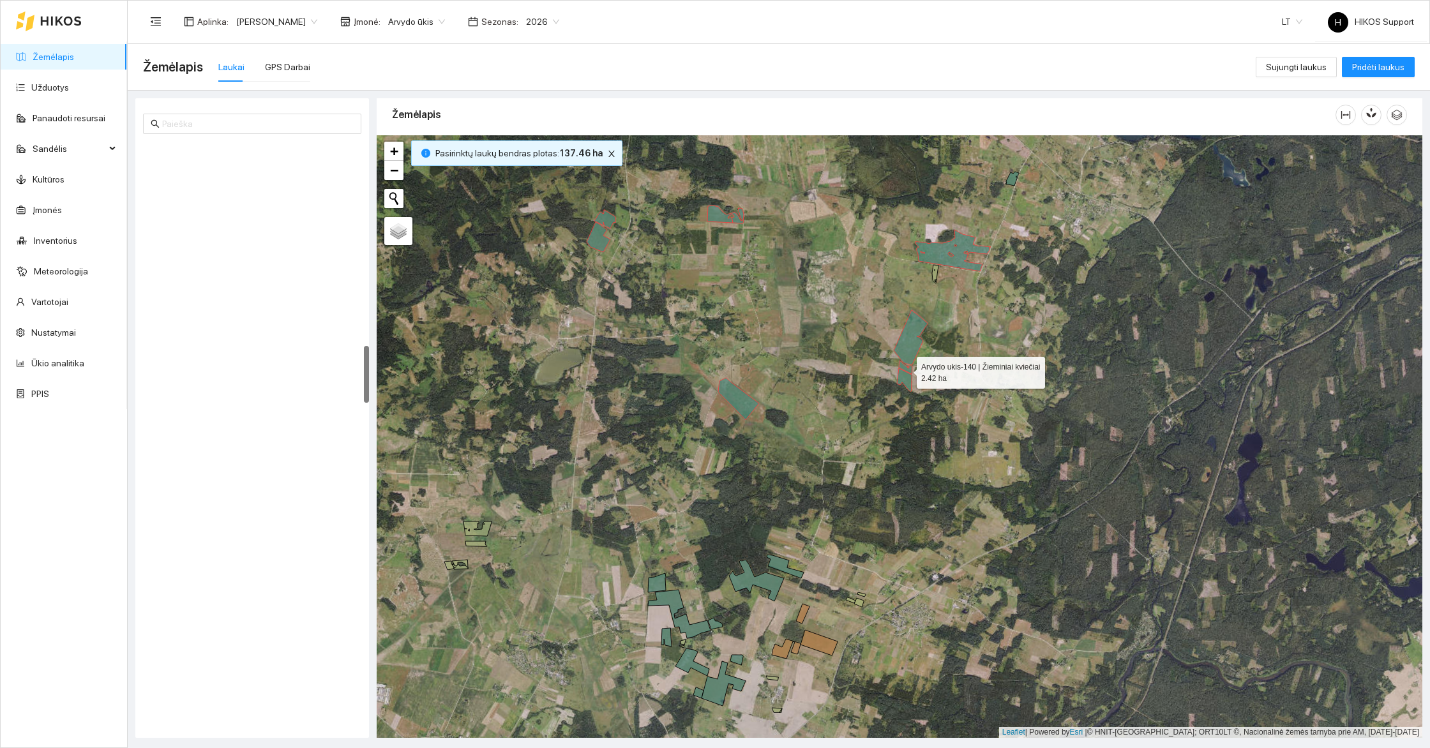
scroll to position [2084, 0]
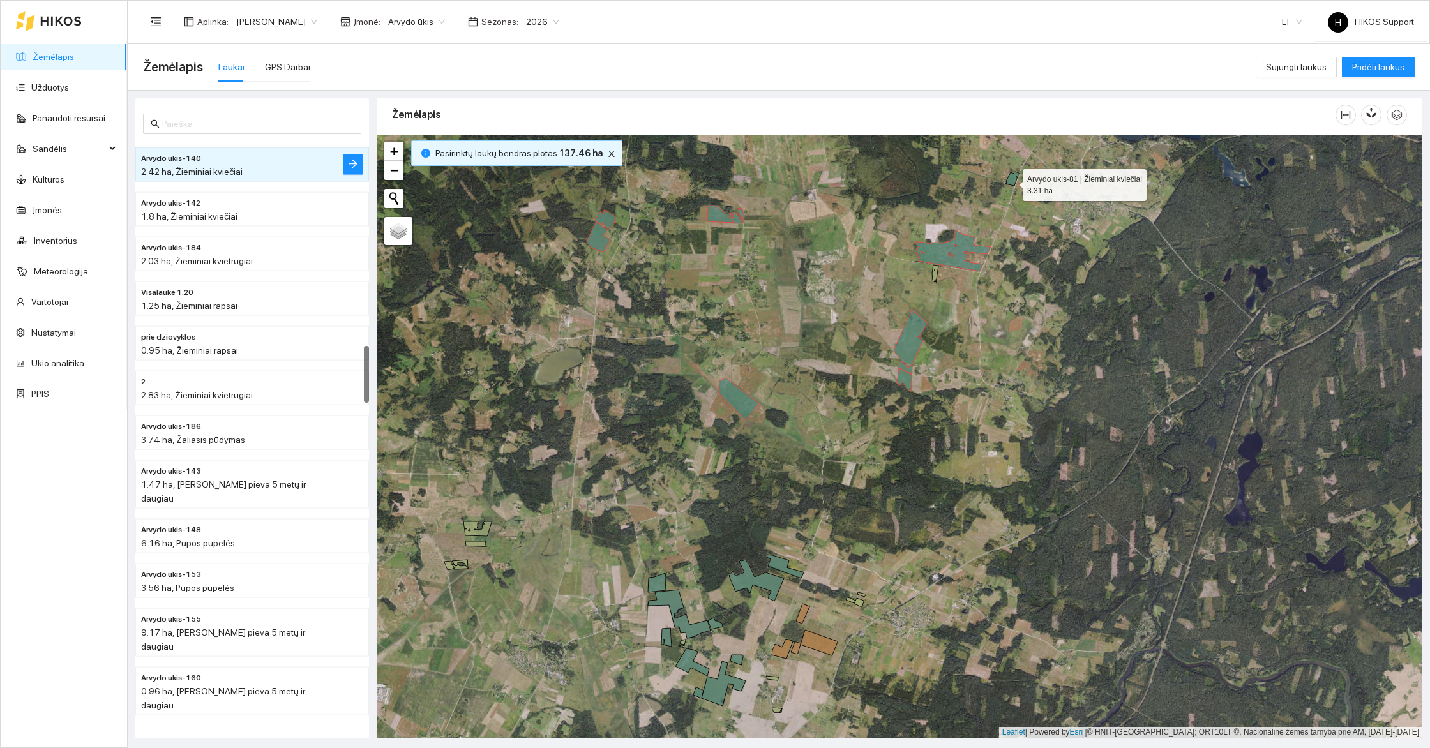
click at [1012, 181] on icon at bounding box center [1012, 179] width 13 height 14
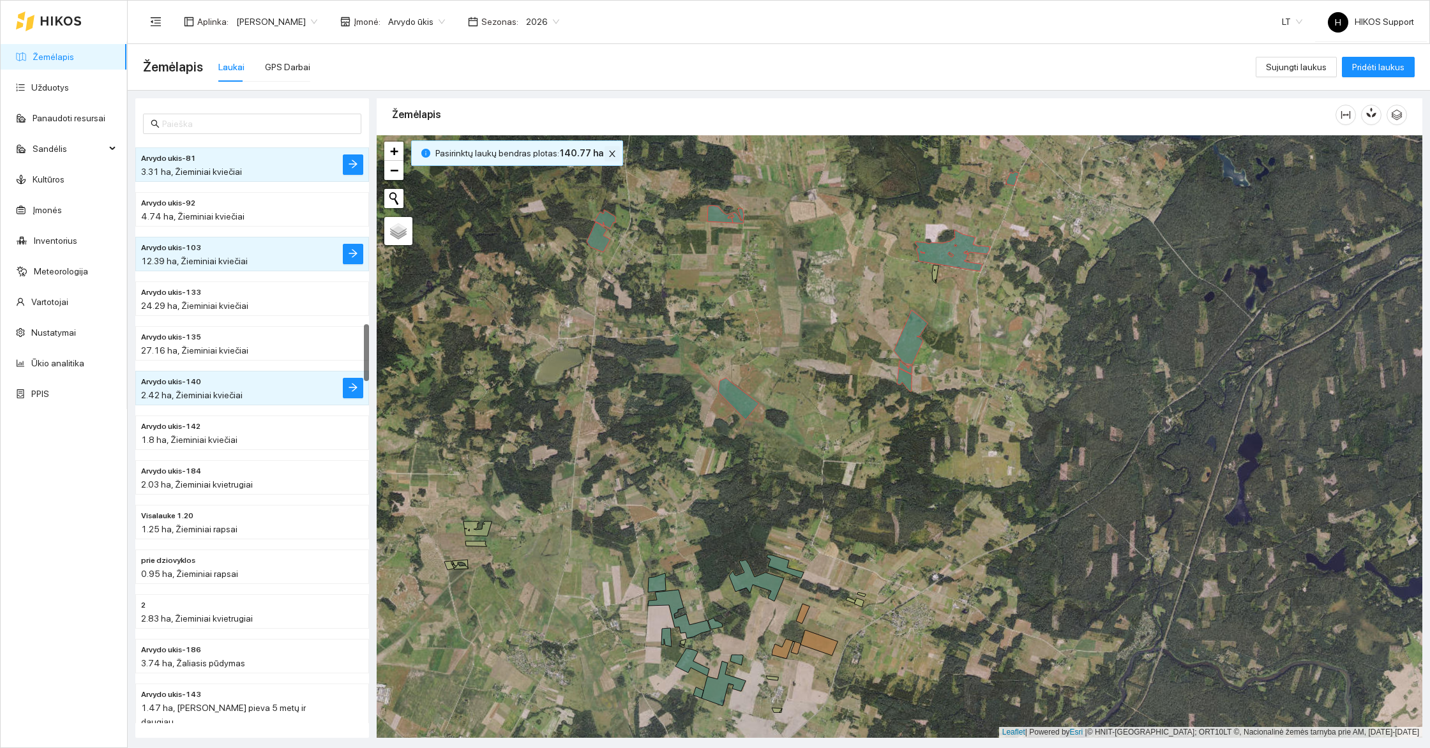
click at [609, 159] on button "button" at bounding box center [612, 153] width 15 height 15
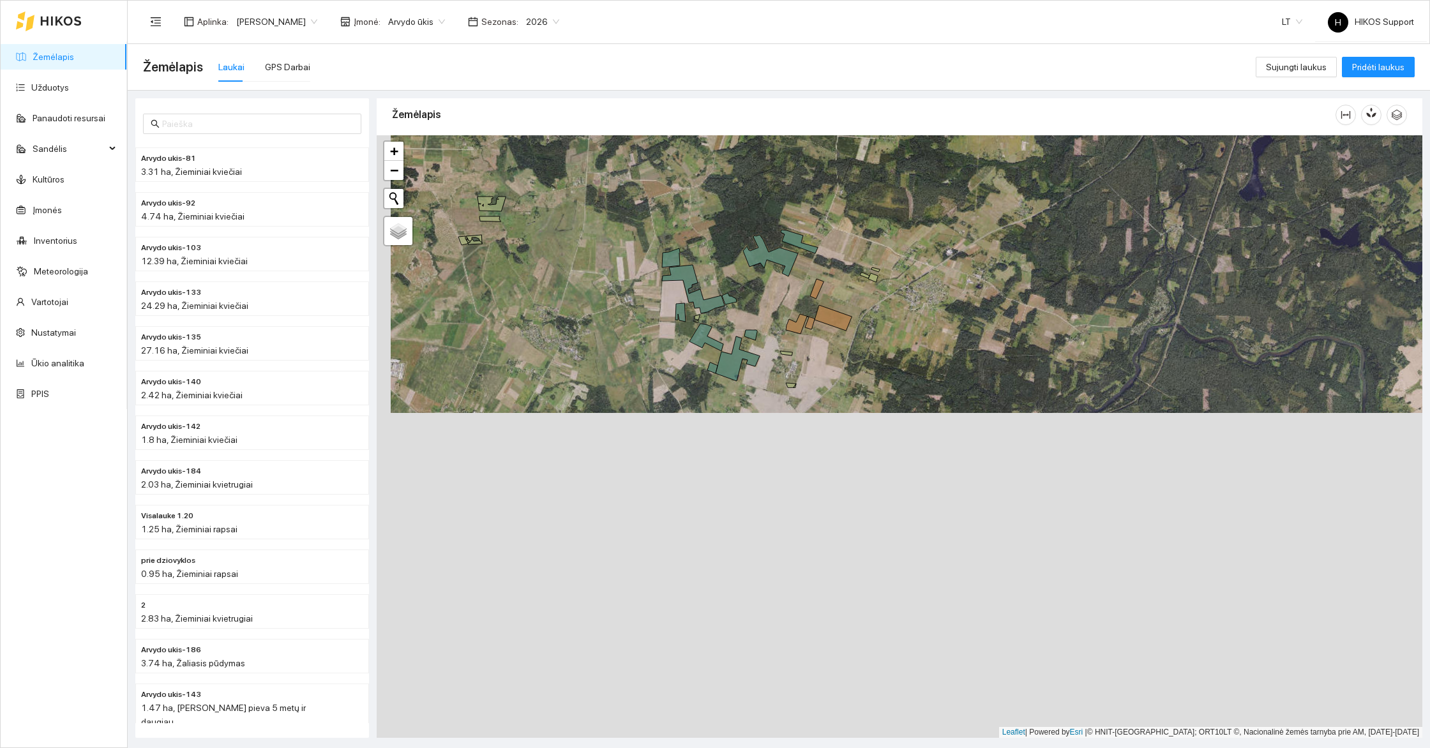
drag, startPoint x: 669, startPoint y: 540, endPoint x: 683, endPoint y: 215, distance: 325.3
click at [683, 215] on div at bounding box center [900, 436] width 1046 height 603
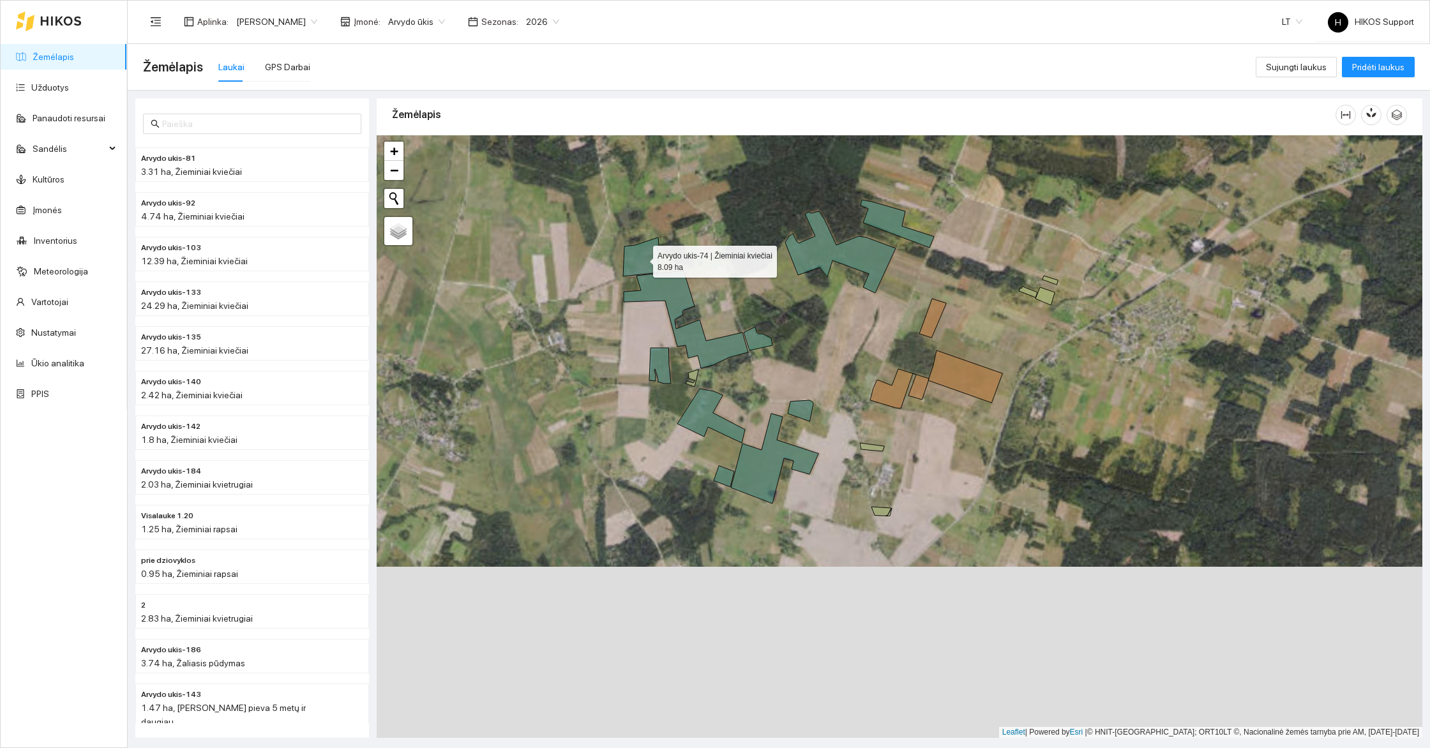
click at [637, 262] on icon at bounding box center [641, 257] width 36 height 39
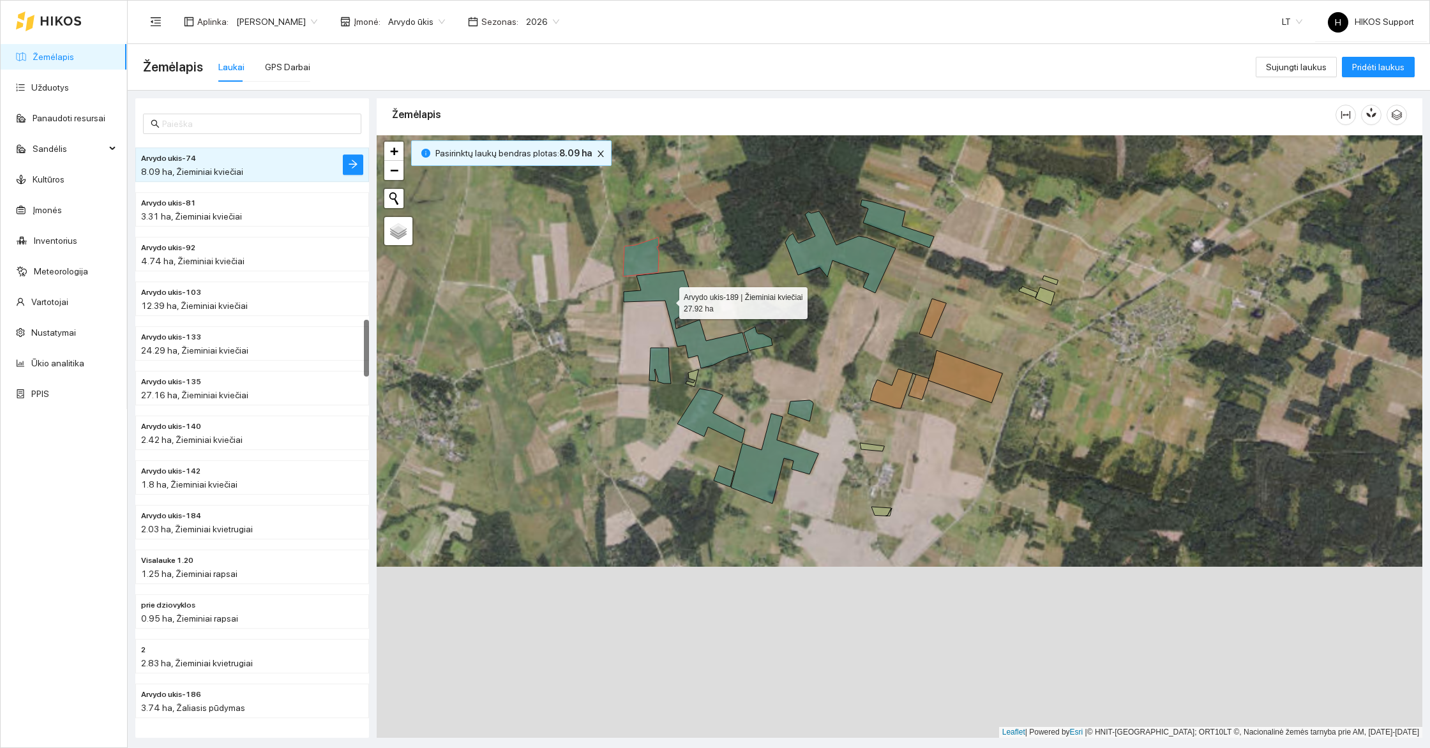
click at [668, 299] on icon at bounding box center [686, 320] width 125 height 98
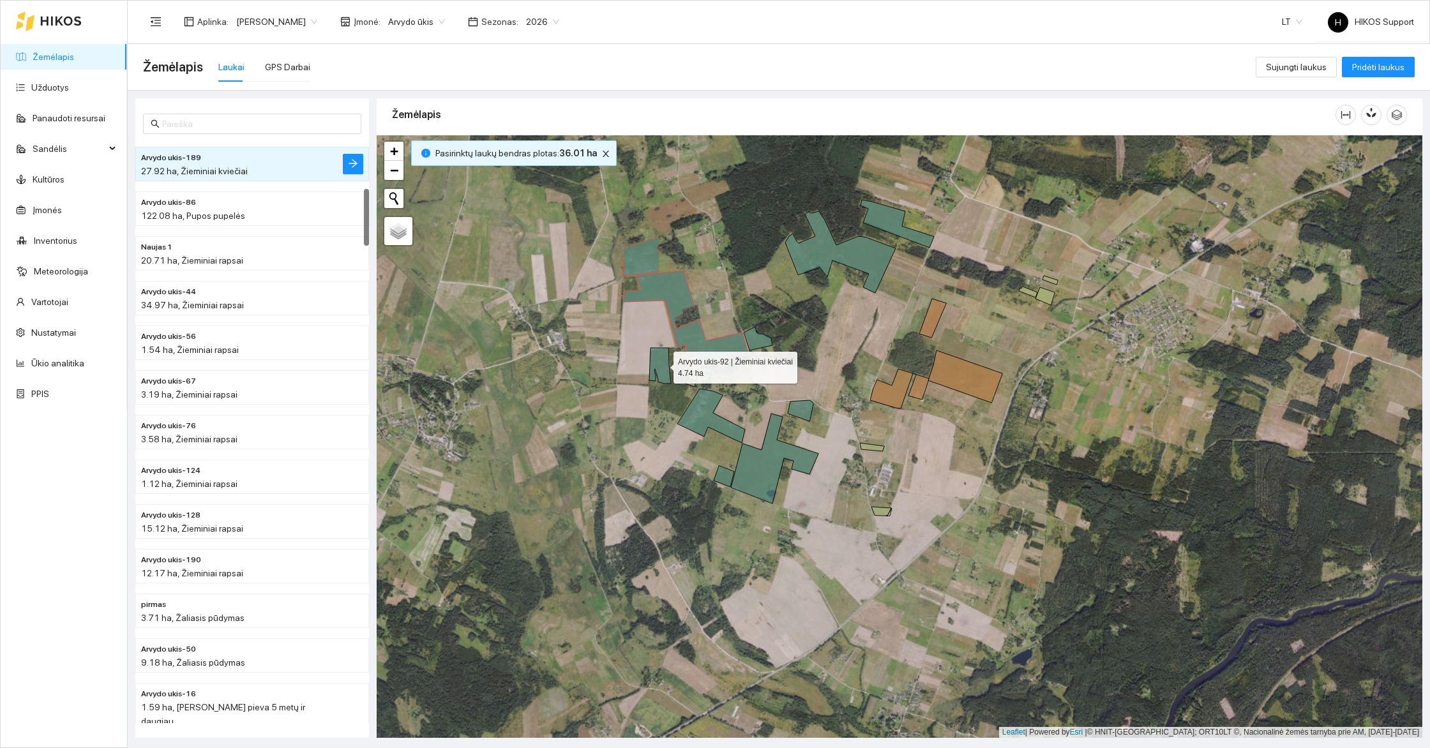
click at [662, 364] on icon at bounding box center [660, 366] width 22 height 36
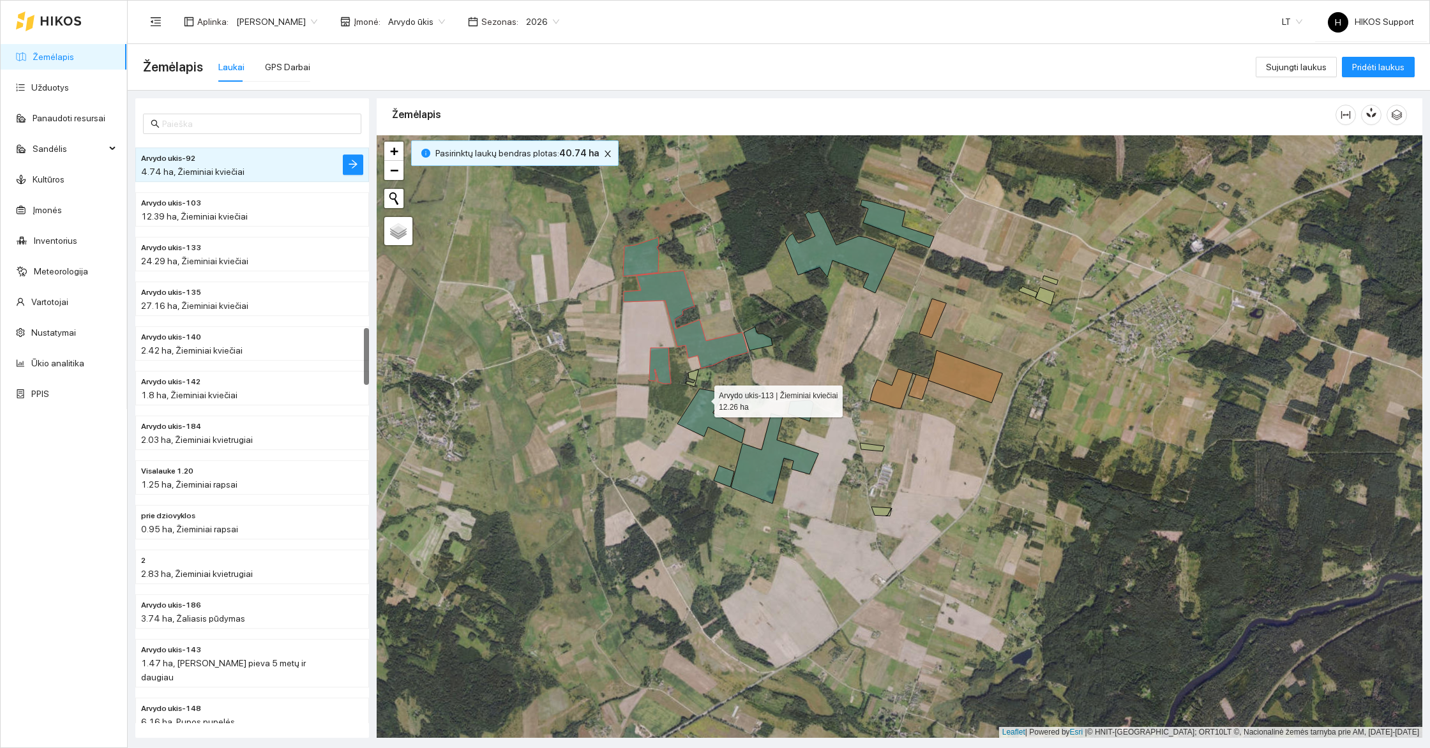
click at [706, 406] on icon at bounding box center [712, 416] width 68 height 54
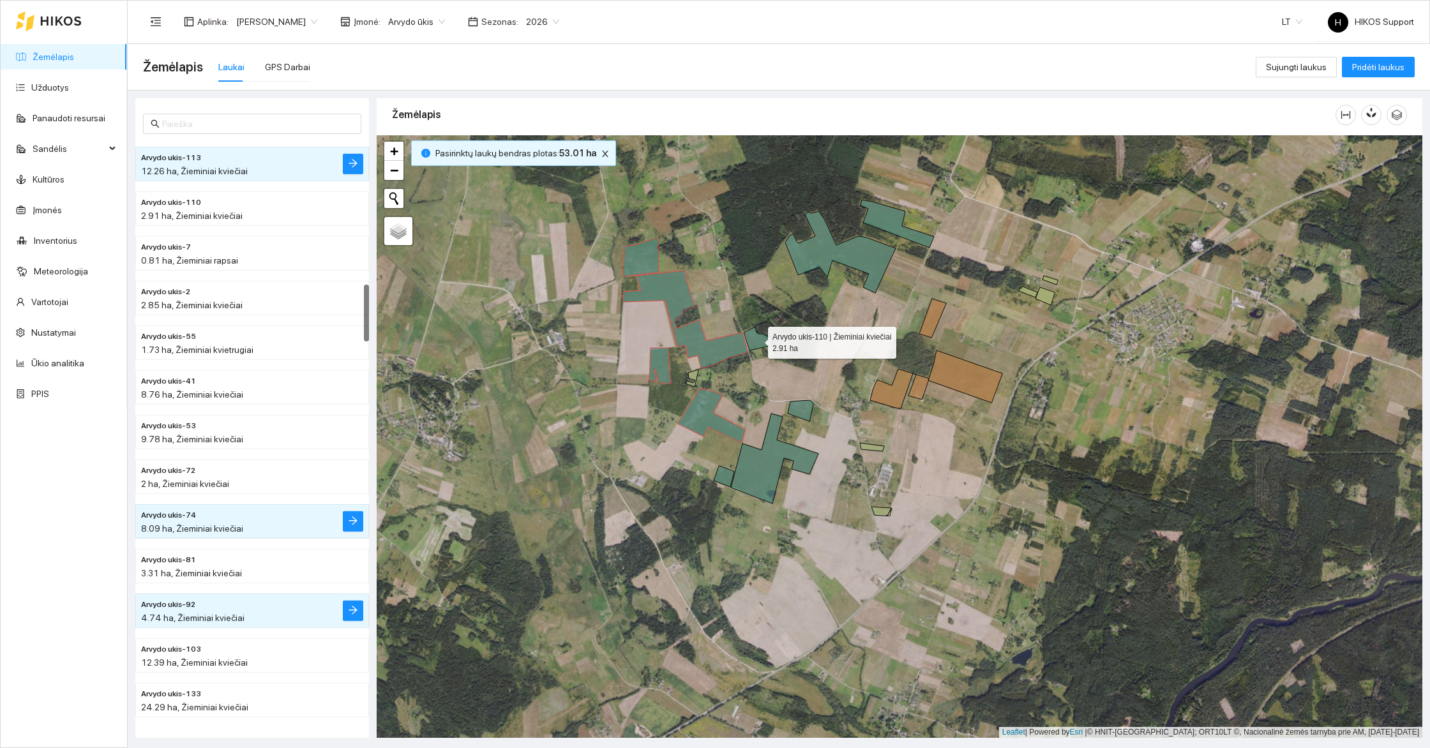
click at [759, 345] on icon at bounding box center [758, 339] width 29 height 24
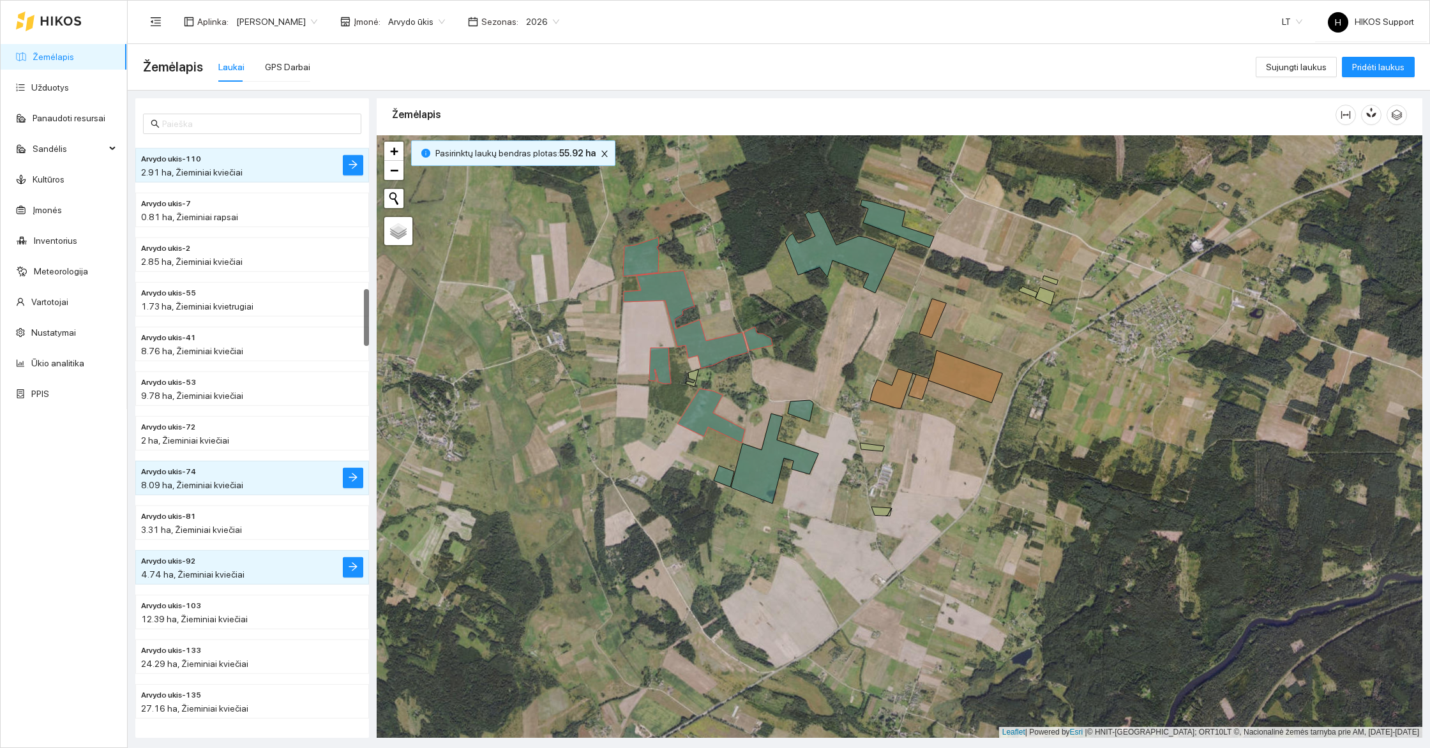
click at [756, 444] on div at bounding box center [900, 436] width 1046 height 603
click at [751, 471] on icon at bounding box center [774, 459] width 87 height 90
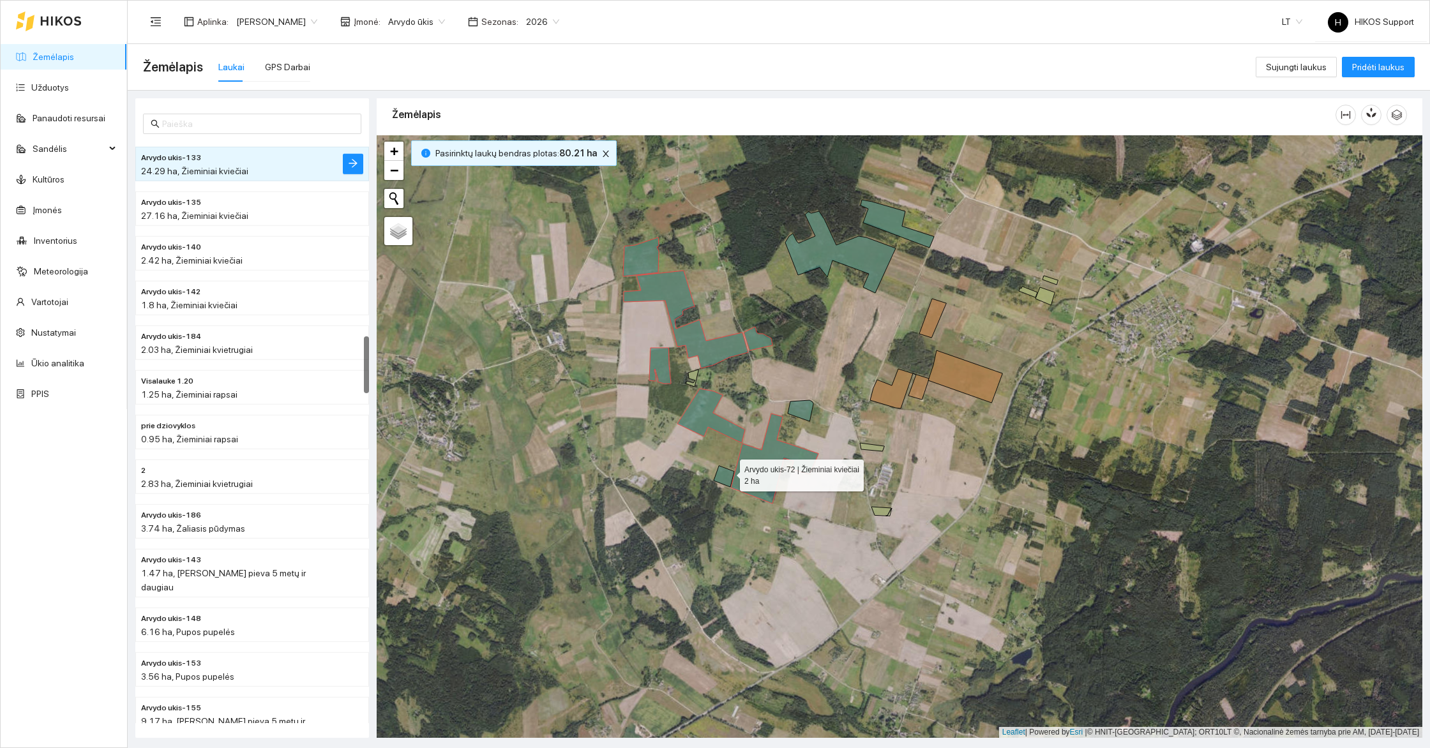
click at [724, 469] on icon at bounding box center [724, 476] width 20 height 21
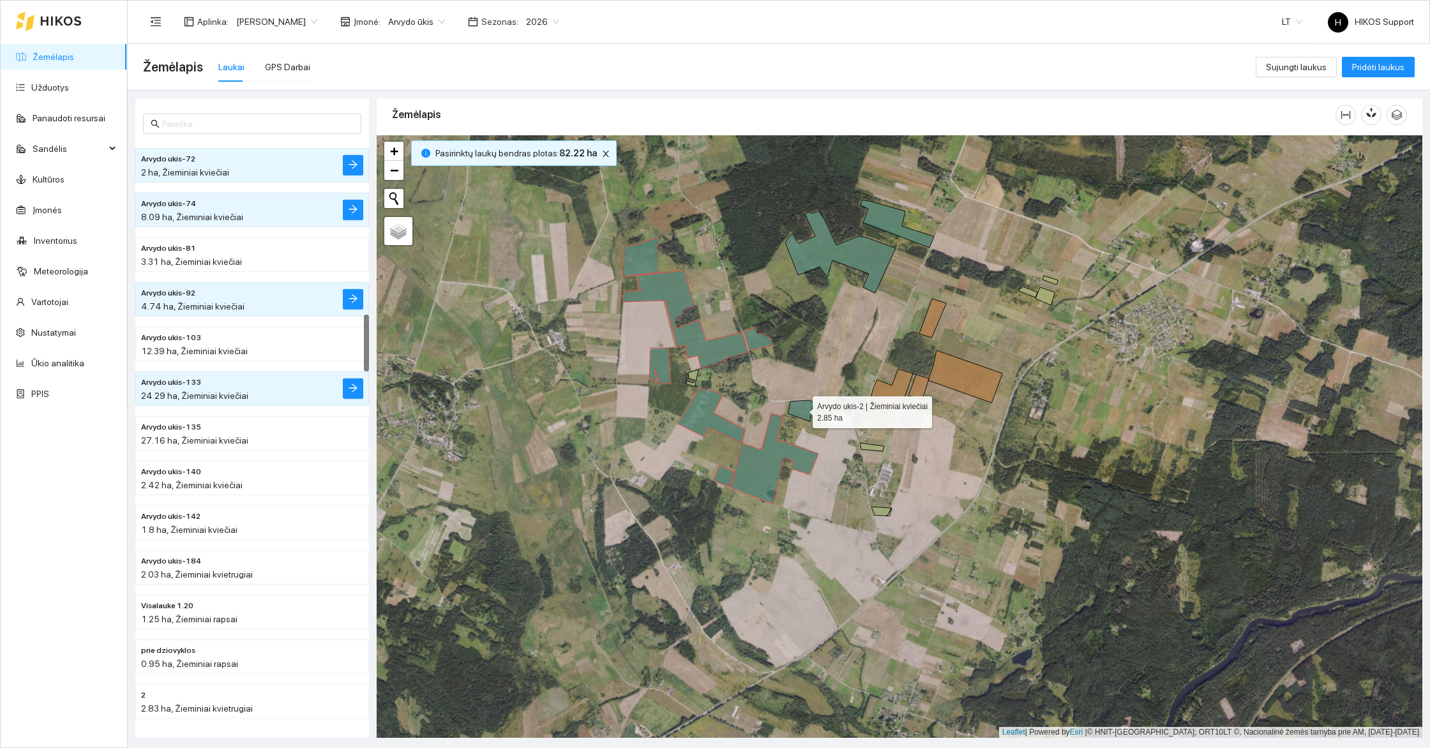
click at [811, 413] on icon at bounding box center [801, 410] width 26 height 21
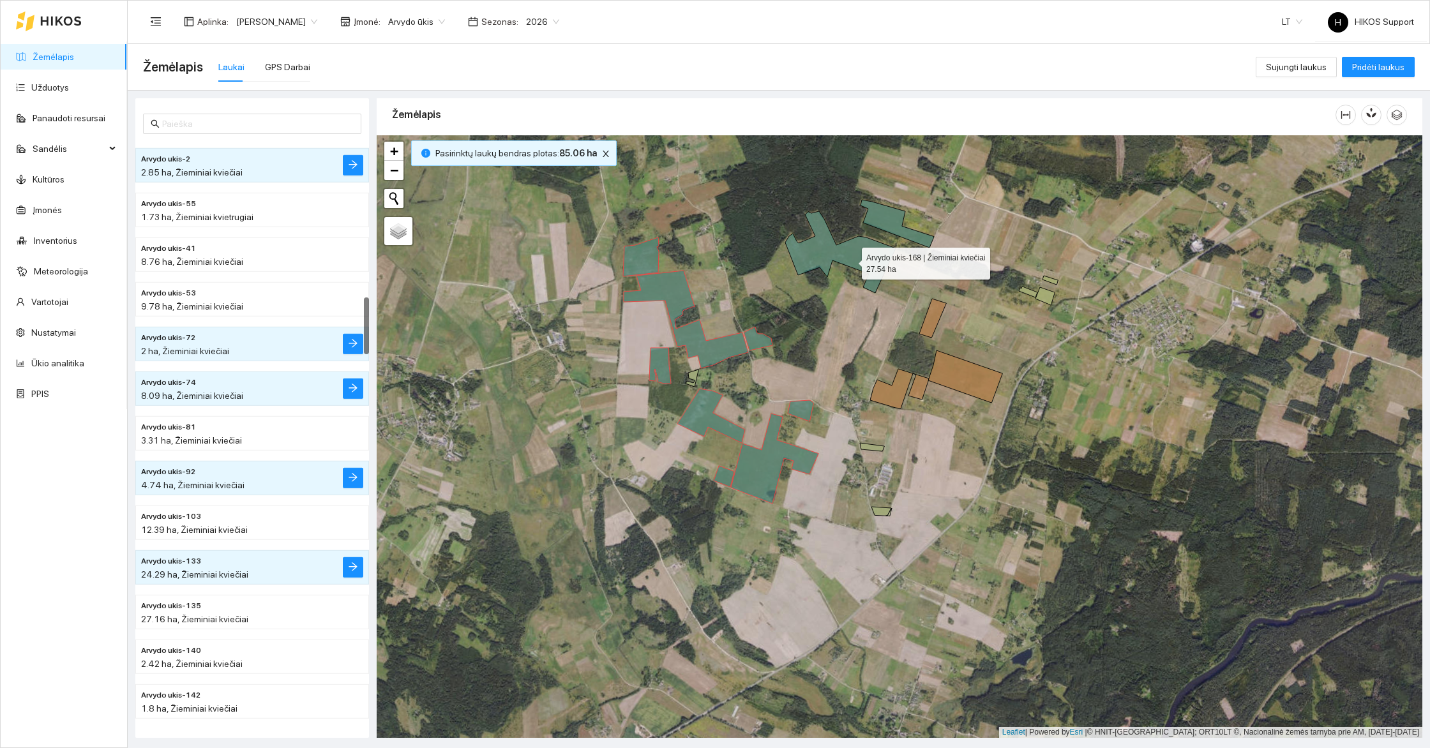
click at [850, 255] on icon at bounding box center [840, 252] width 110 height 82
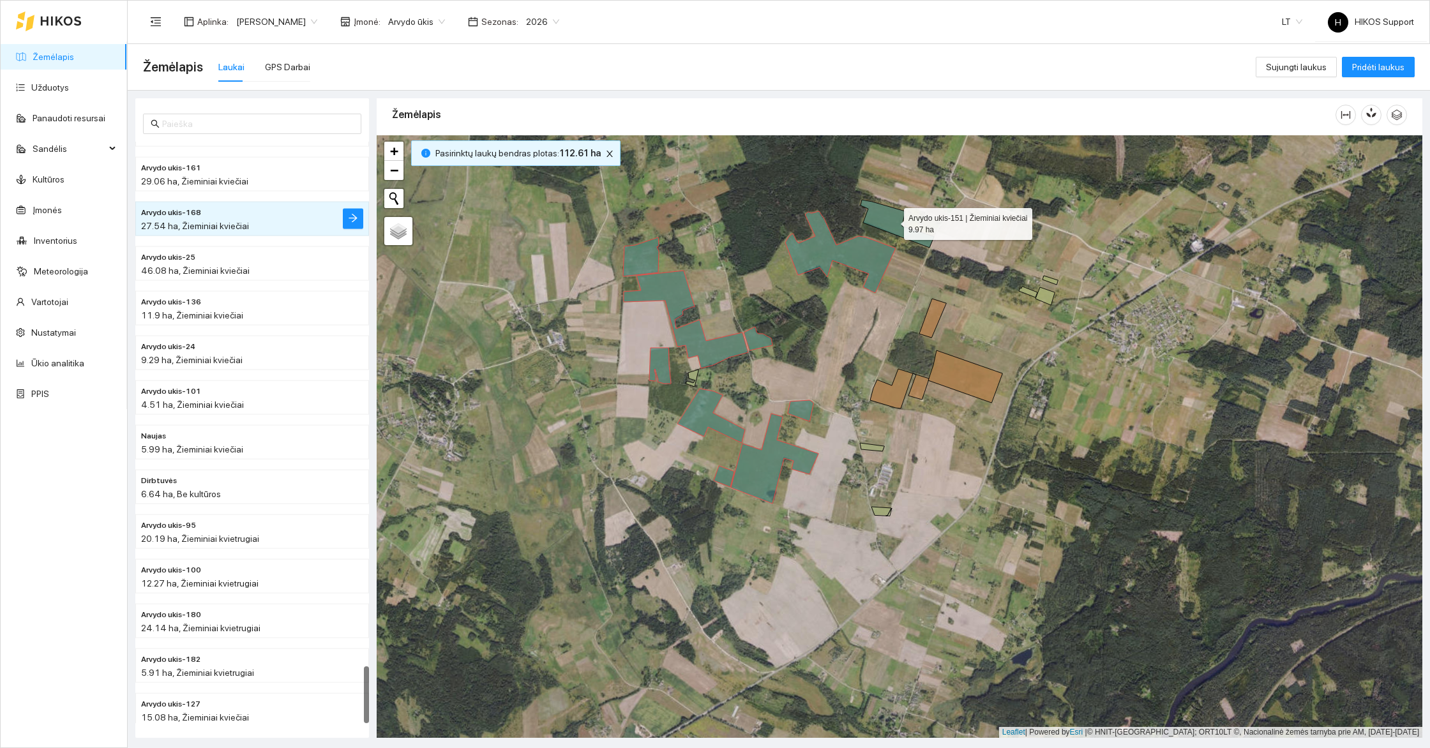
click at [891, 220] on icon at bounding box center [897, 224] width 73 height 48
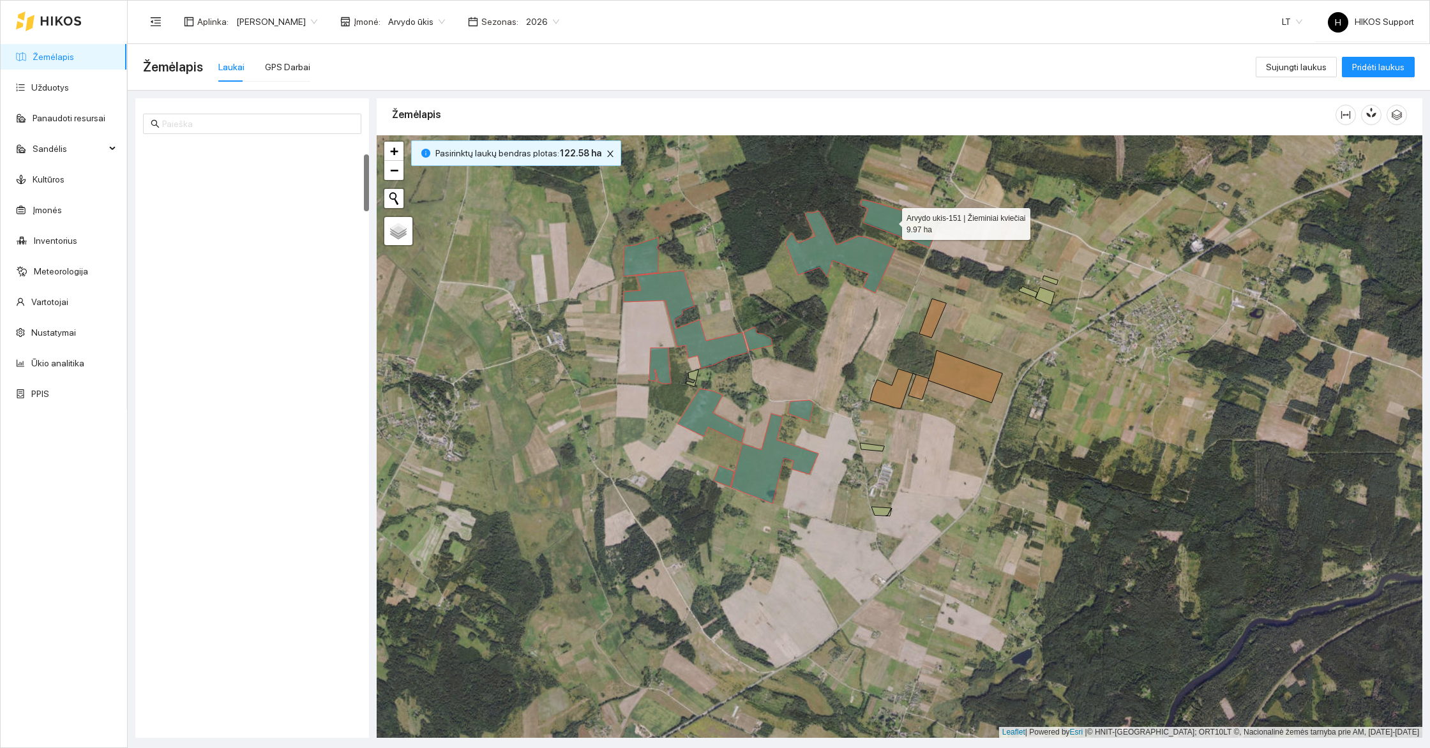
scroll to position [132, 0]
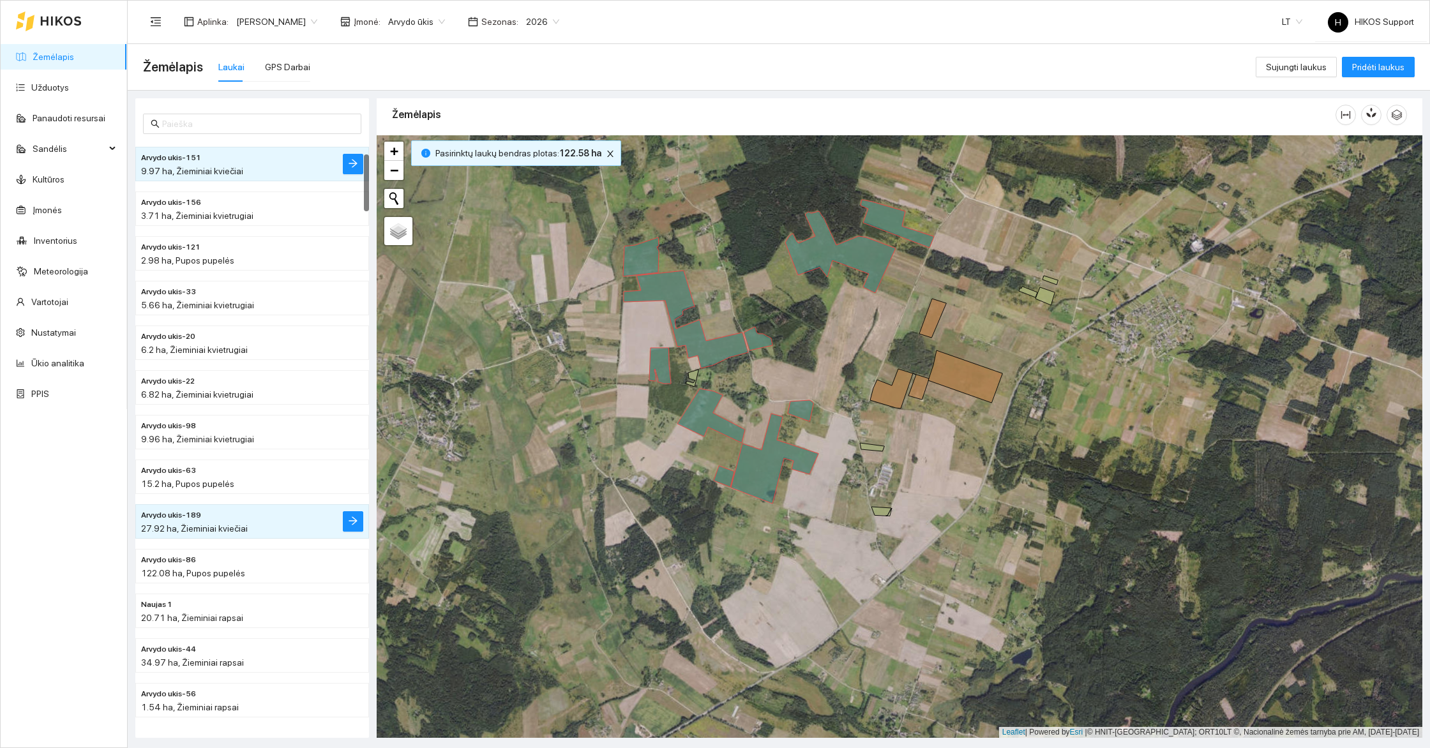
drag, startPoint x: 910, startPoint y: 250, endPoint x: 897, endPoint y: 381, distance: 131.6
click at [905, 385] on div at bounding box center [900, 436] width 1046 height 603
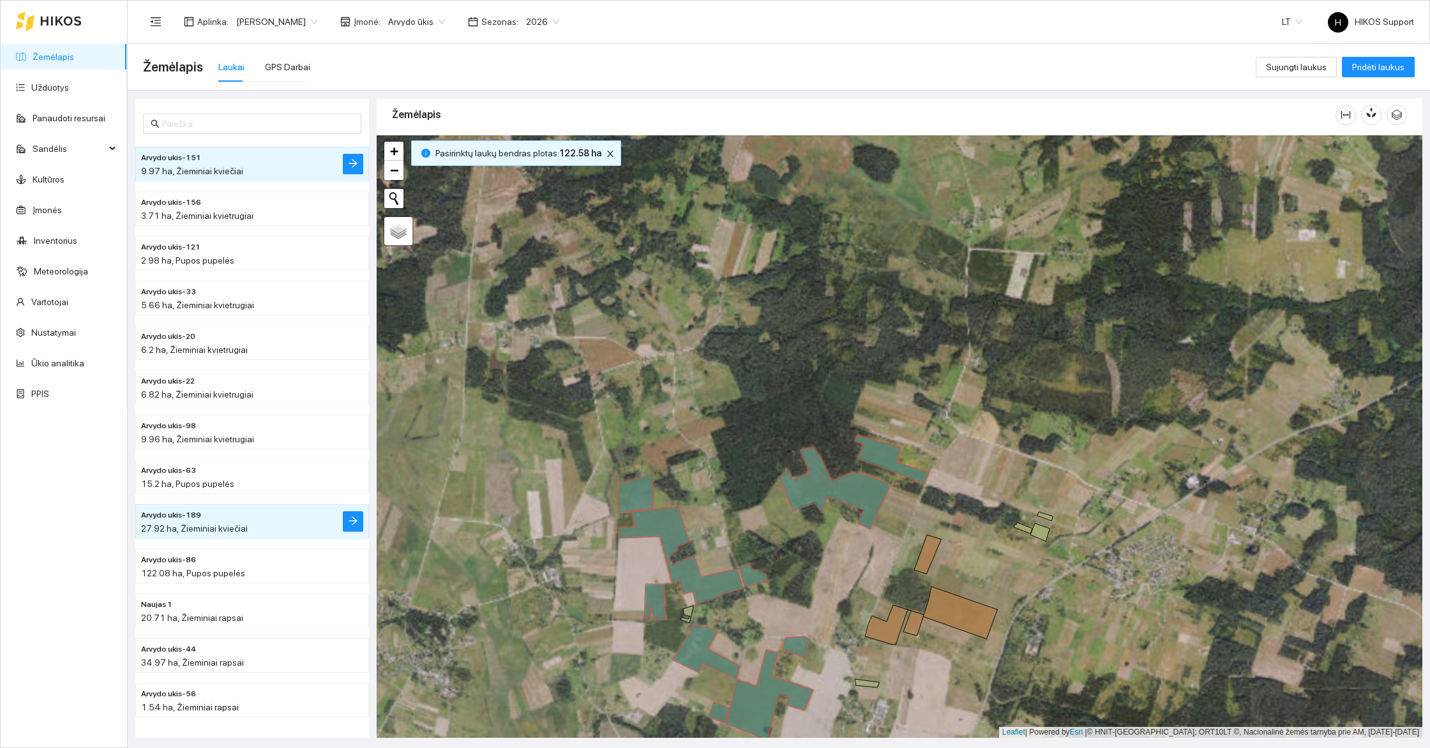
drag, startPoint x: 913, startPoint y: 405, endPoint x: 874, endPoint y: 573, distance: 173.0
click at [874, 573] on div at bounding box center [900, 436] width 1046 height 603
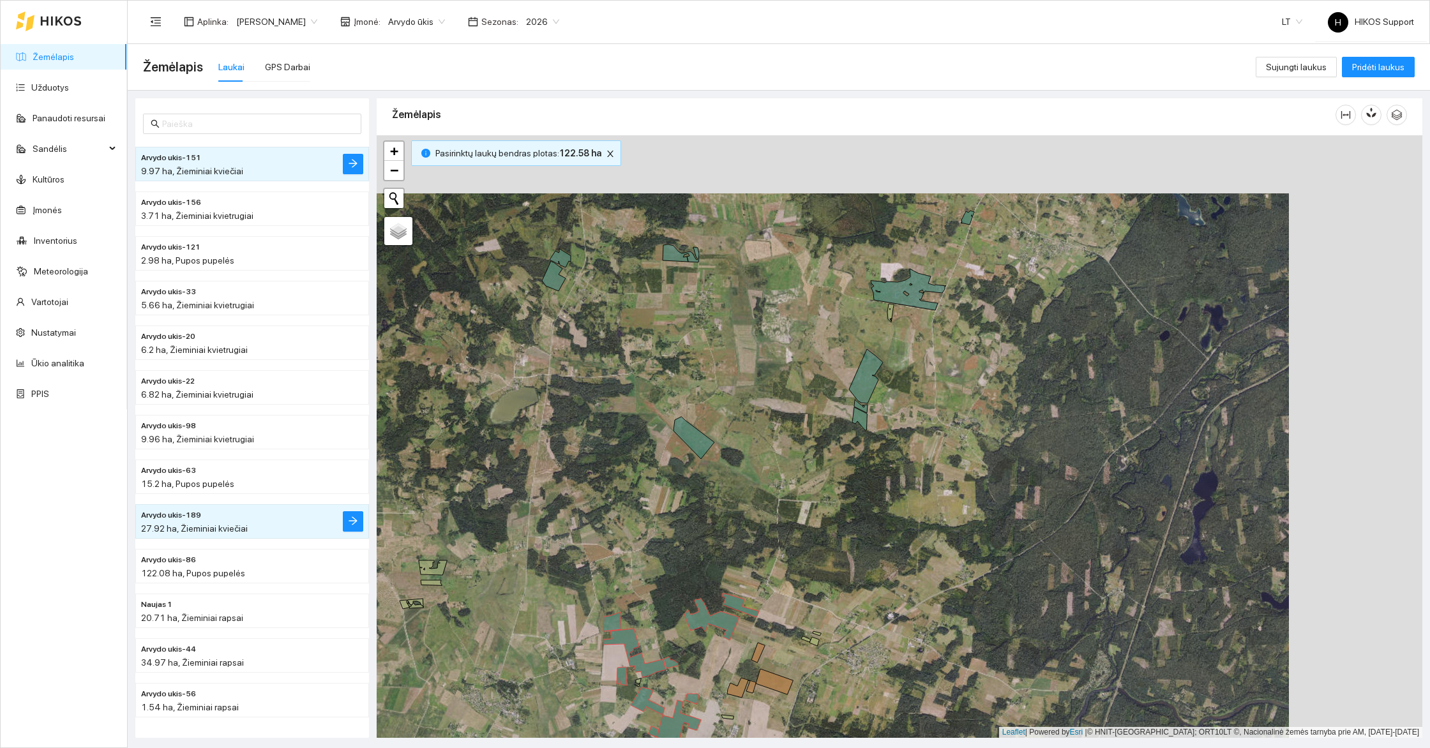
drag, startPoint x: 954, startPoint y: 273, endPoint x: 962, endPoint y: 192, distance: 81.5
click at [962, 192] on div at bounding box center [900, 436] width 1046 height 603
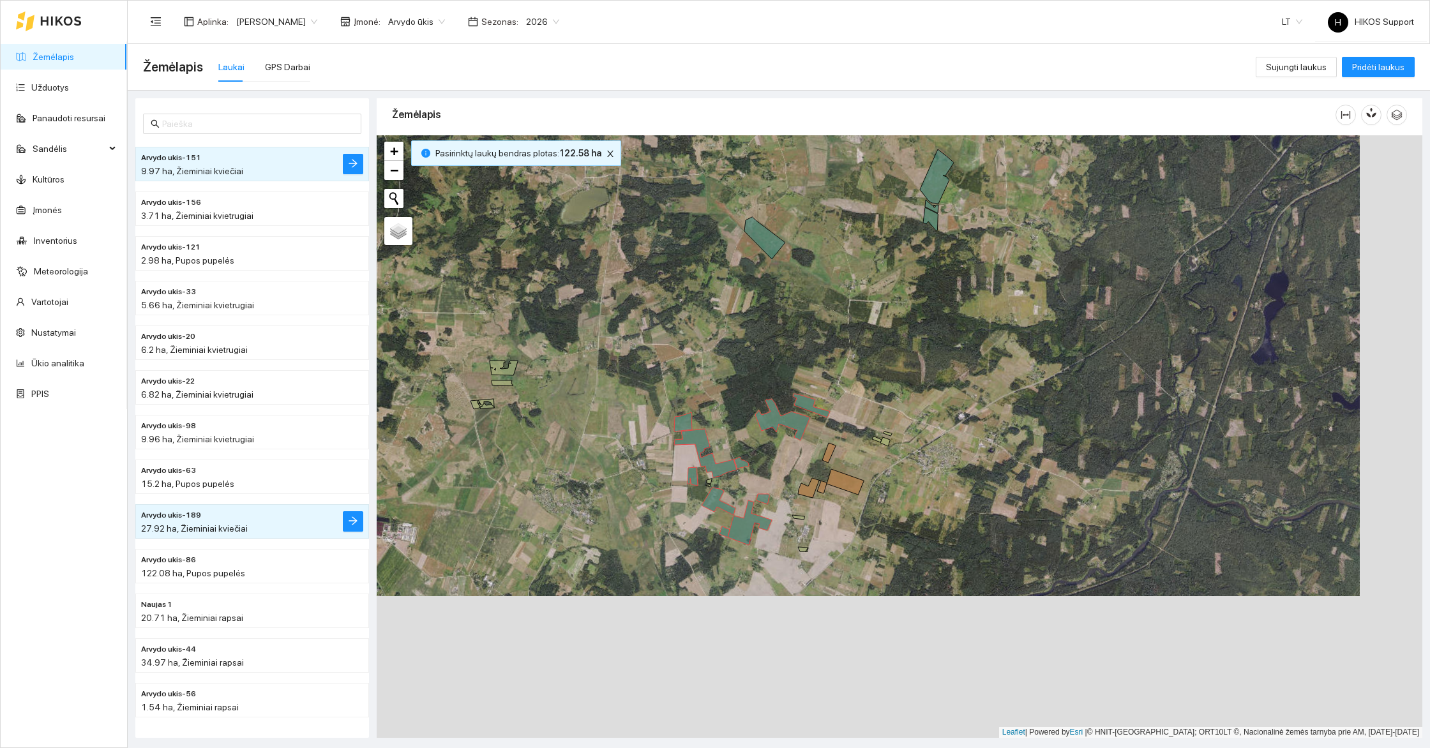
drag, startPoint x: 897, startPoint y: 400, endPoint x: 807, endPoint y: 273, distance: 154.9
click at [807, 273] on div at bounding box center [900, 436] width 1046 height 603
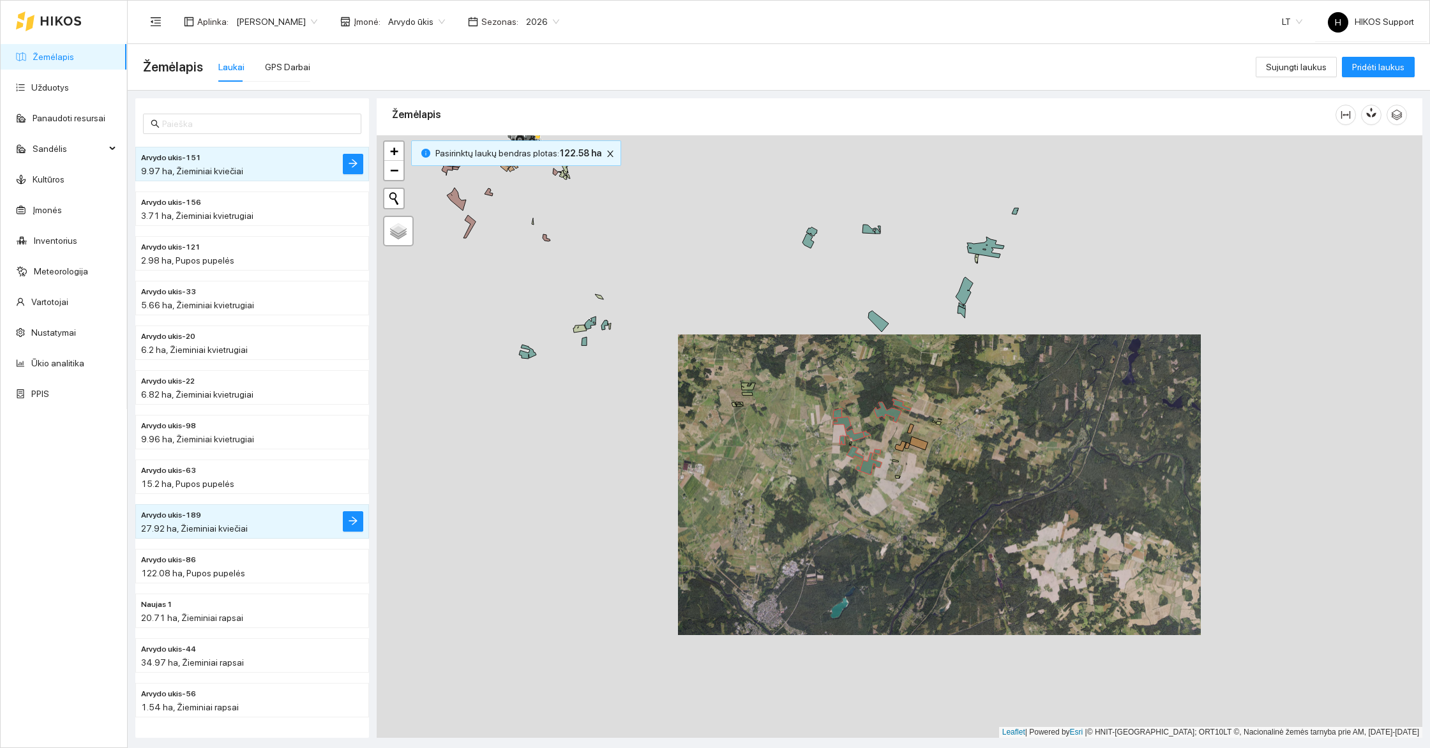
drag, startPoint x: 732, startPoint y: 314, endPoint x: 841, endPoint y: 449, distance: 173.9
click at [841, 449] on div at bounding box center [900, 436] width 1046 height 603
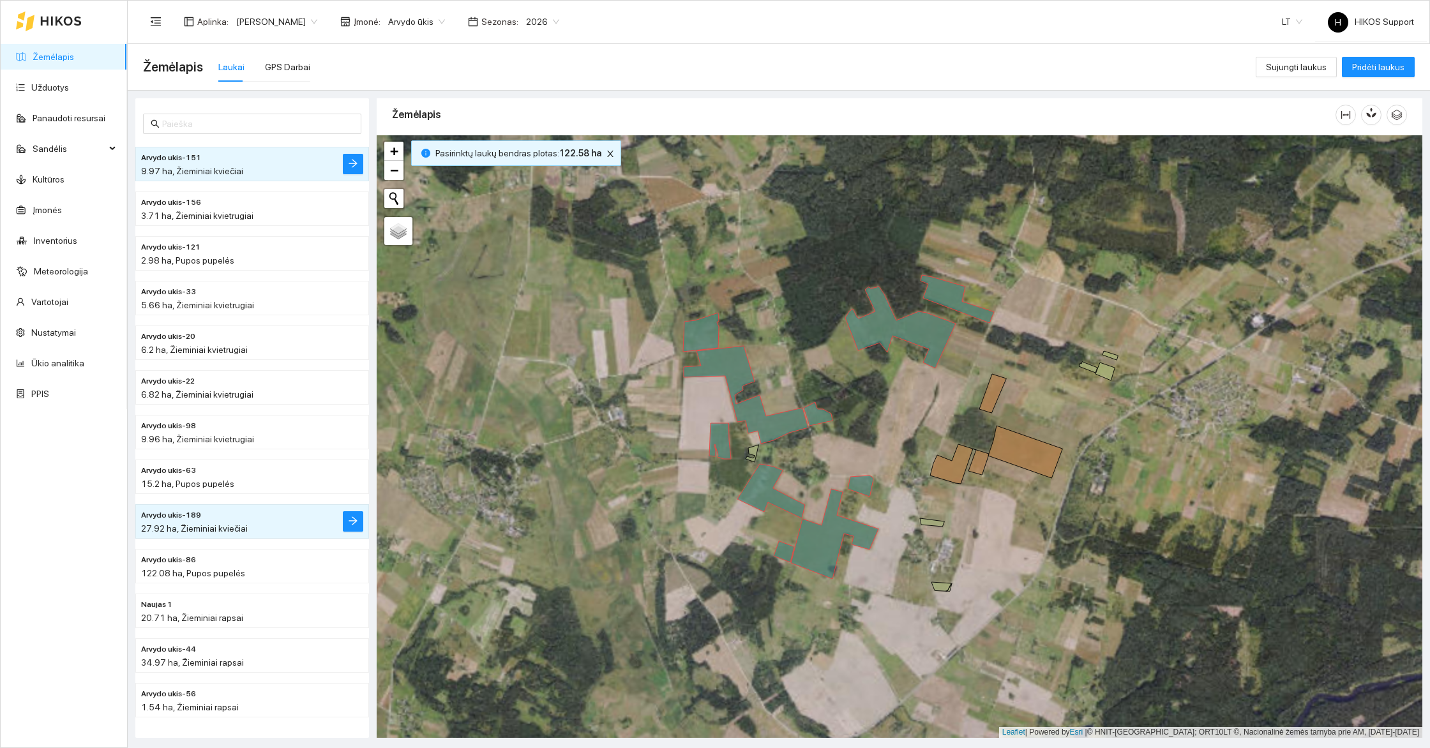
drag, startPoint x: 1003, startPoint y: 510, endPoint x: 877, endPoint y: 478, distance: 129.9
click at [877, 478] on div at bounding box center [900, 436] width 1046 height 603
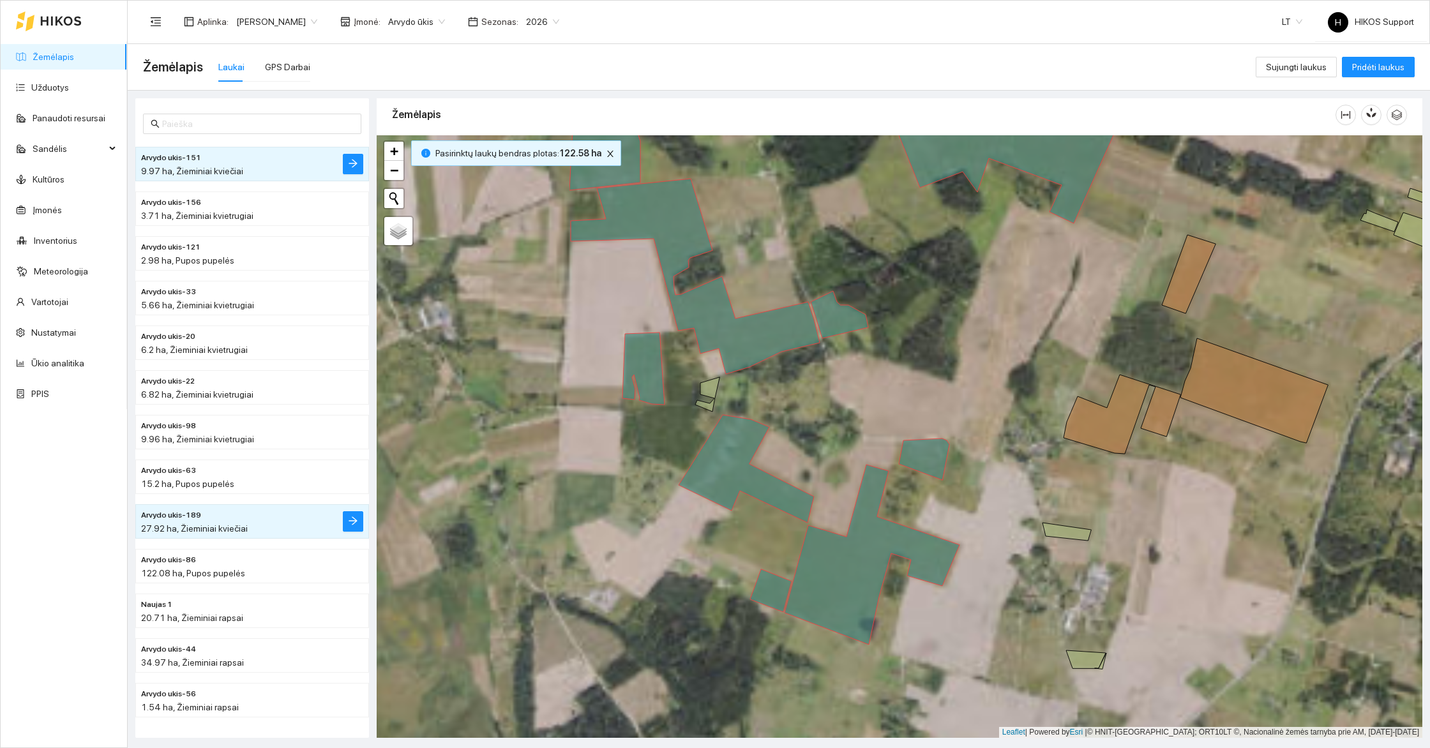
drag, startPoint x: 692, startPoint y: 374, endPoint x: 1010, endPoint y: 426, distance: 322.2
click at [1010, 426] on div at bounding box center [900, 436] width 1046 height 603
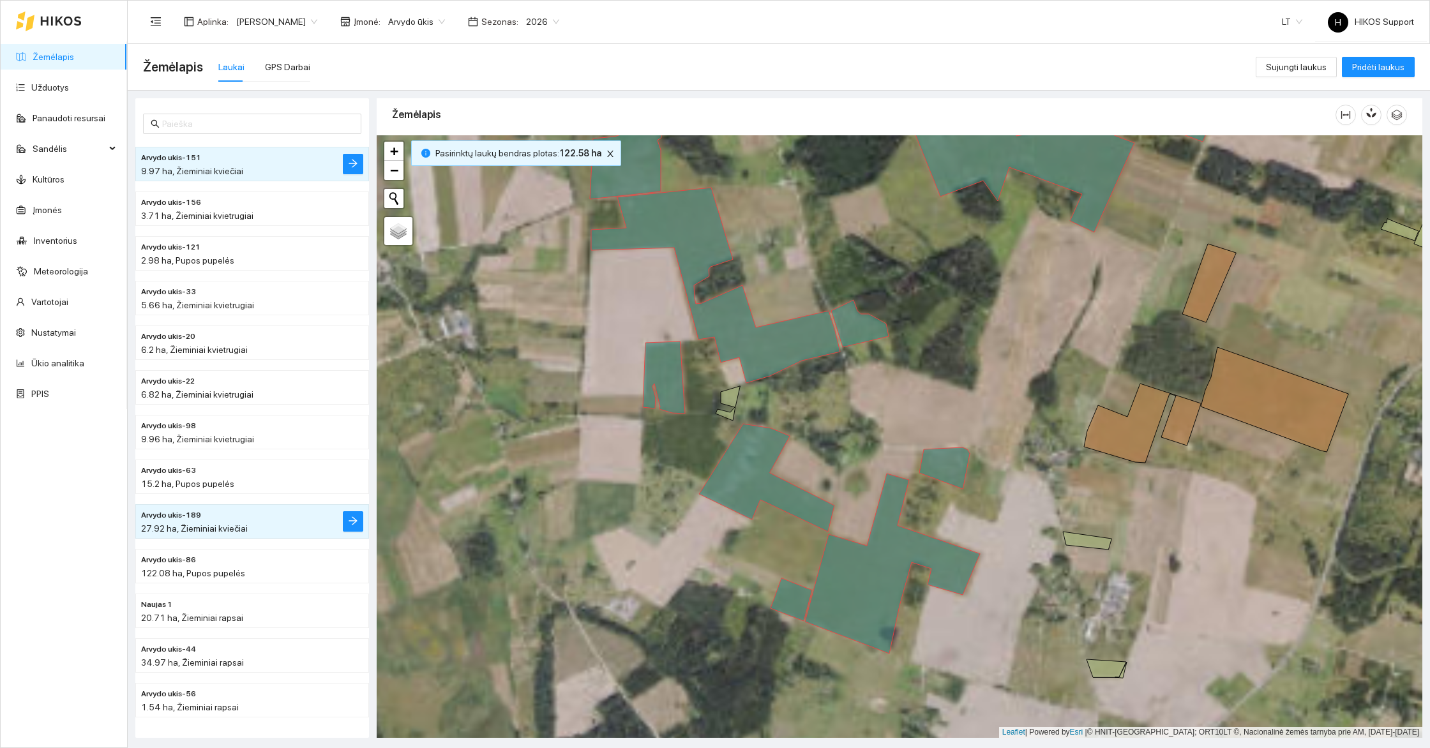
drag, startPoint x: 944, startPoint y: 363, endPoint x: 791, endPoint y: 504, distance: 207.9
click at [791, 504] on div at bounding box center [900, 436] width 1046 height 603
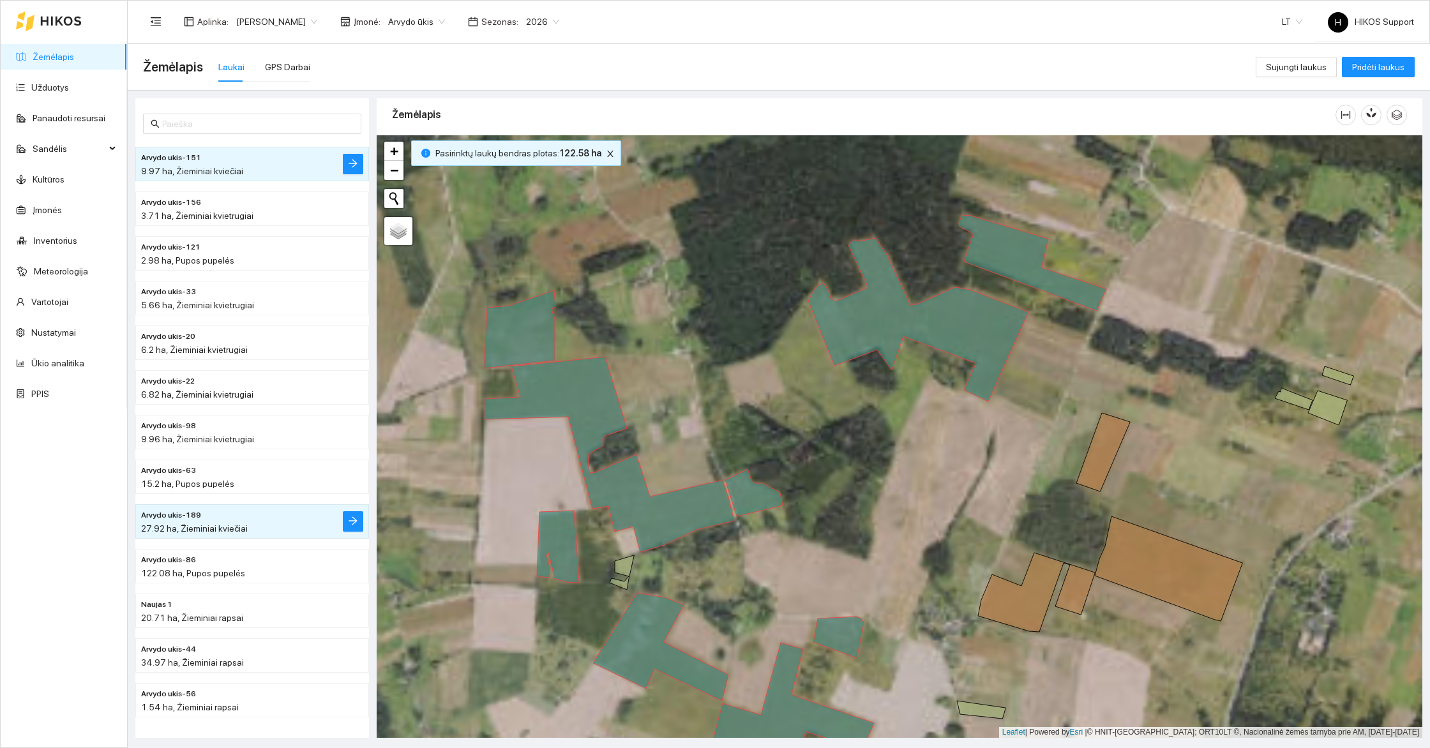
drag, startPoint x: 803, startPoint y: 603, endPoint x: 763, endPoint y: 505, distance: 106.0
click at [778, 516] on div at bounding box center [900, 436] width 1046 height 603
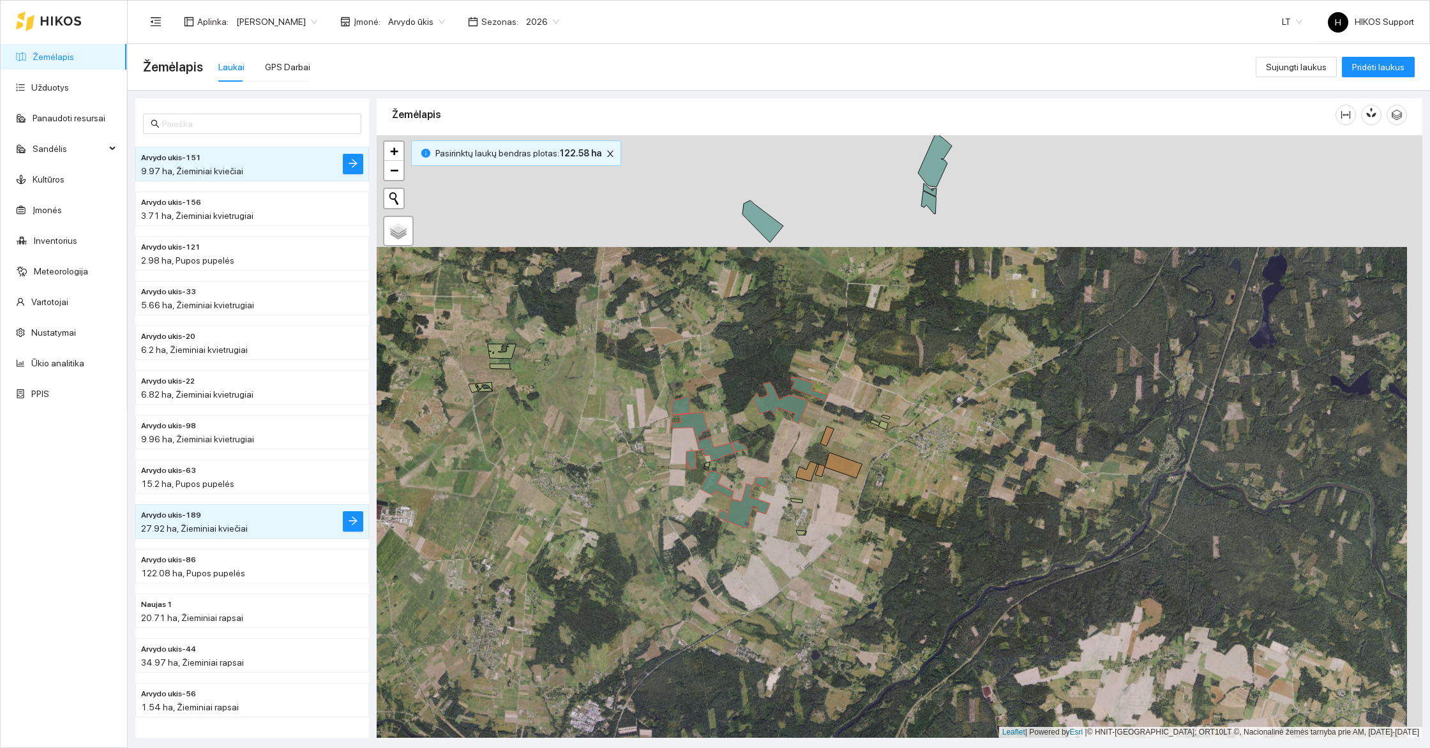
drag, startPoint x: 856, startPoint y: 379, endPoint x: 759, endPoint y: 645, distance: 283.2
click at [759, 645] on div at bounding box center [900, 436] width 1046 height 603
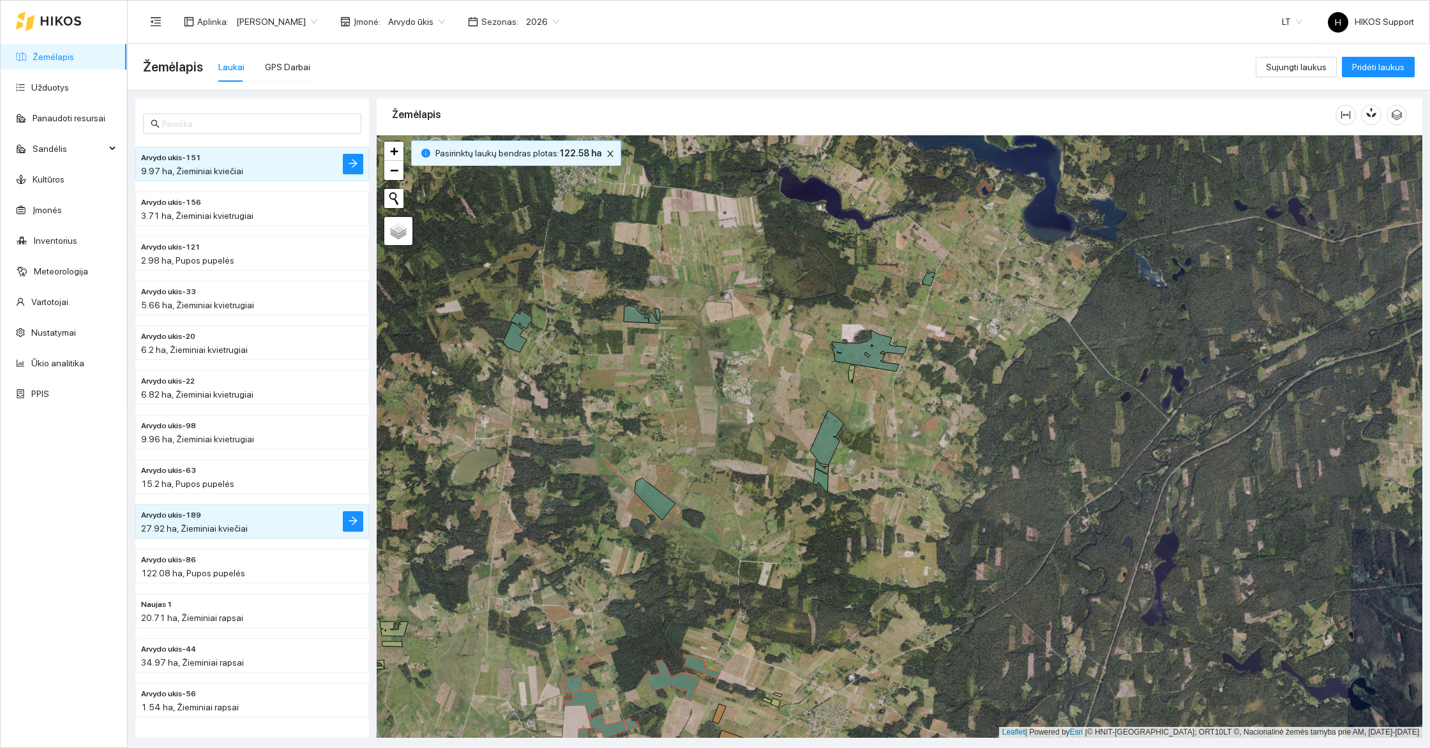
drag, startPoint x: 732, startPoint y: 607, endPoint x: 816, endPoint y: 245, distance: 371.6
click at [816, 245] on div at bounding box center [900, 436] width 1046 height 603
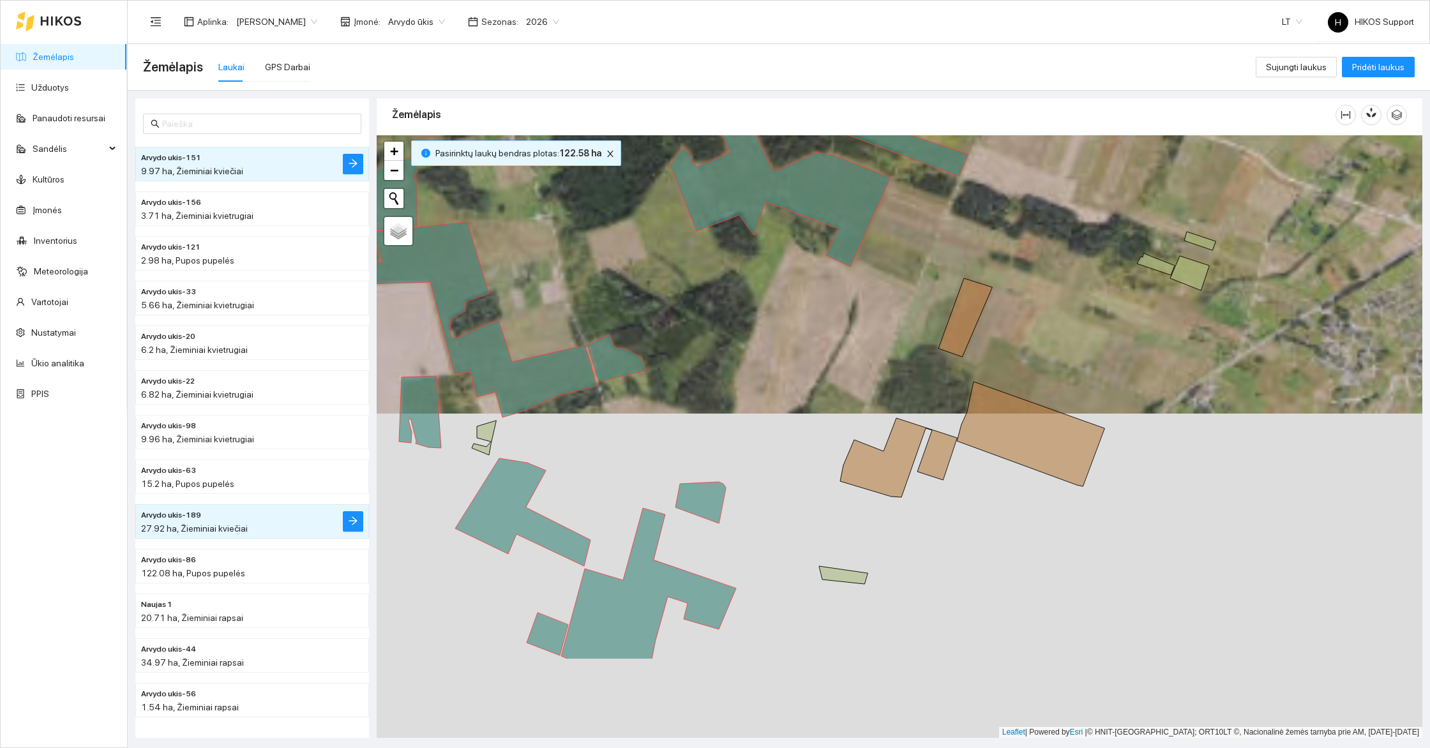
drag, startPoint x: 789, startPoint y: 521, endPoint x: 798, endPoint y: 357, distance: 164.4
click at [798, 357] on div at bounding box center [900, 436] width 1046 height 603
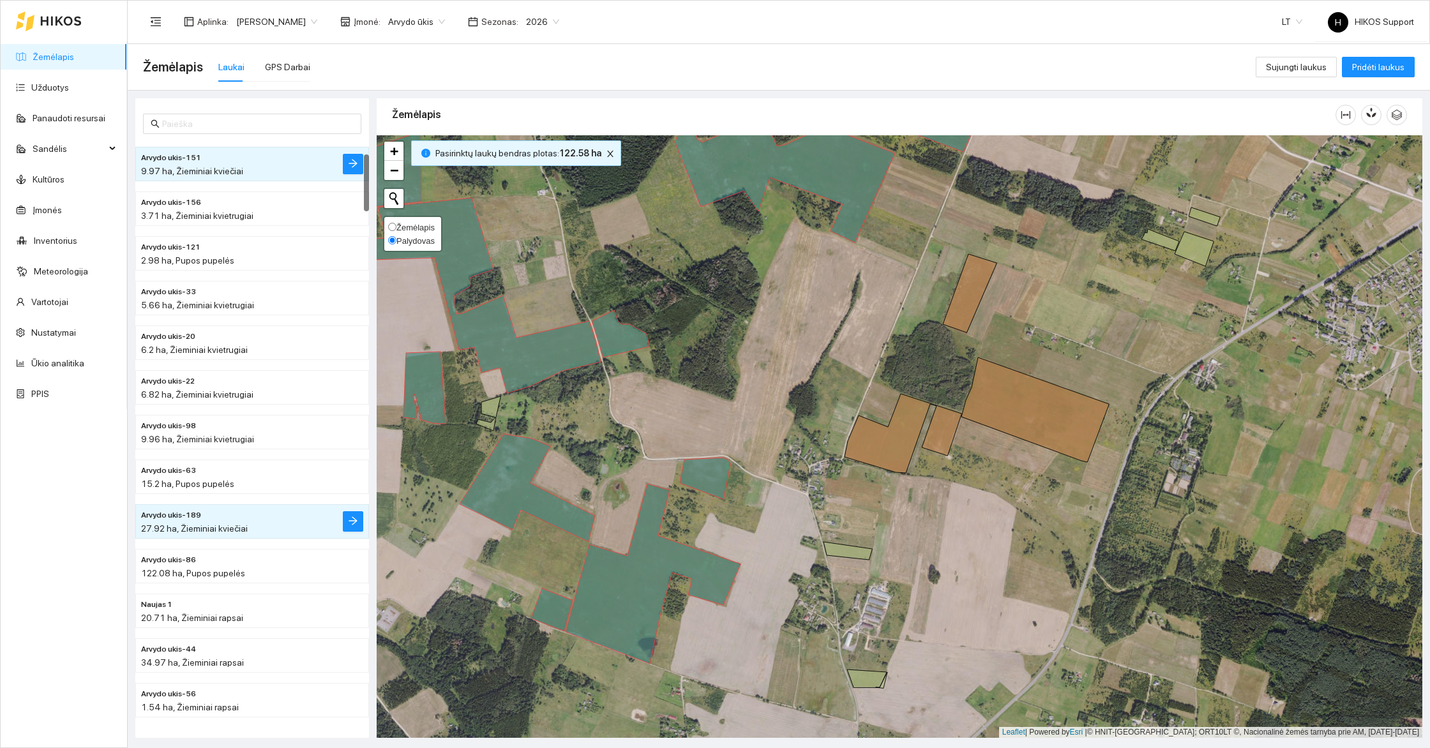
click at [421, 229] on span "Žemėlapis" at bounding box center [416, 228] width 38 height 10
click at [397, 229] on input "Žemėlapis" at bounding box center [392, 227] width 8 height 8
radio input "true"
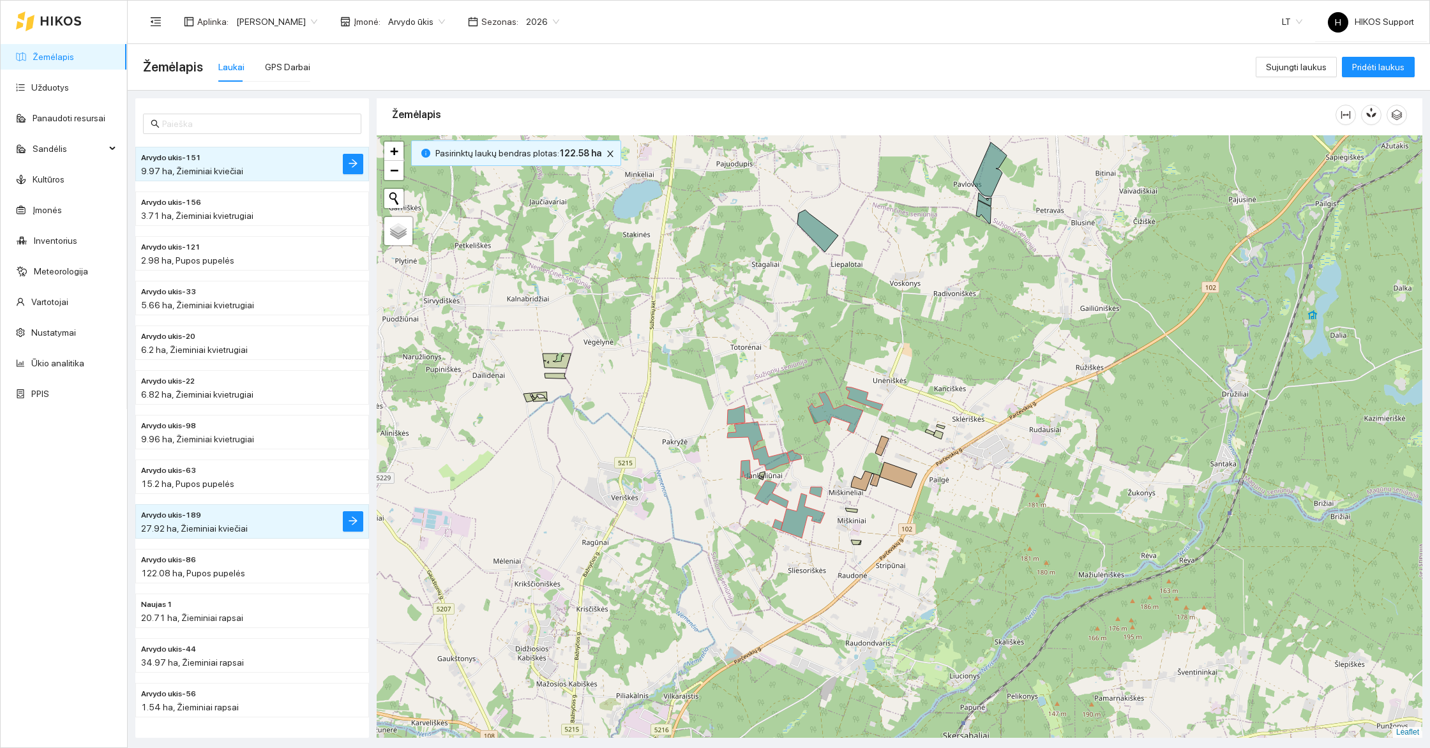
drag, startPoint x: 814, startPoint y: 302, endPoint x: 795, endPoint y: 545, distance: 243.4
click at [795, 545] on div at bounding box center [900, 436] width 1046 height 603
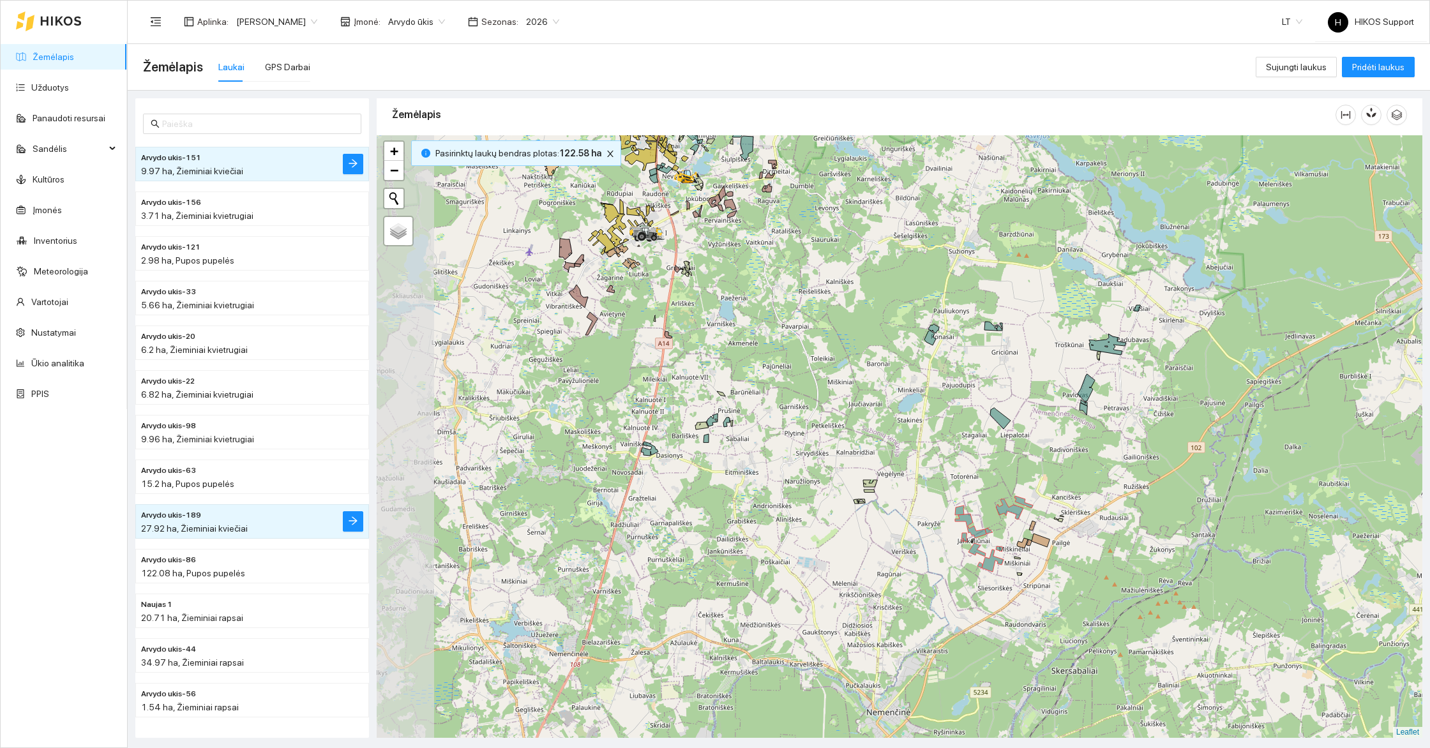
drag, startPoint x: 748, startPoint y: 613, endPoint x: 962, endPoint y: 504, distance: 240.5
click at [962, 504] on div at bounding box center [900, 436] width 1046 height 603
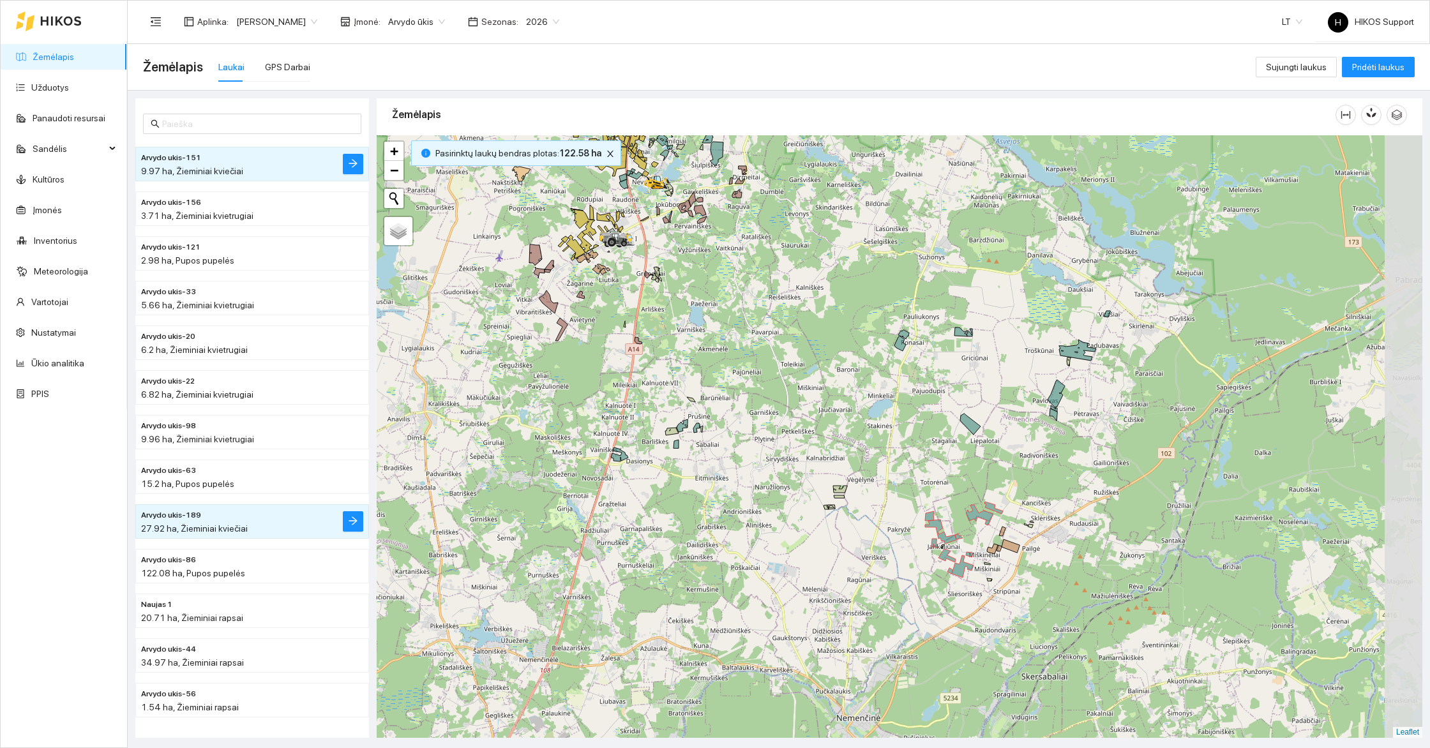
drag, startPoint x: 904, startPoint y: 579, endPoint x: 795, endPoint y: 494, distance: 138.3
click at [798, 494] on div at bounding box center [900, 436] width 1046 height 603
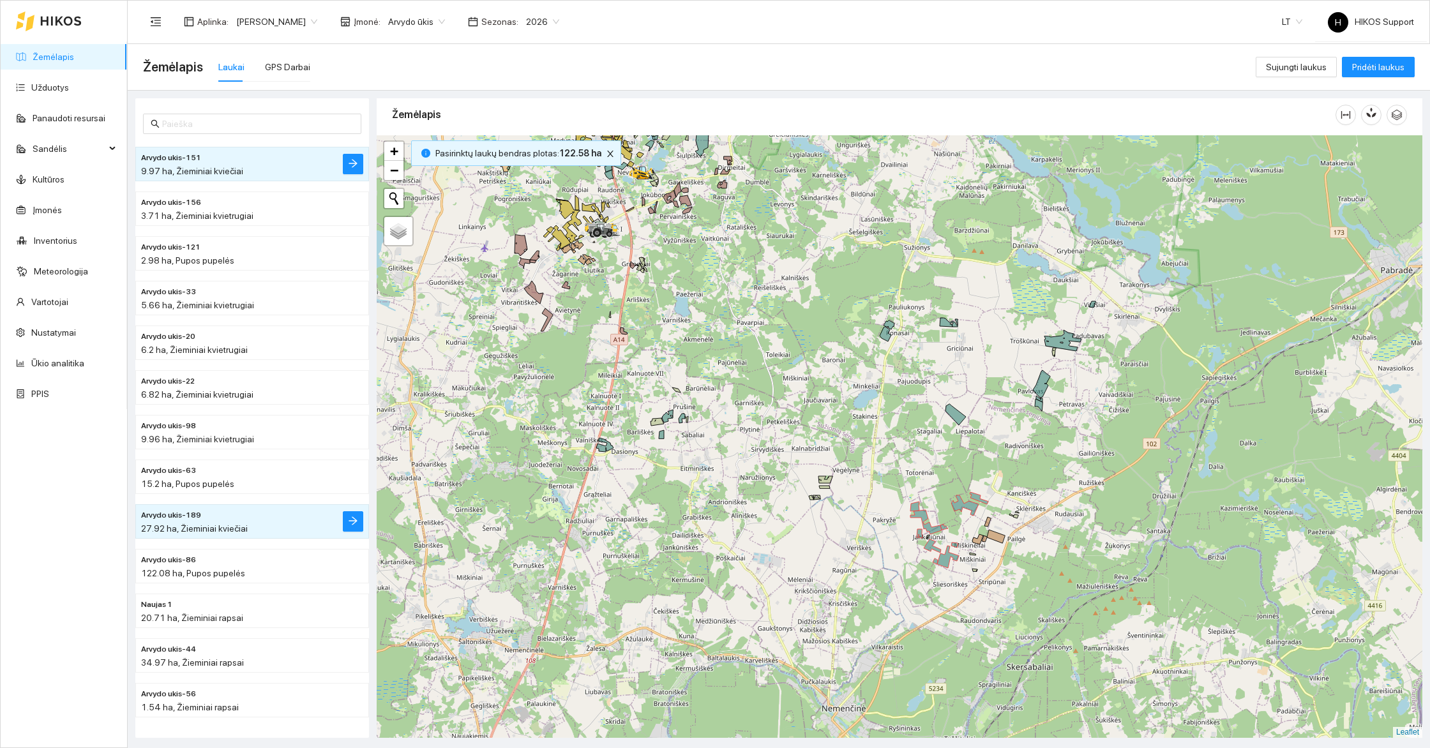
click at [1117, 436] on div at bounding box center [900, 436] width 1046 height 603
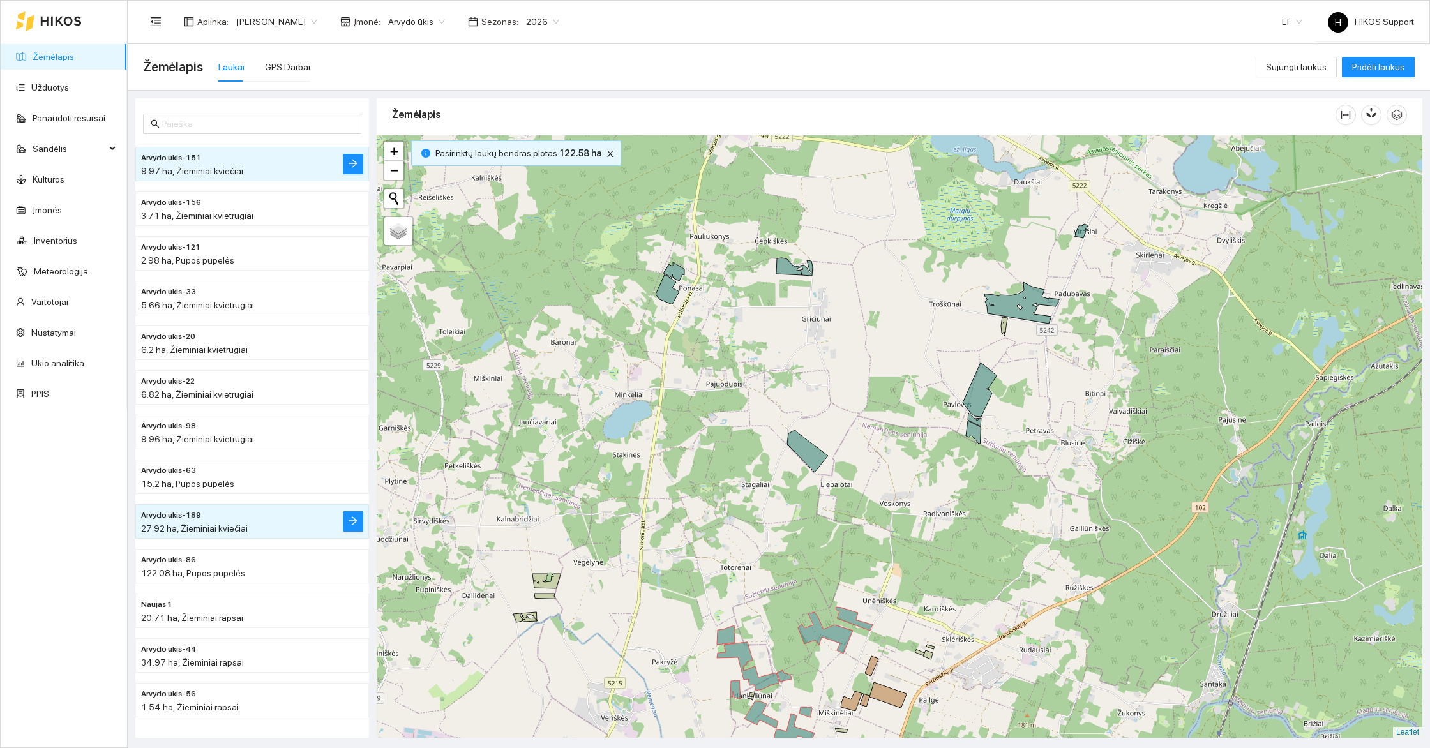
drag, startPoint x: 1041, startPoint y: 361, endPoint x: 1099, endPoint y: 473, distance: 125.4
click at [1101, 473] on div at bounding box center [900, 436] width 1046 height 603
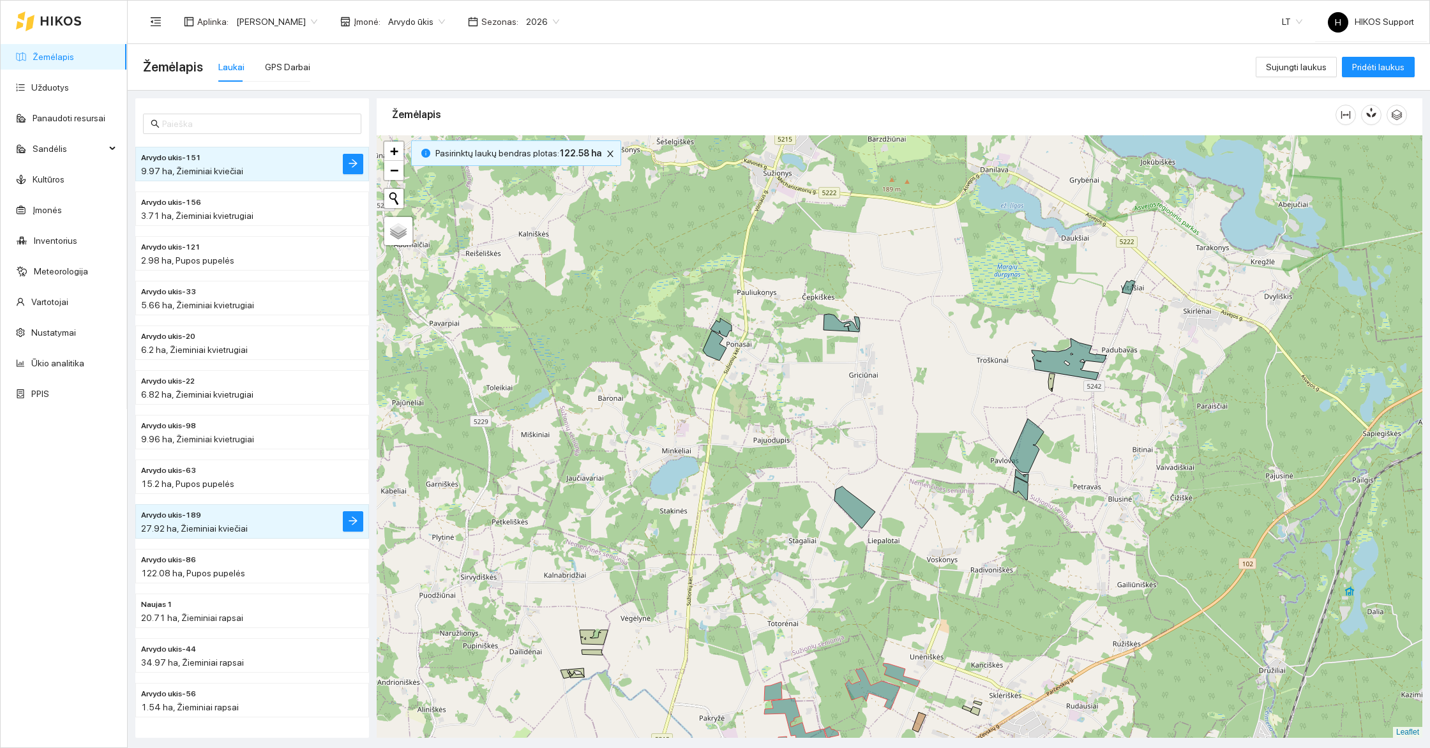
click at [1096, 405] on div at bounding box center [900, 436] width 1046 height 603
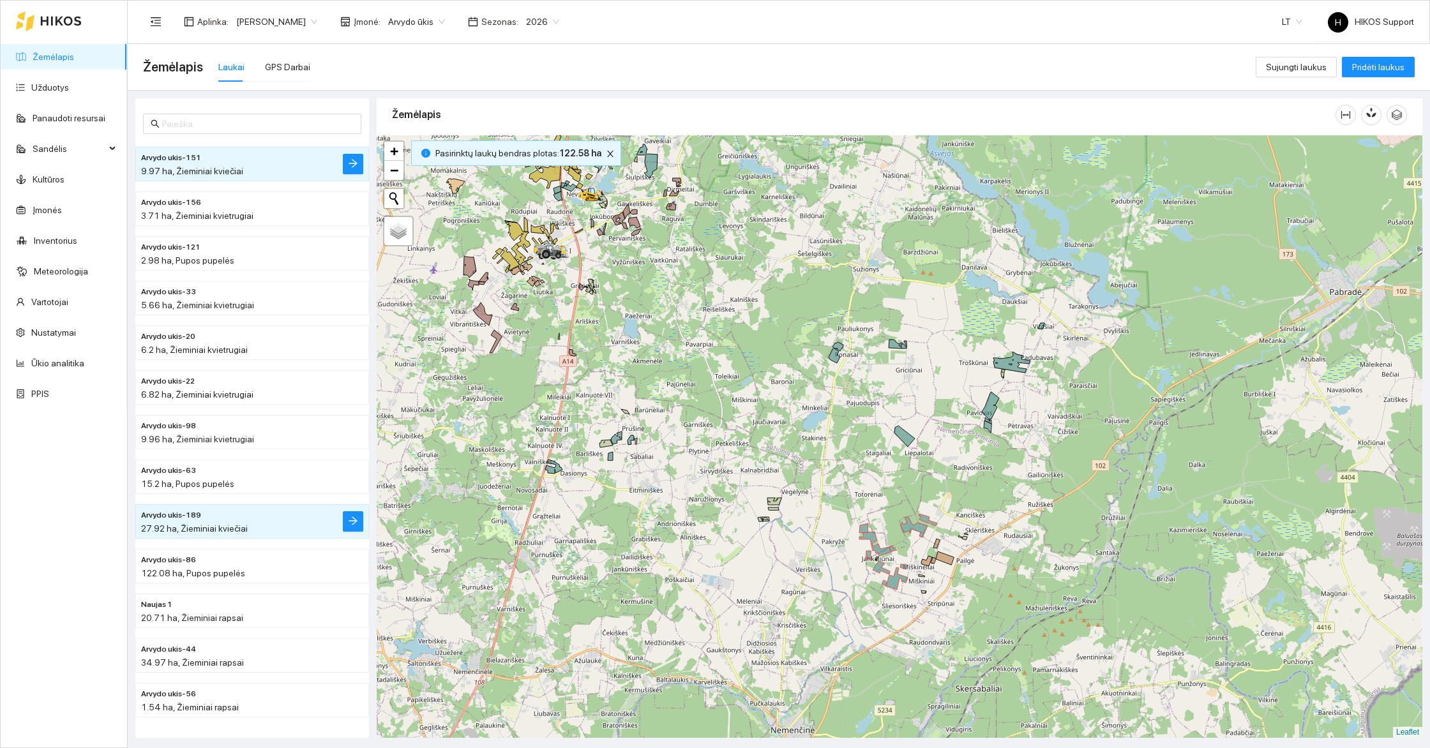
drag, startPoint x: 868, startPoint y: 683, endPoint x: 819, endPoint y: 625, distance: 76.1
click at [819, 625] on div at bounding box center [900, 436] width 1046 height 603
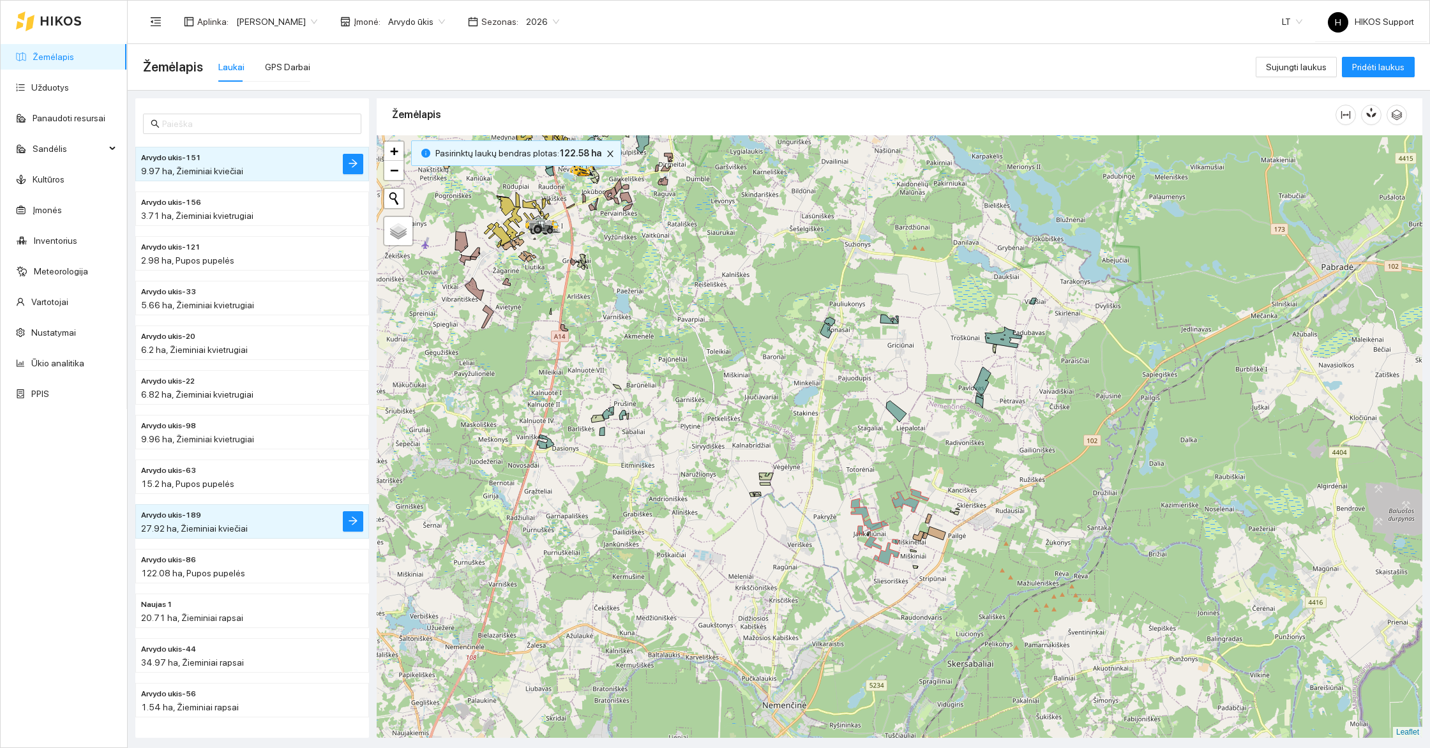
drag, startPoint x: 929, startPoint y: 473, endPoint x: 923, endPoint y: 450, distance: 23.7
click at [923, 450] on div at bounding box center [900, 436] width 1046 height 603
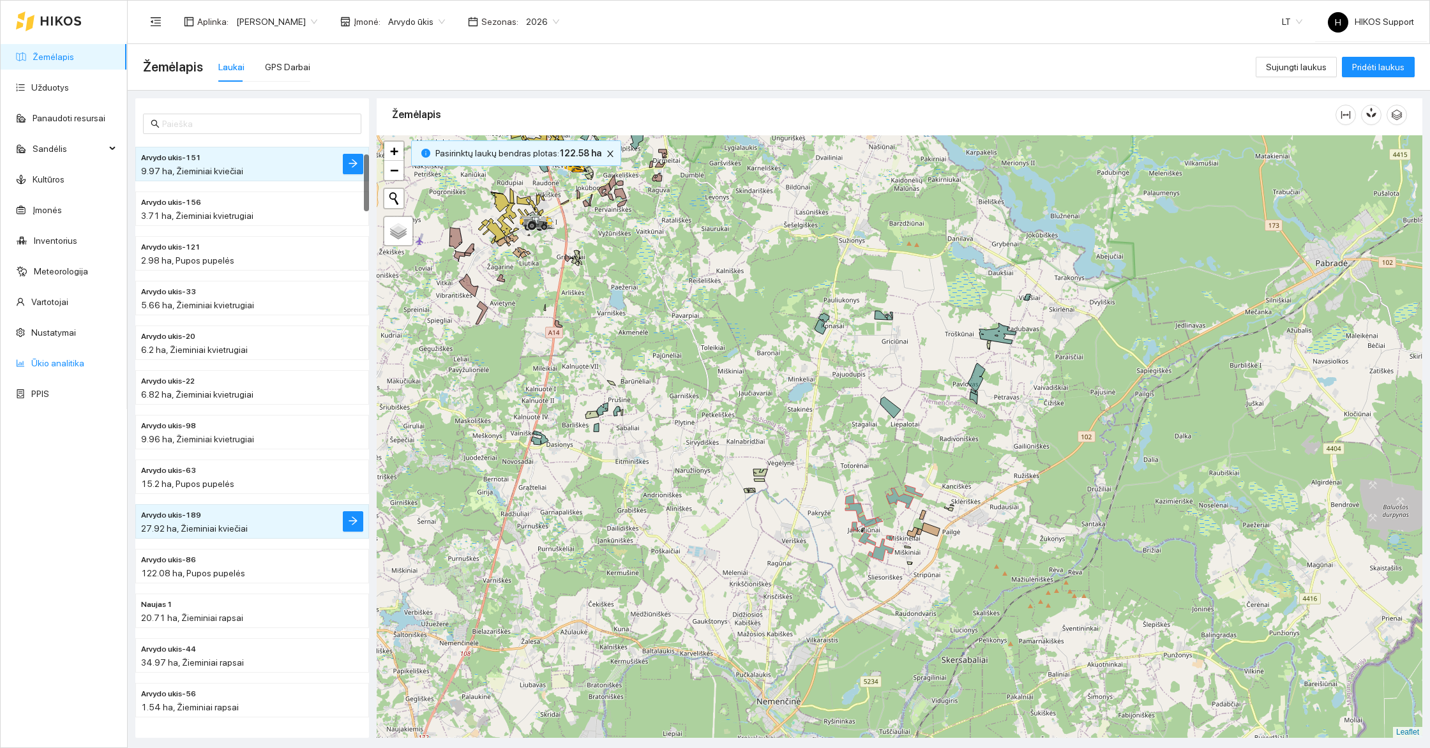
click at [59, 360] on link "Ūkio analitika" at bounding box center [57, 363] width 53 height 10
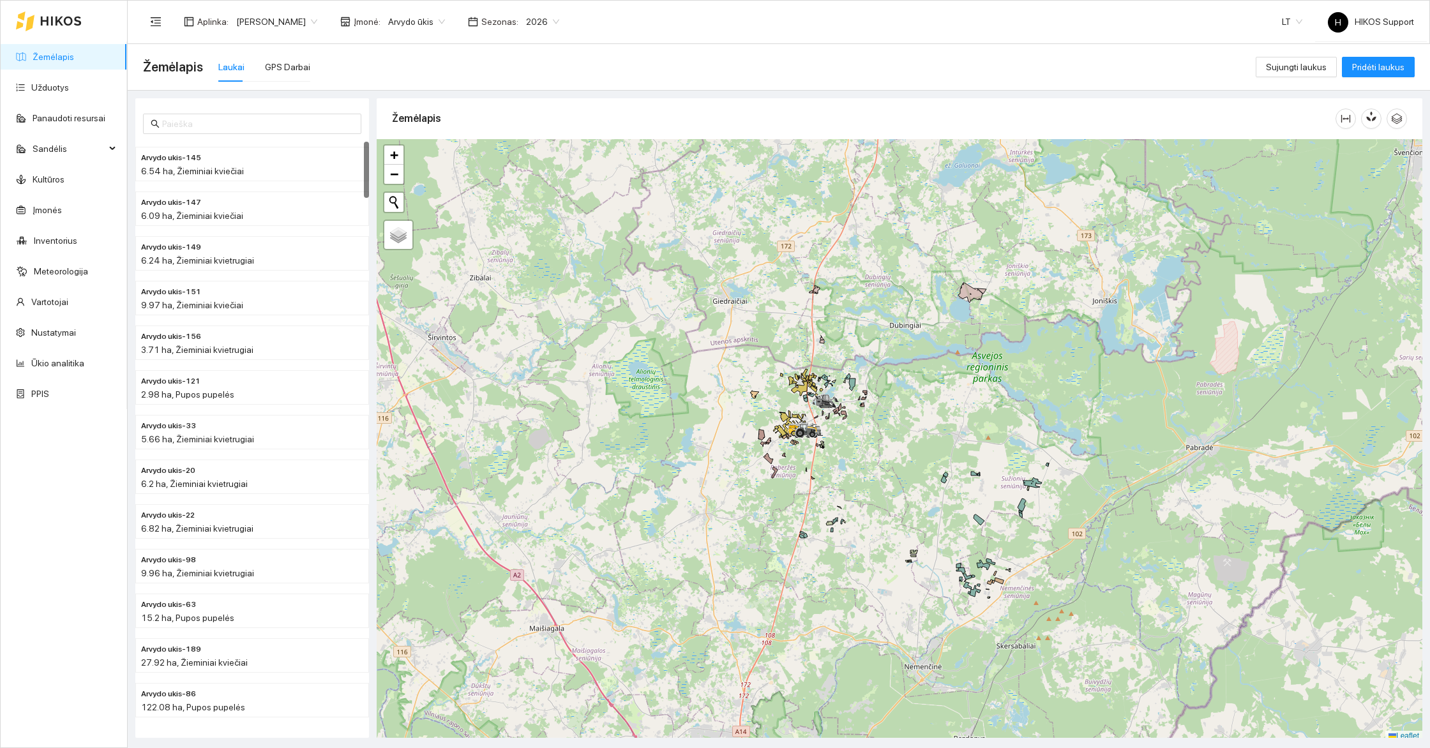
click at [863, 444] on div at bounding box center [900, 440] width 1046 height 603
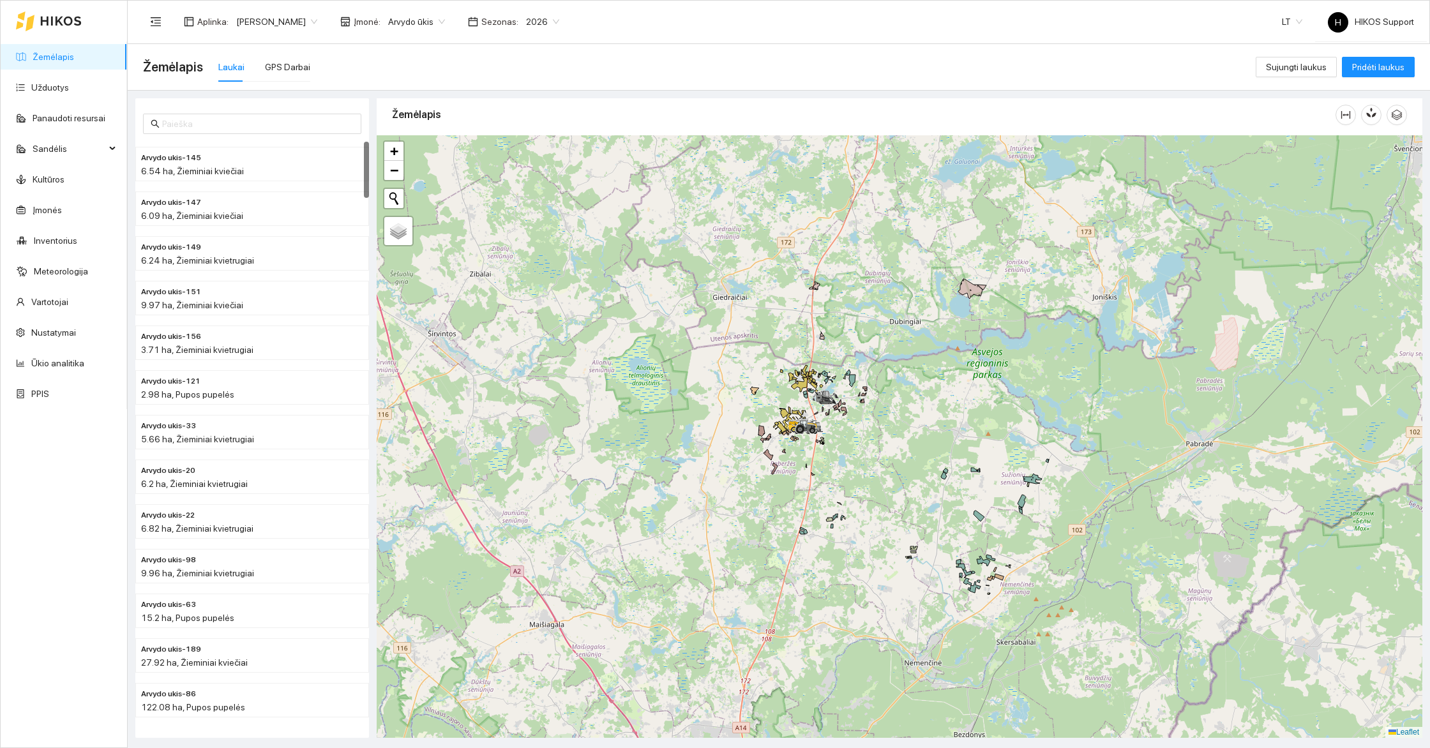
click at [863, 444] on div at bounding box center [900, 436] width 1046 height 603
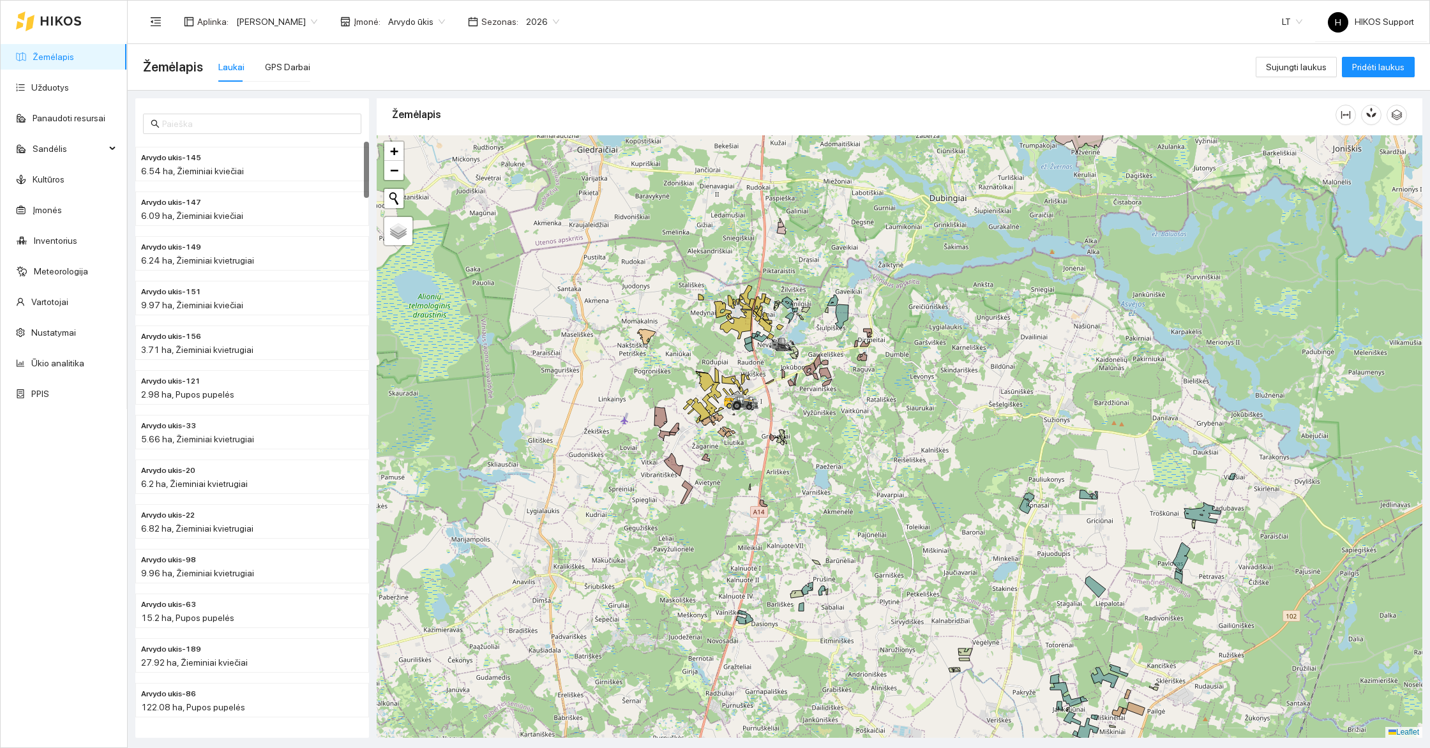
click at [861, 418] on div at bounding box center [900, 436] width 1046 height 603
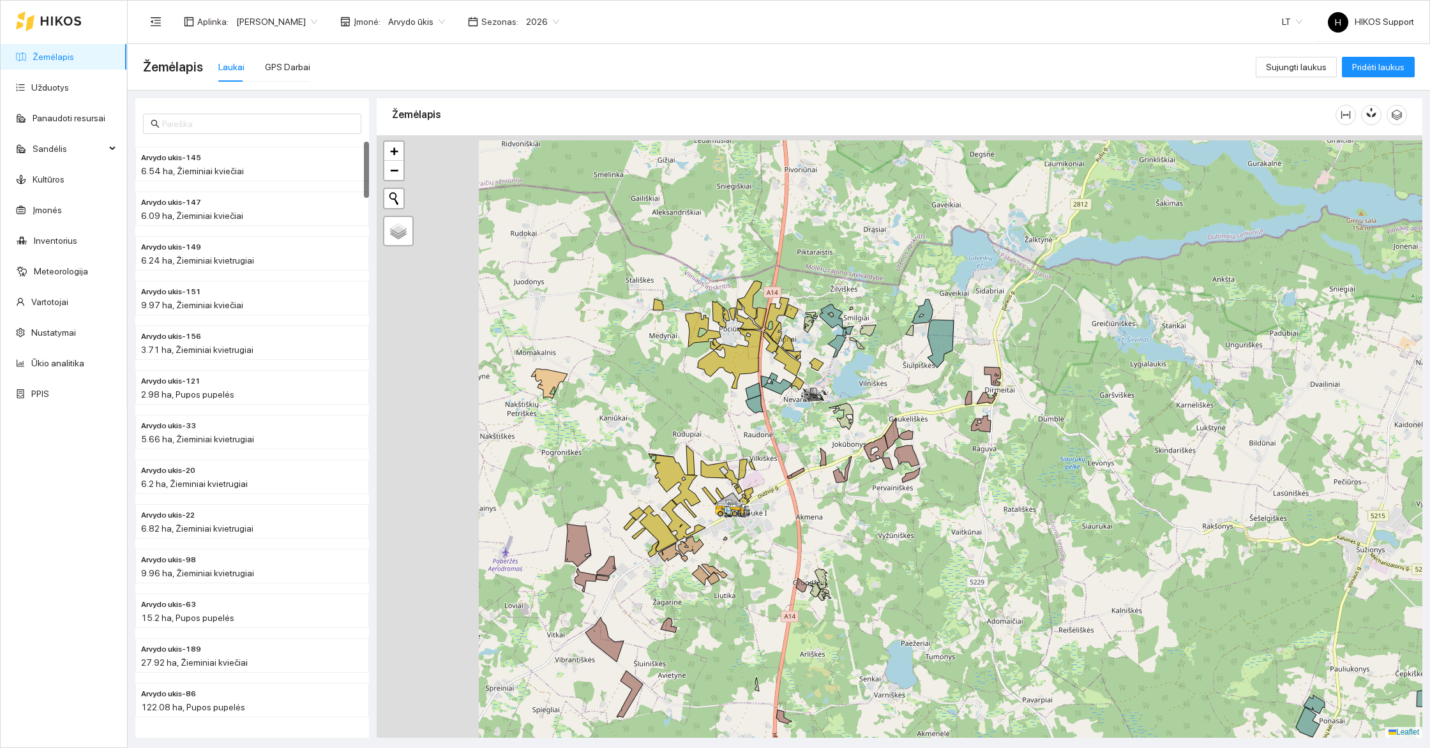
drag, startPoint x: 787, startPoint y: 358, endPoint x: 905, endPoint y: 487, distance: 174.9
click at [905, 487] on div at bounding box center [900, 436] width 1046 height 603
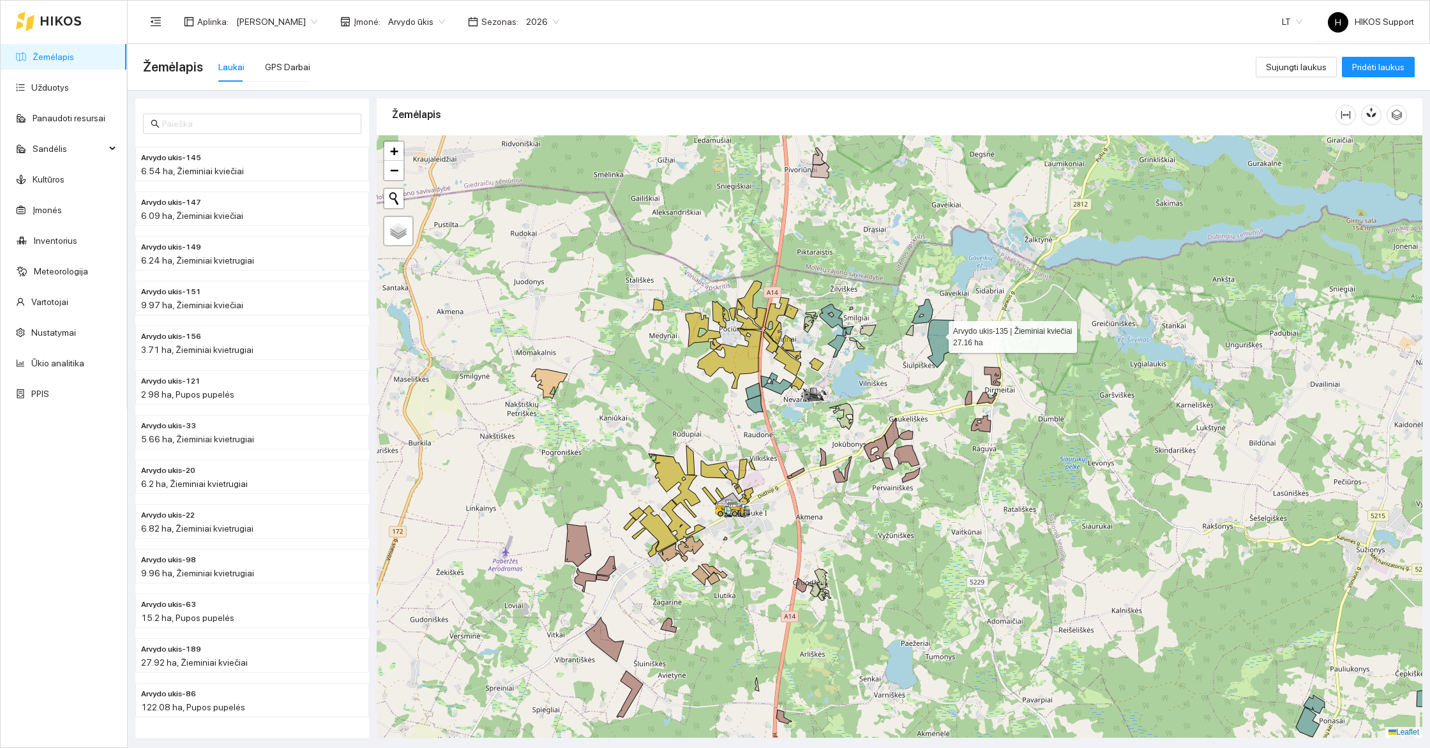
click at [937, 333] on icon at bounding box center [941, 344] width 26 height 48
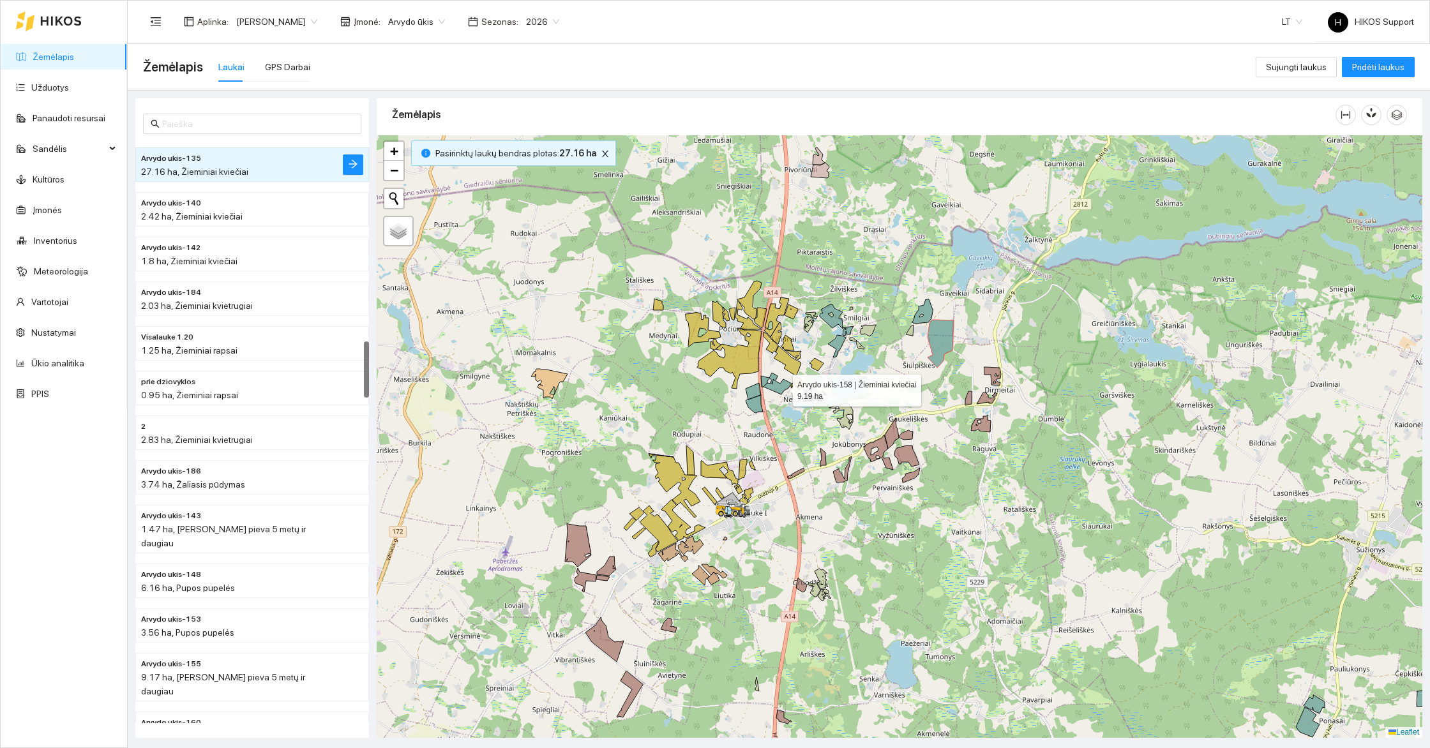
click at [782, 387] on icon at bounding box center [776, 384] width 31 height 22
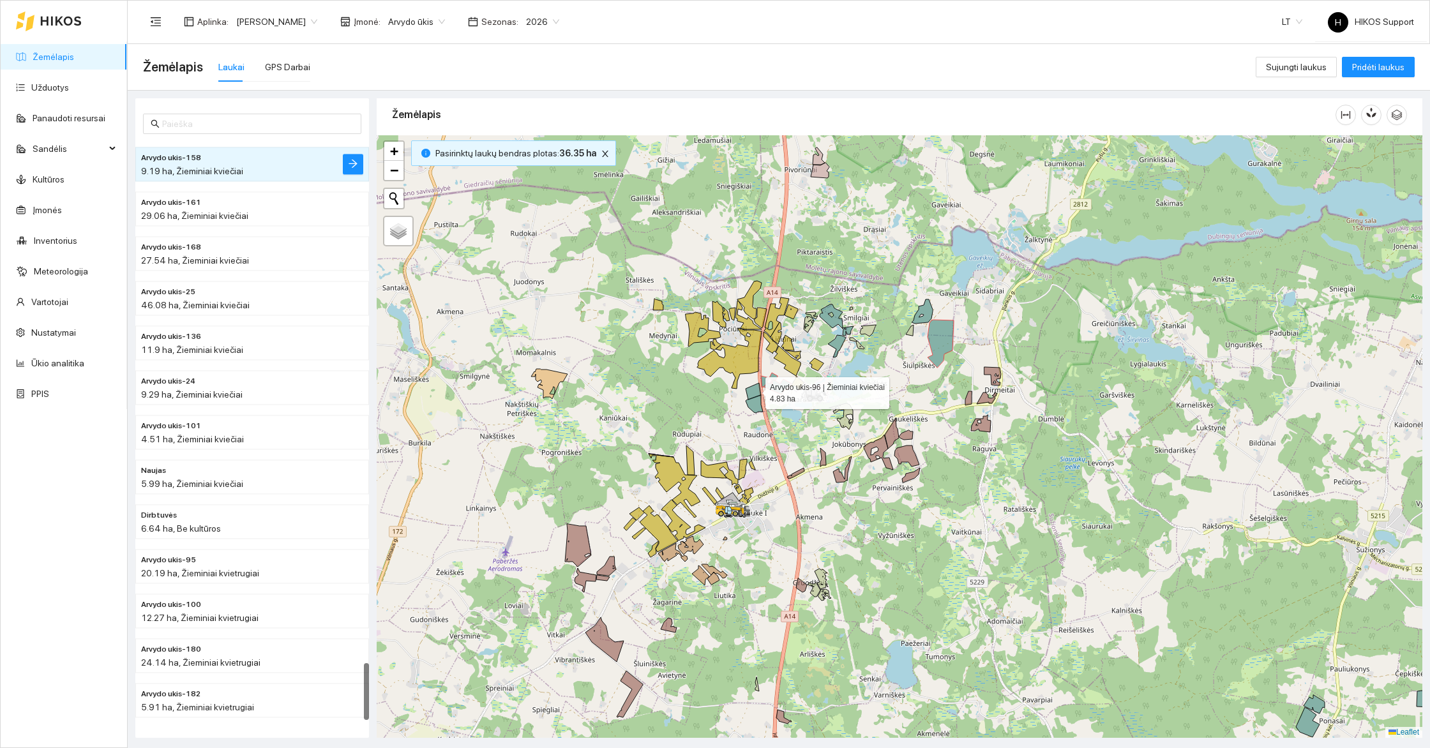
click at [754, 390] on icon at bounding box center [753, 391] width 15 height 17
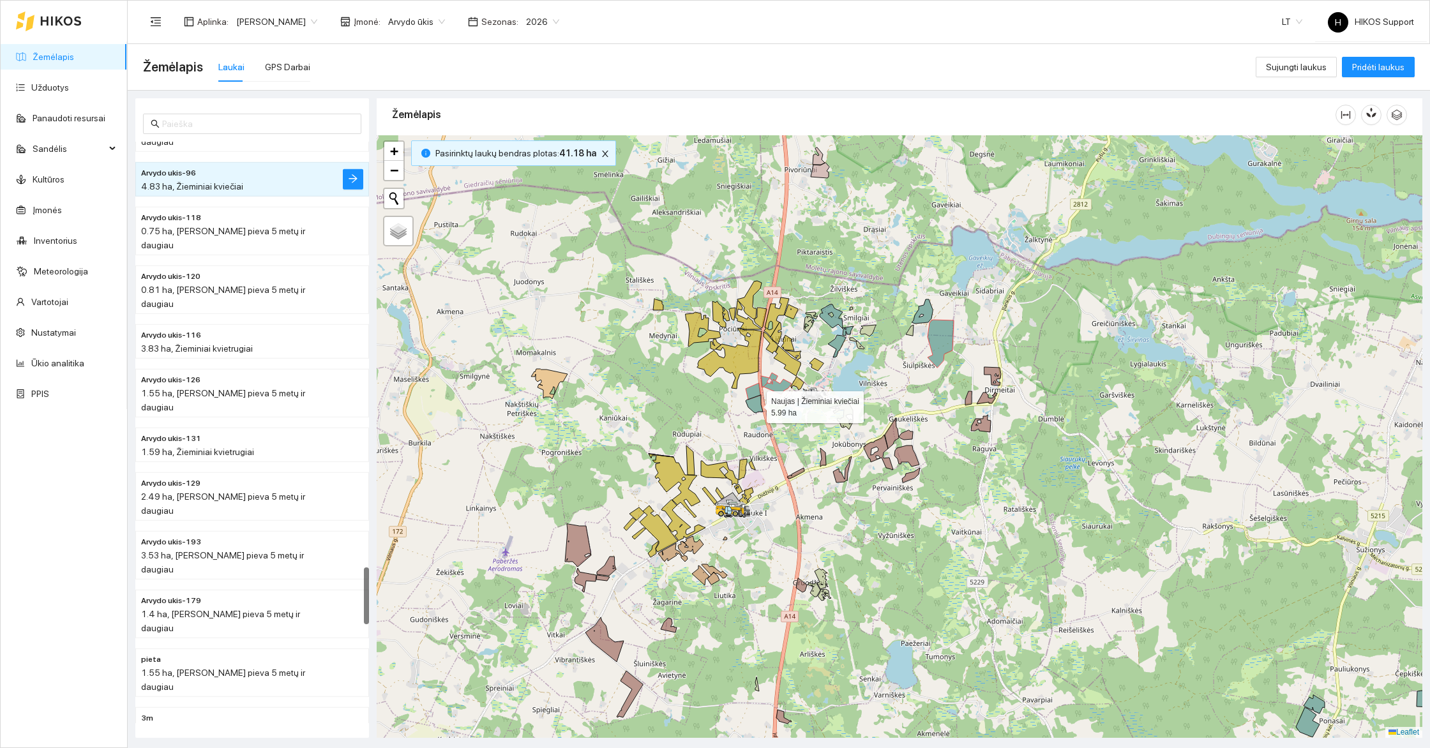
click at [755, 405] on icon at bounding box center [754, 404] width 17 height 18
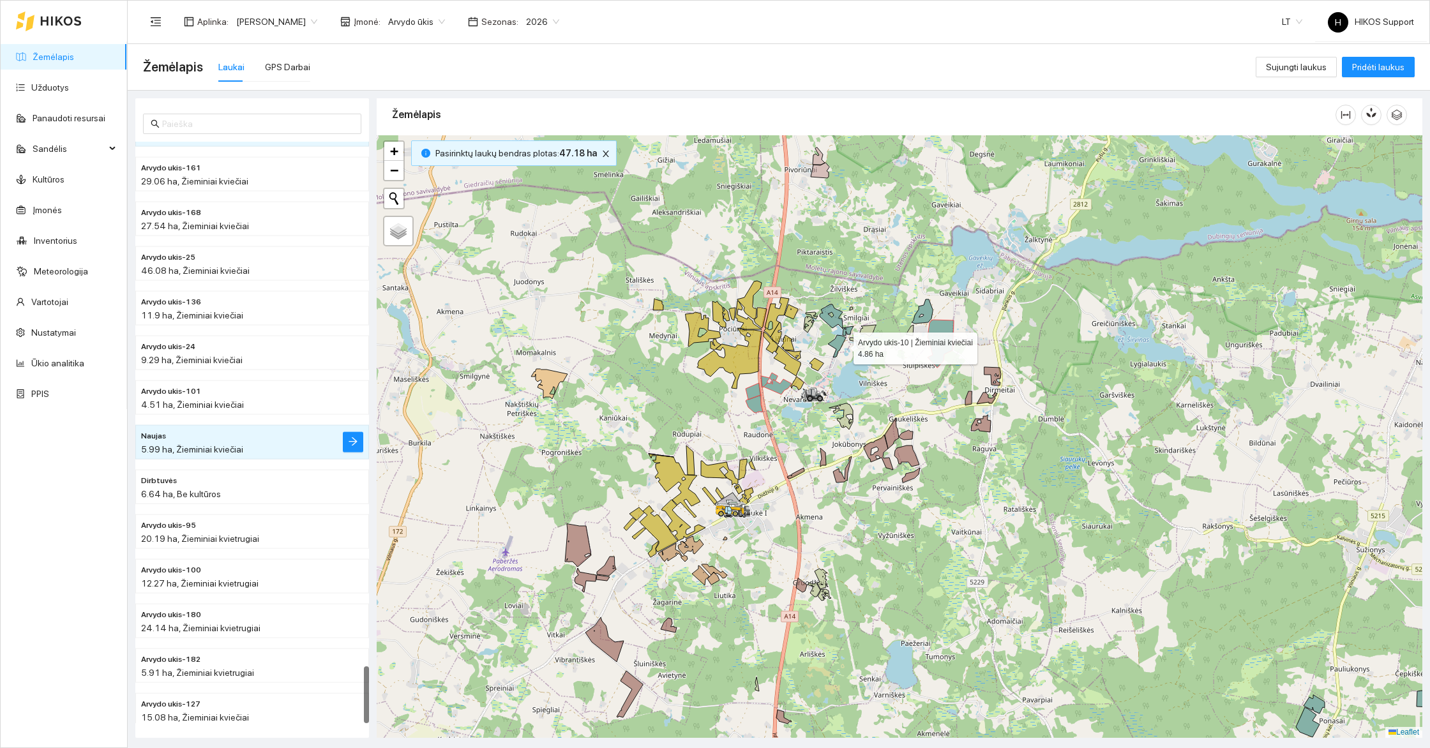
click at [842, 345] on icon at bounding box center [837, 346] width 18 height 22
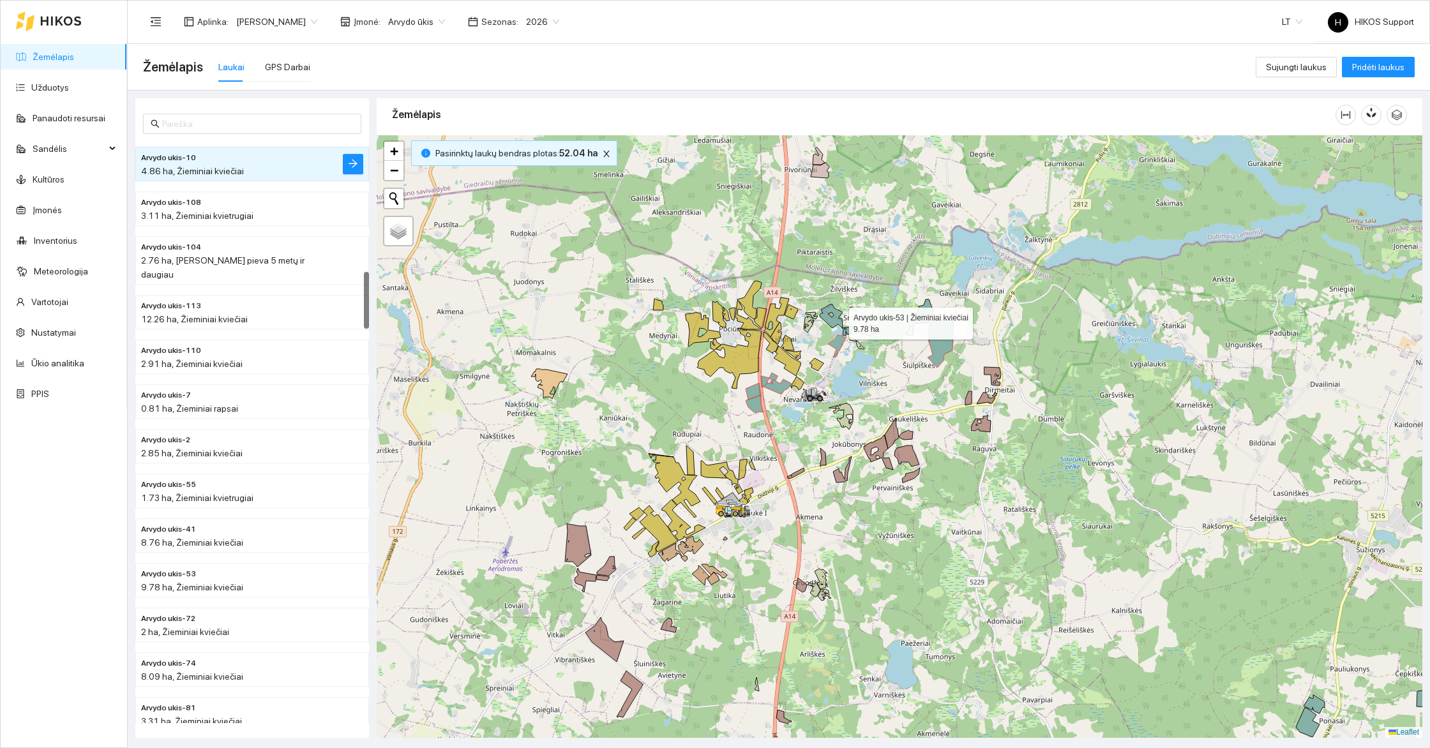
click at [837, 317] on icon at bounding box center [831, 317] width 23 height 24
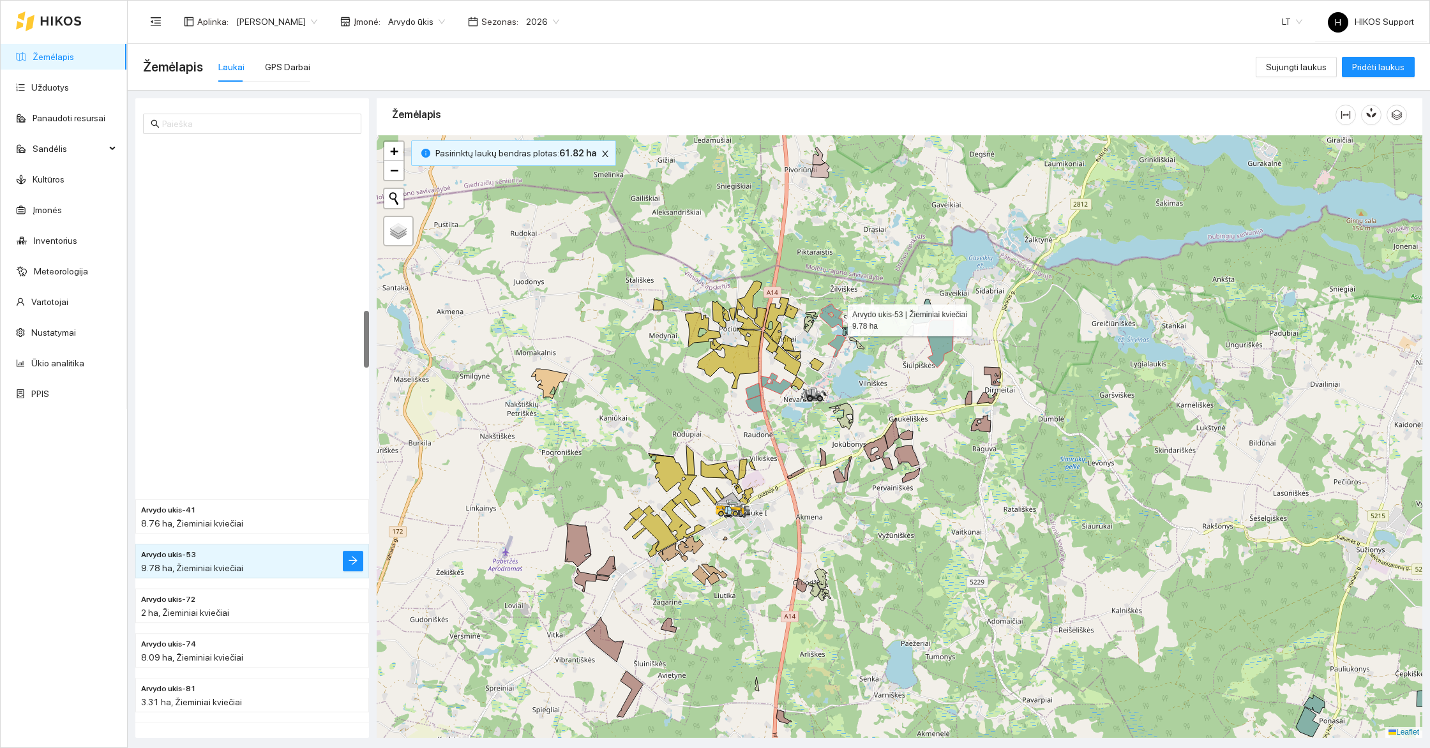
scroll to position [1725, 0]
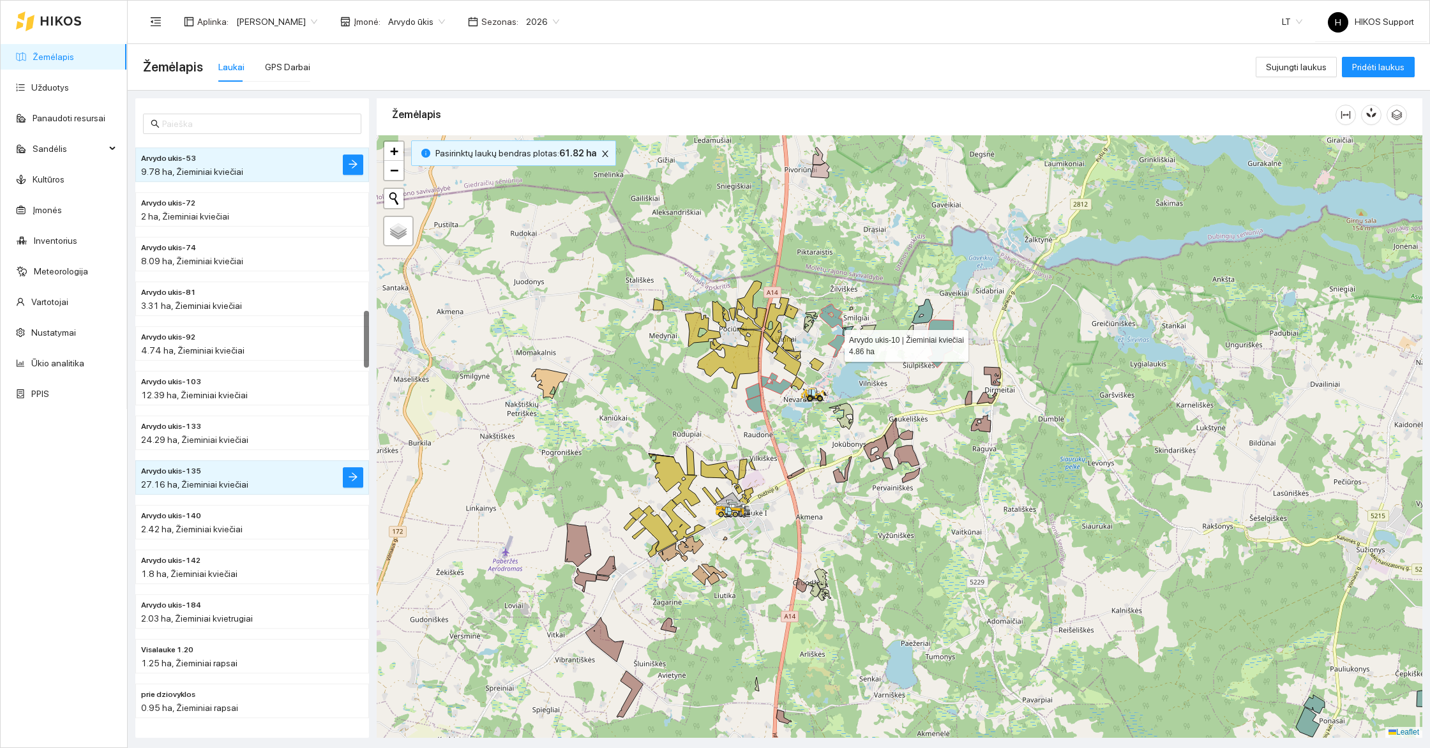
click at [833, 342] on icon at bounding box center [837, 346] width 18 height 22
click at [832, 318] on icon at bounding box center [831, 317] width 23 height 24
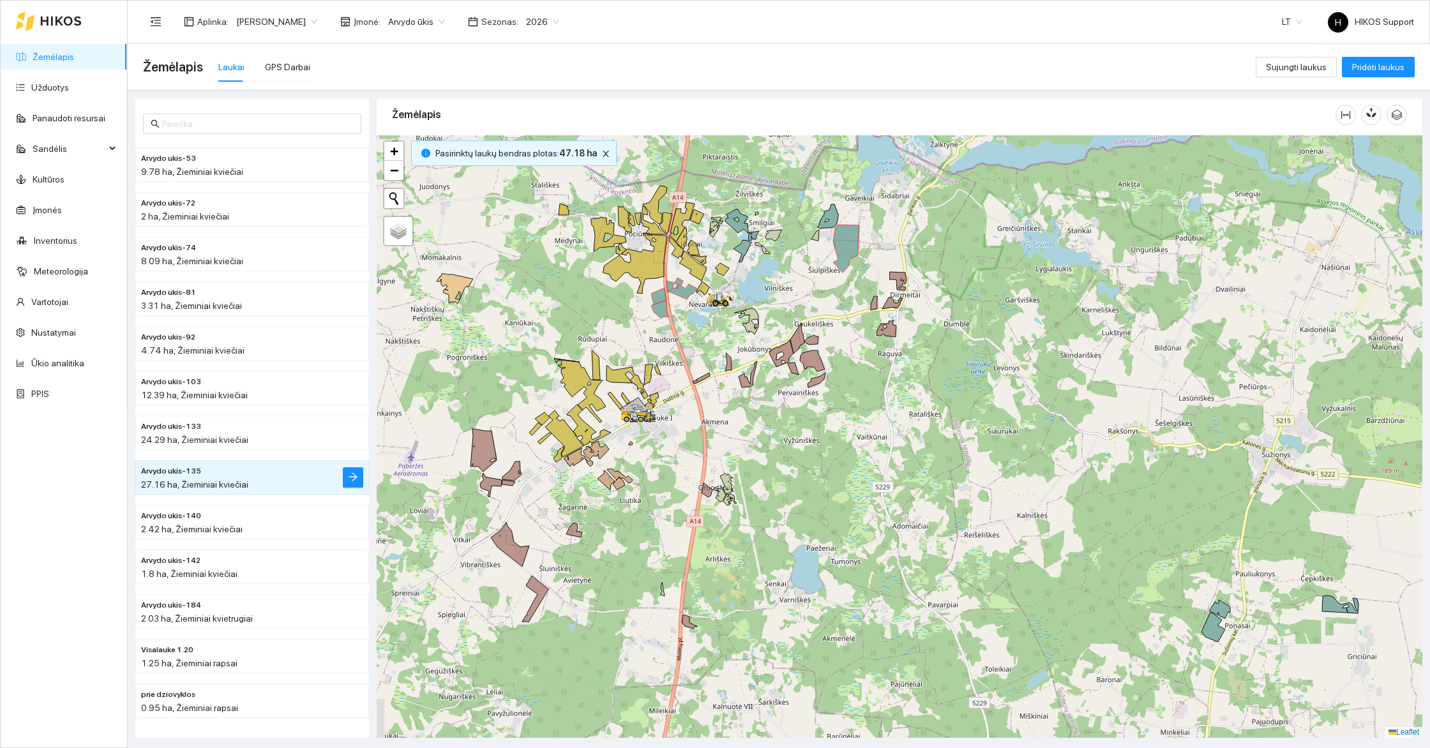
drag, startPoint x: 923, startPoint y: 448, endPoint x: 815, endPoint y: 339, distance: 153.5
click at [815, 339] on div at bounding box center [900, 436] width 1046 height 603
